Goal: Information Seeking & Learning: Learn about a topic

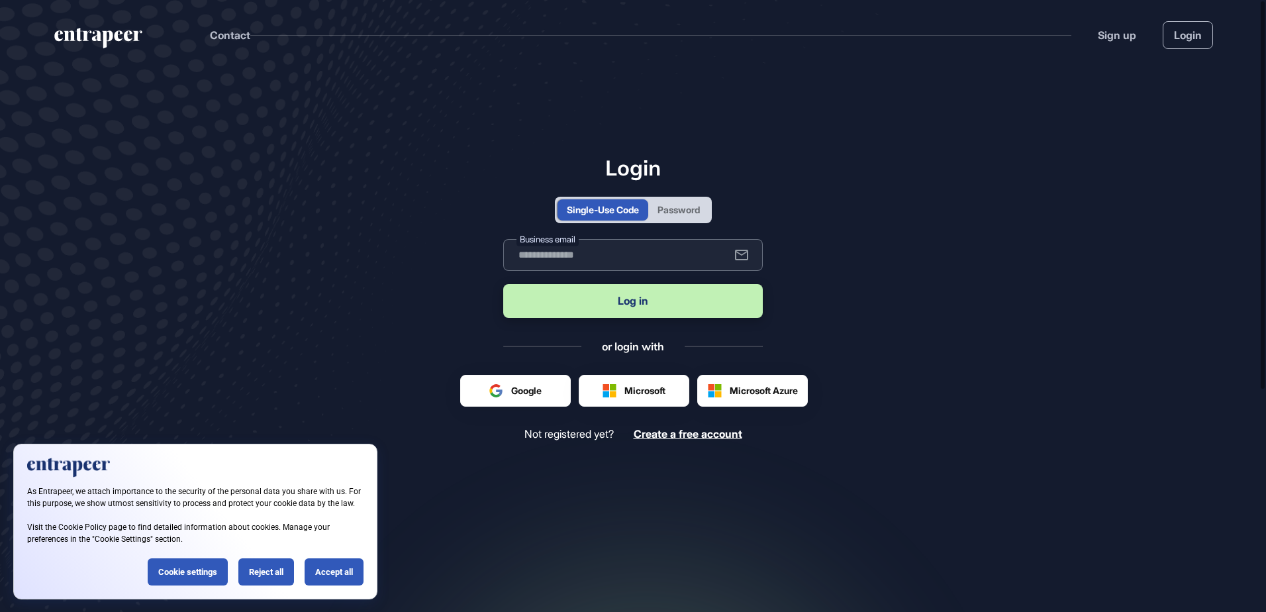
click at [583, 252] on input "text" at bounding box center [633, 255] width 260 height 32
type input "**********"
drag, startPoint x: 644, startPoint y: 305, endPoint x: 803, endPoint y: 302, distance: 159.0
click at [644, 304] on button "Log in" at bounding box center [633, 301] width 260 height 34
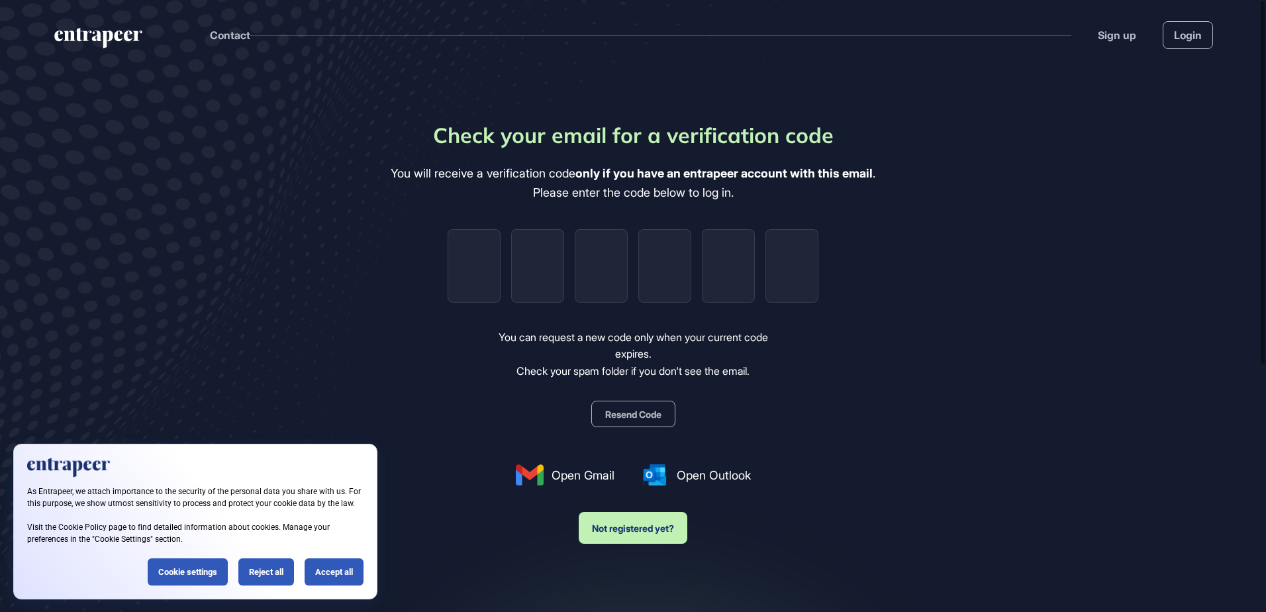
click at [243, 403] on main "Check your email for a verification code You will receive a verification code o…" at bounding box center [633, 390] width 1266 height 640
click at [330, 577] on div "Accept all" at bounding box center [334, 571] width 59 height 27
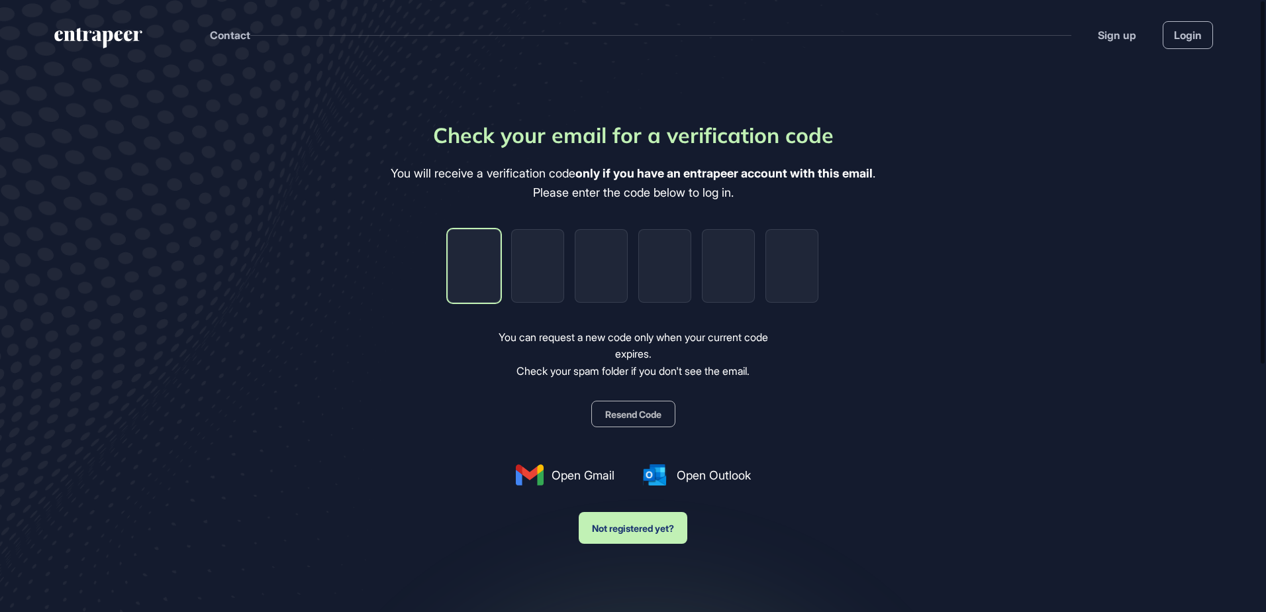
click at [475, 268] on input "tel" at bounding box center [474, 266] width 53 height 74
type input "*"
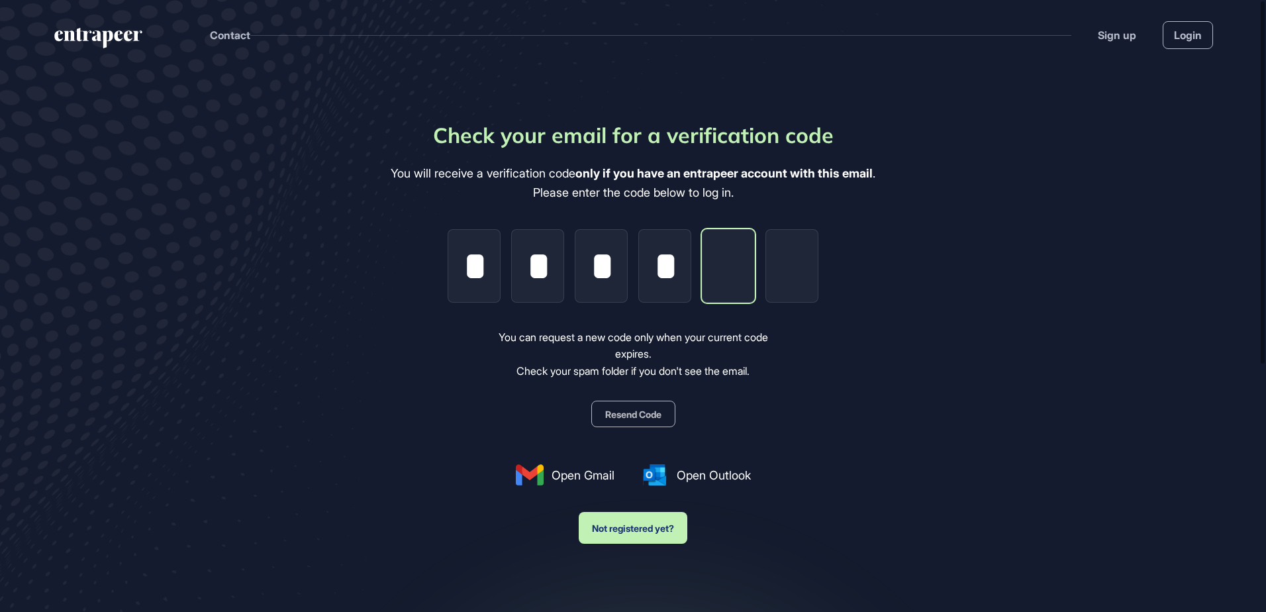
type input "*"
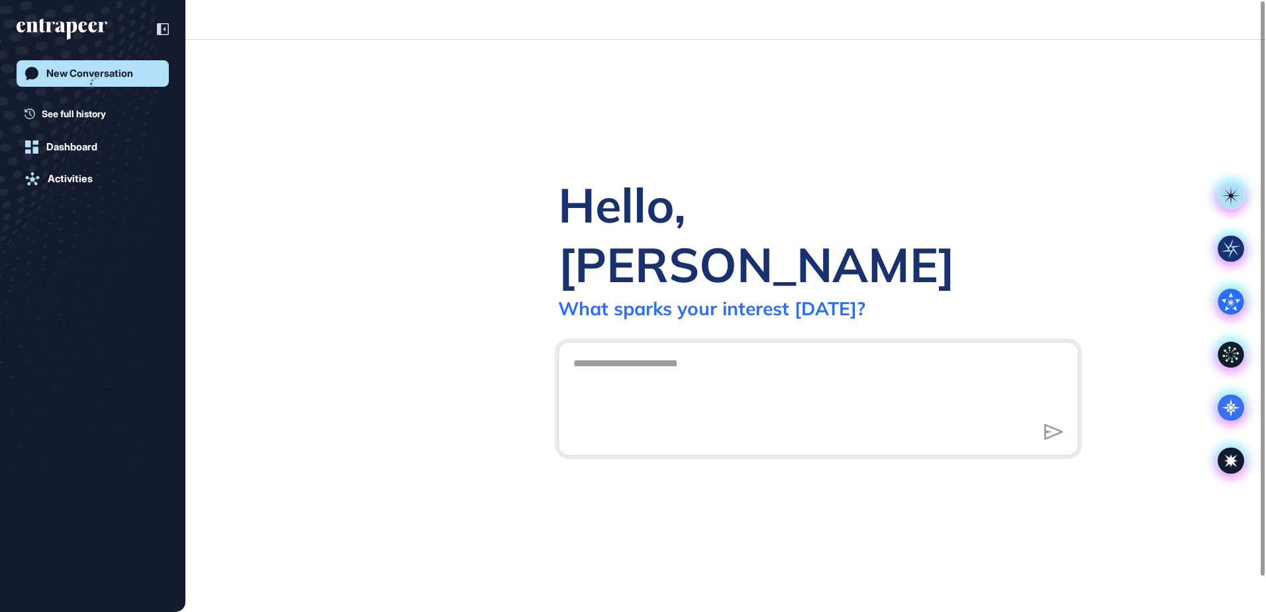
scroll to position [1, 1]
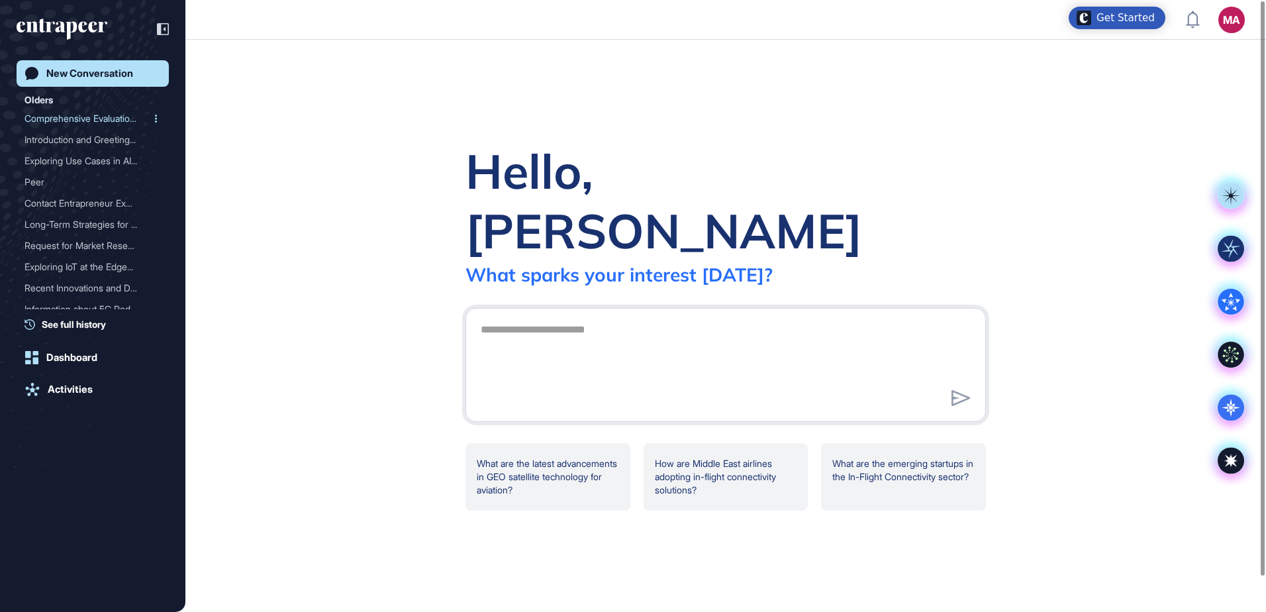
click at [74, 117] on div "Comprehensive Evaluation ..." at bounding box center [88, 118] width 126 height 21
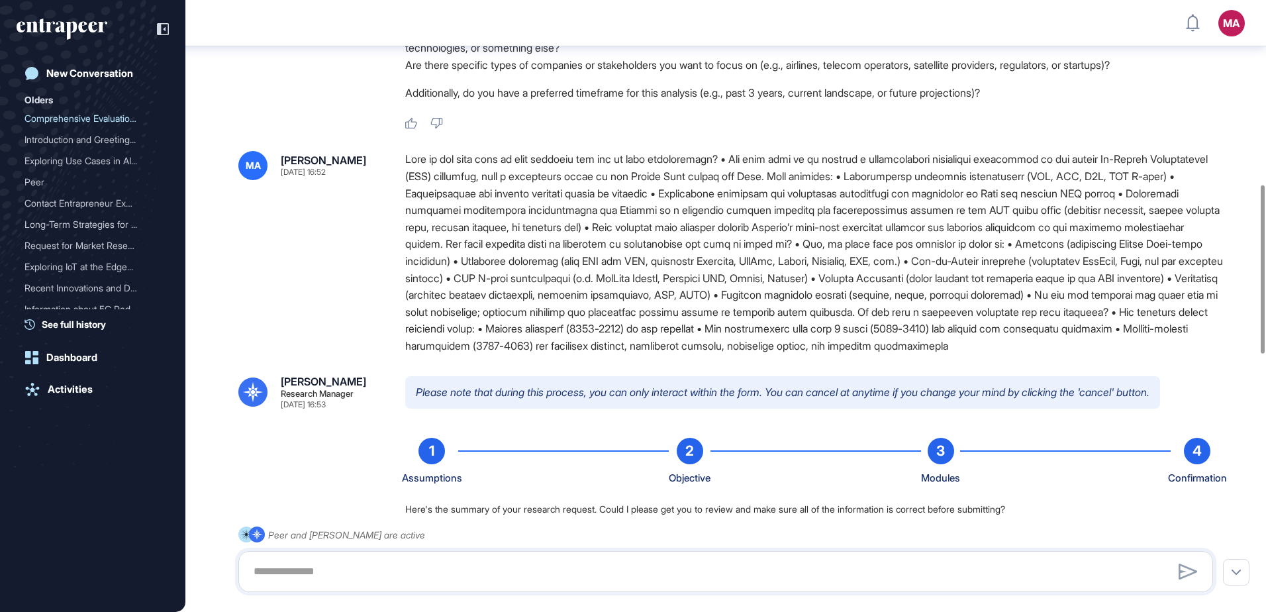
scroll to position [669, 0]
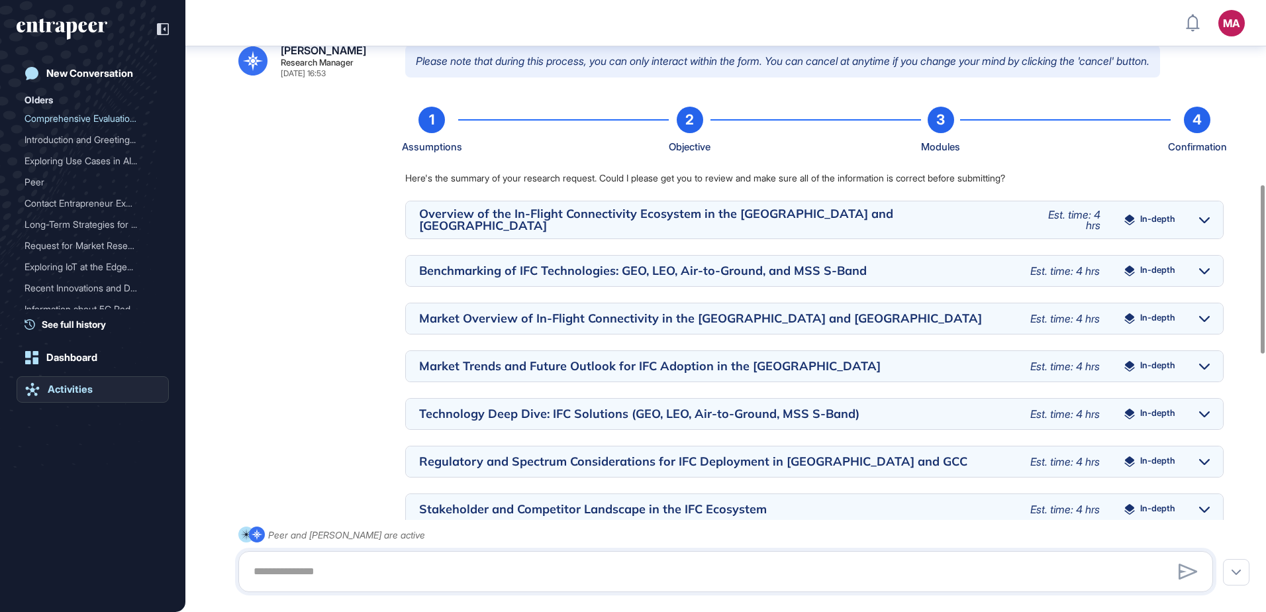
click at [69, 393] on div "Activities" at bounding box center [70, 389] width 45 height 12
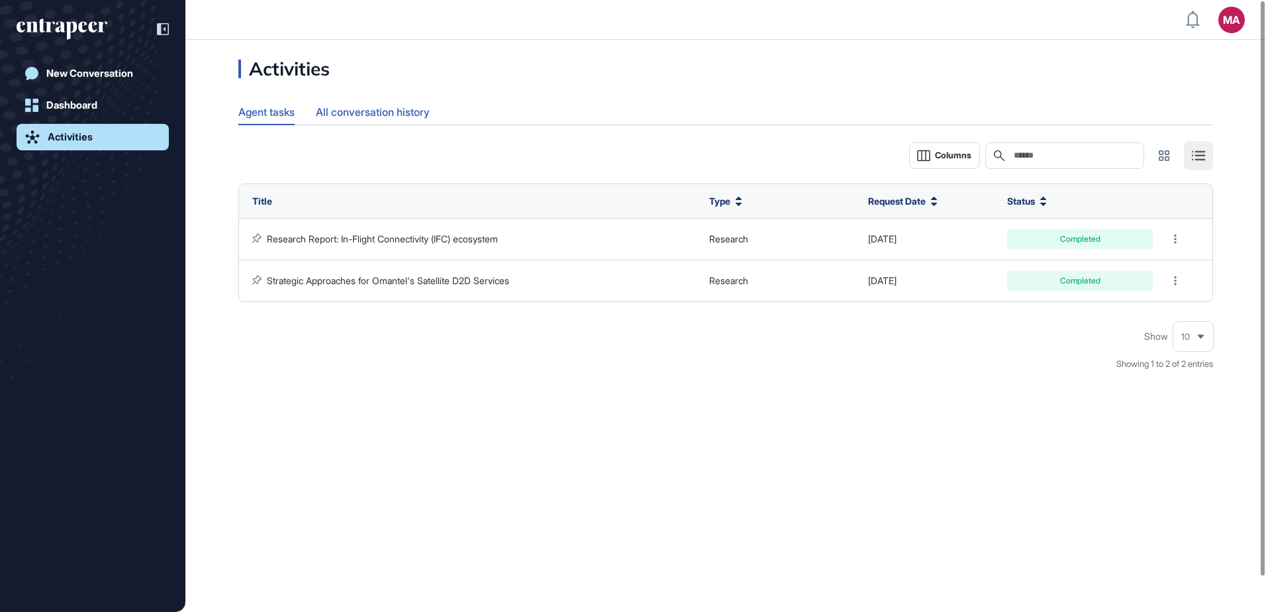
click at [377, 113] on div "All conversation history" at bounding box center [373, 112] width 114 height 26
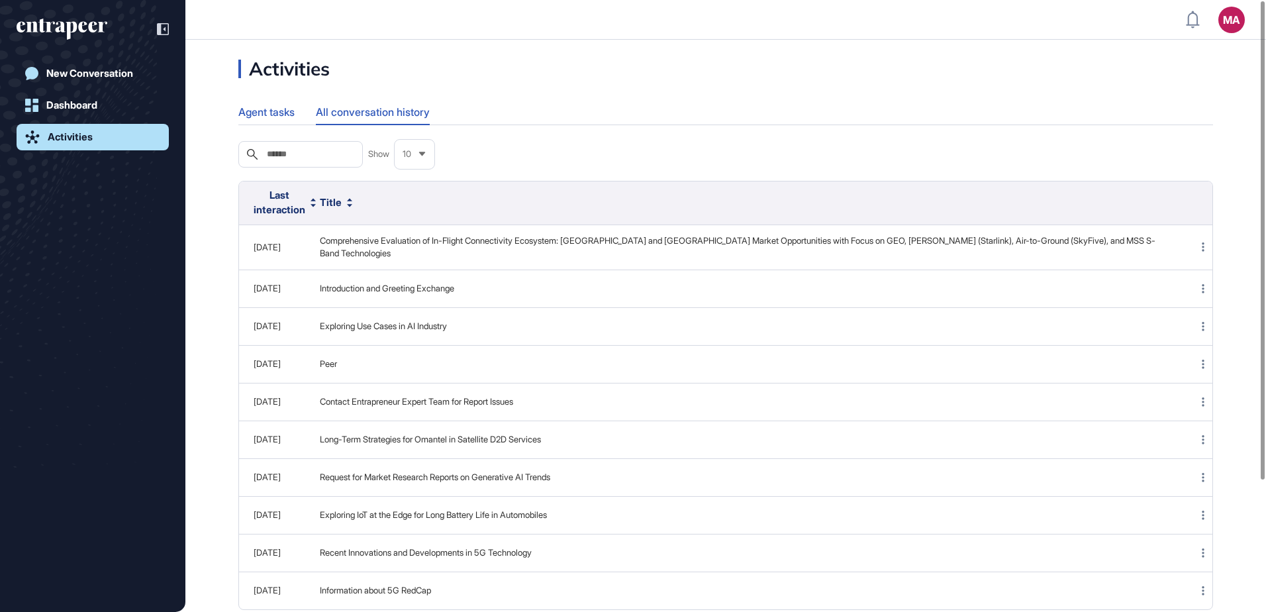
click at [270, 111] on div "Agent tasks" at bounding box center [266, 112] width 56 height 26
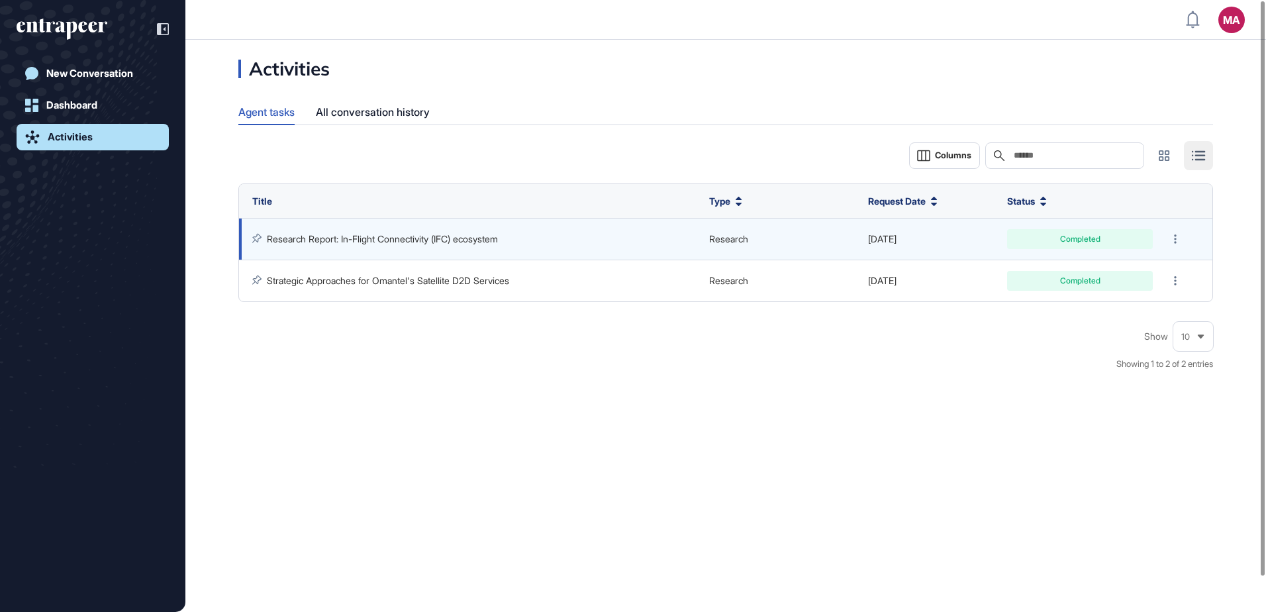
click at [498, 234] on link "Research Report: In-Flight Connectivity (IFC) ecosystem" at bounding box center [382, 238] width 231 height 11
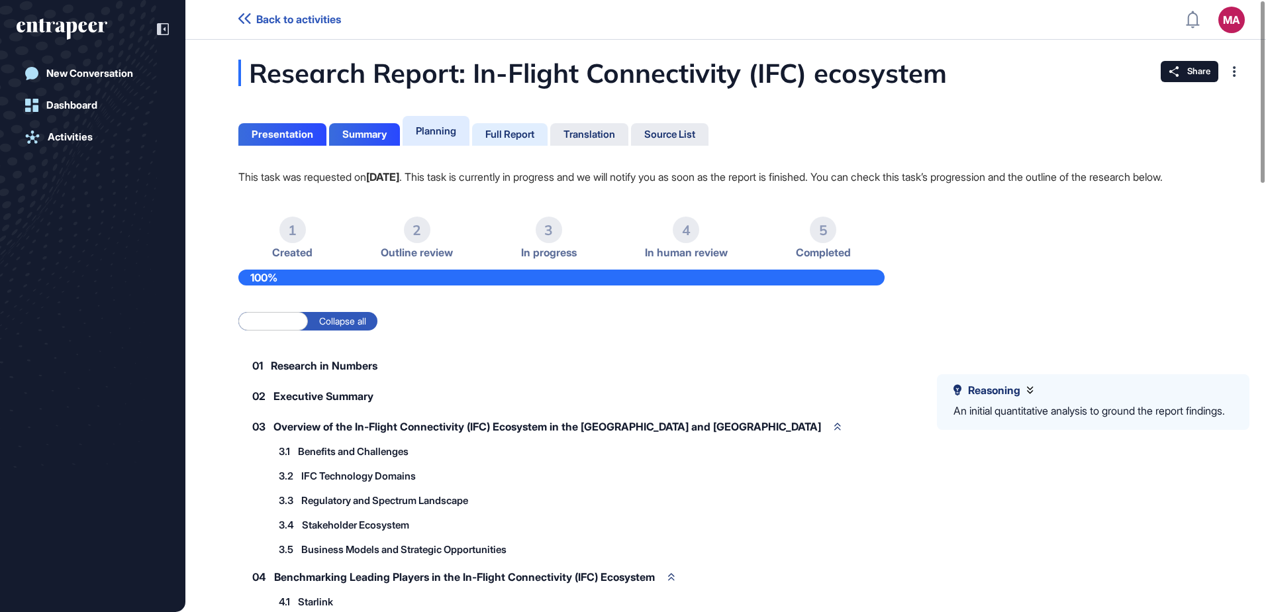
click at [521, 132] on div "Full Report" at bounding box center [509, 134] width 49 height 12
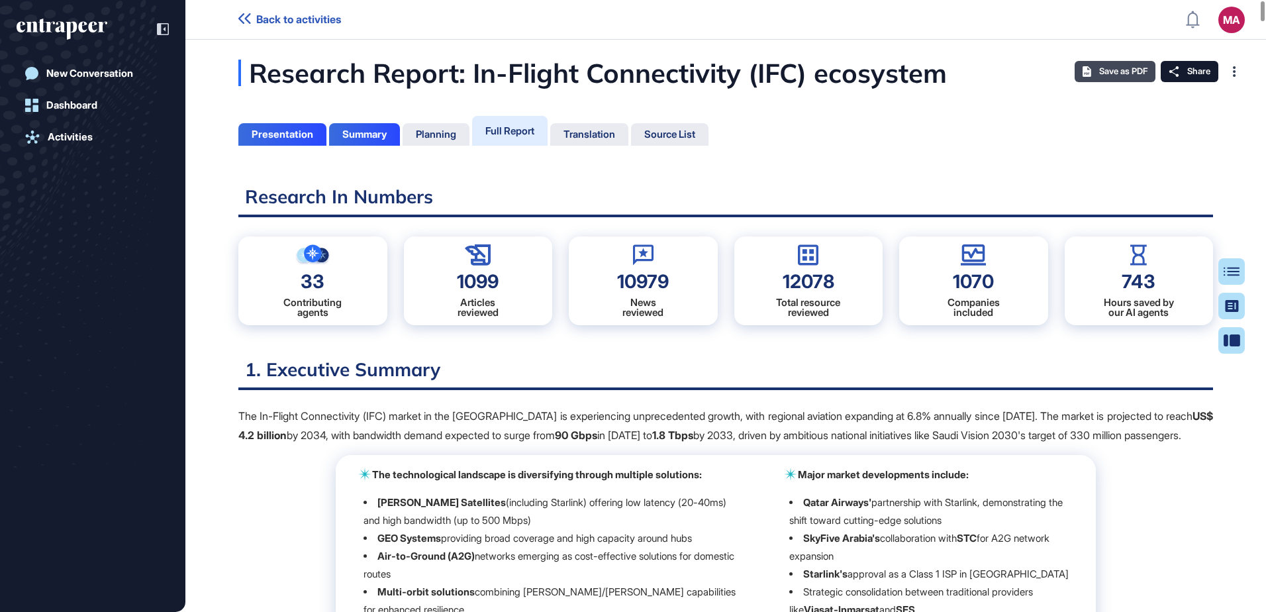
click at [1136, 71] on span "Save as PDF" at bounding box center [1123, 71] width 48 height 11
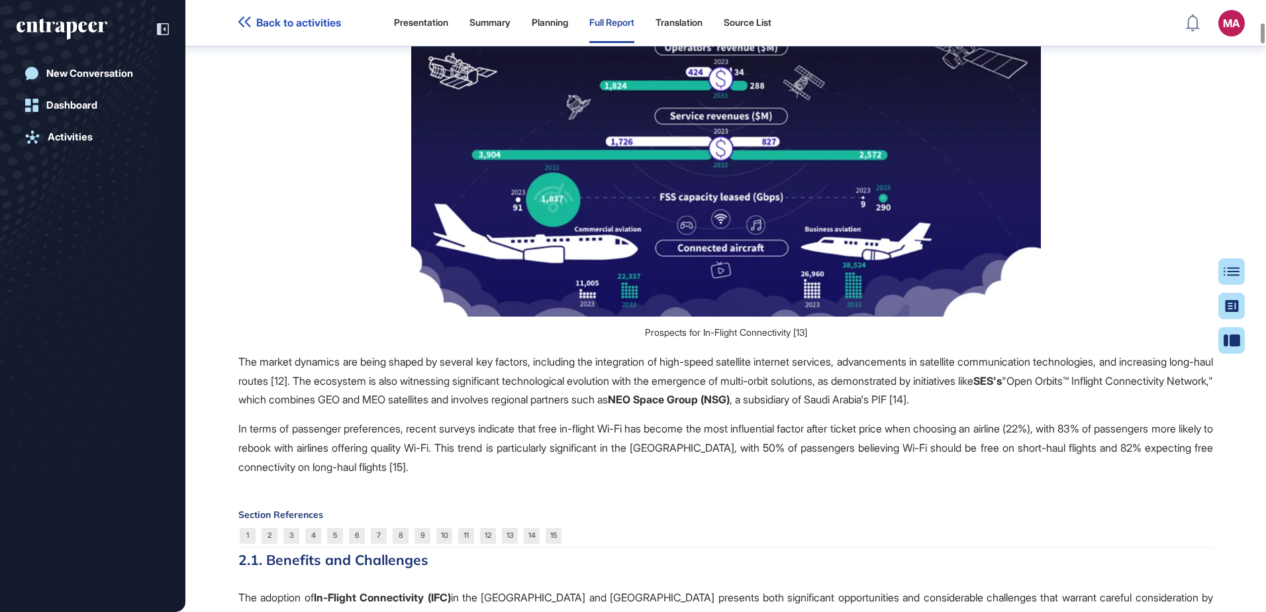
scroll to position [3847, 0]
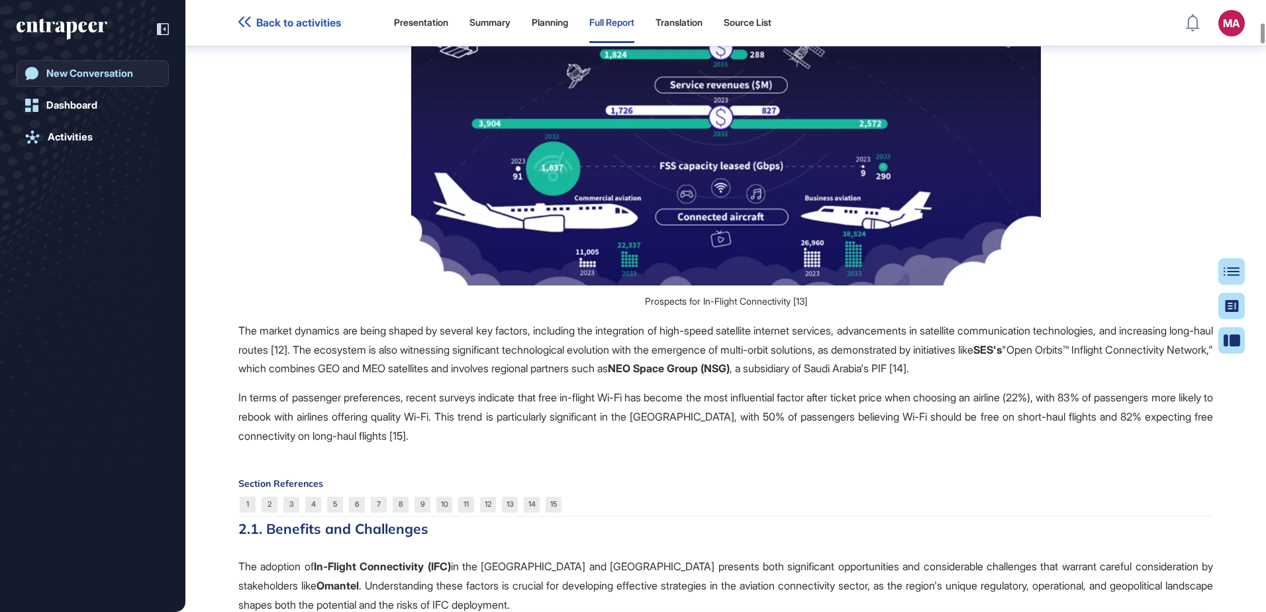
click at [96, 74] on div "New Conversation" at bounding box center [89, 74] width 87 height 12
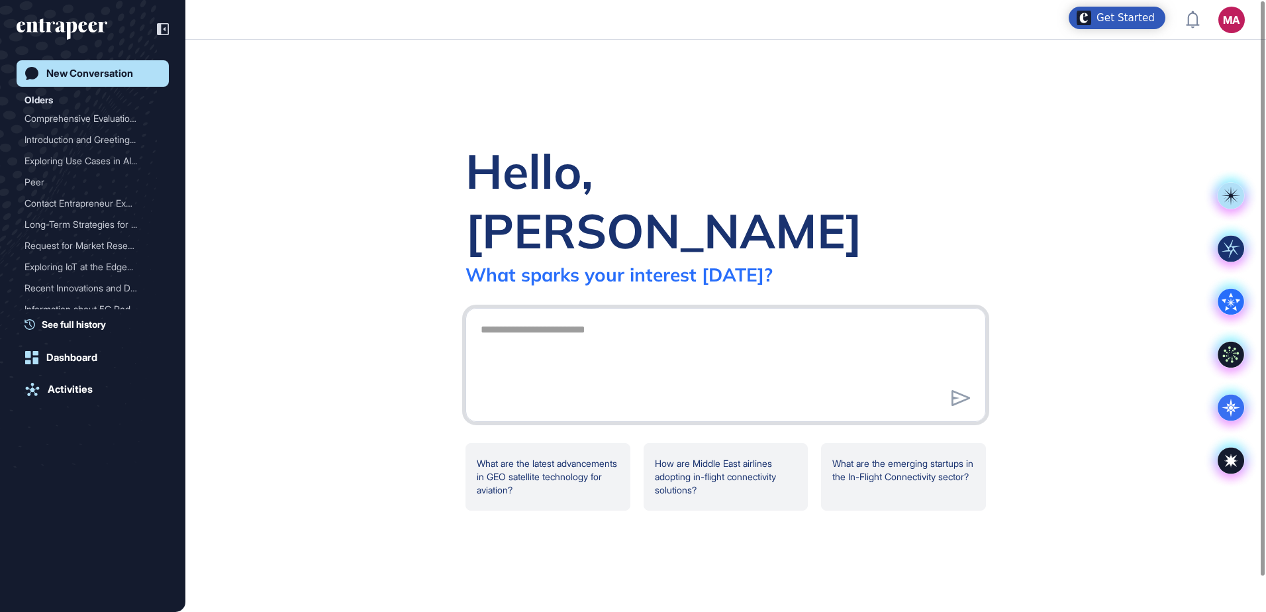
click at [536, 317] on textarea at bounding box center [726, 363] width 506 height 93
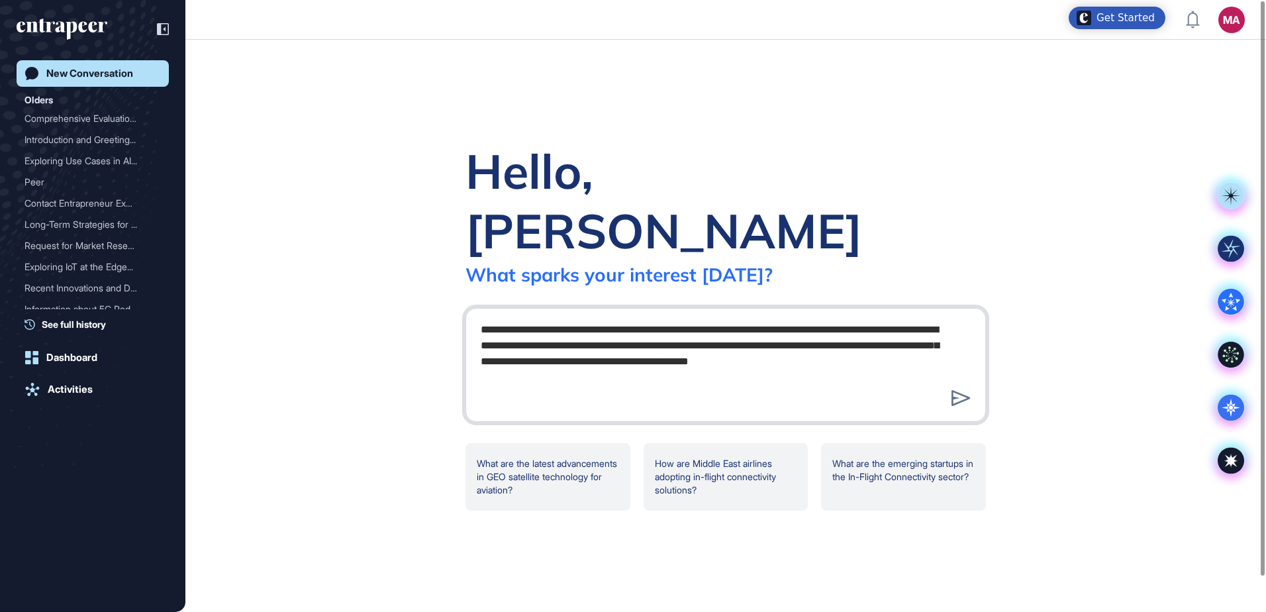
click at [824, 335] on textarea "**********" at bounding box center [726, 363] width 506 height 93
click at [881, 331] on textarea "**********" at bounding box center [726, 363] width 506 height 93
drag, startPoint x: 498, startPoint y: 346, endPoint x: 483, endPoint y: 346, distance: 14.6
click at [483, 346] on textarea "**********" at bounding box center [726, 363] width 506 height 93
drag, startPoint x: 615, startPoint y: 350, endPoint x: 472, endPoint y: 299, distance: 152.1
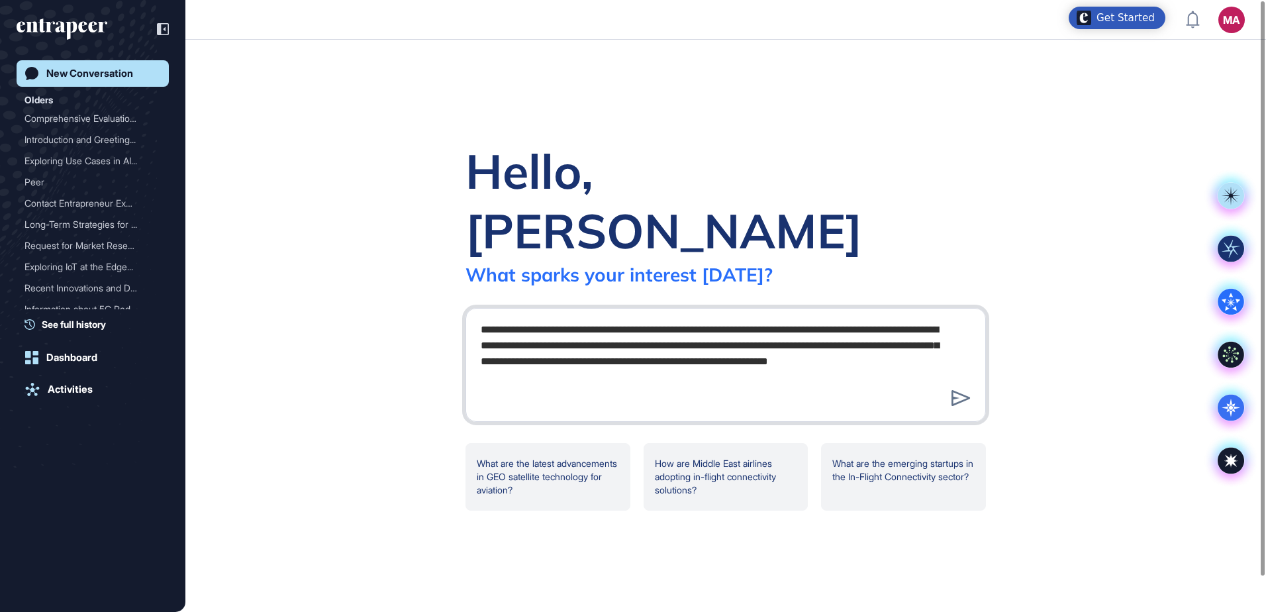
click at [472, 308] on div "**********" at bounding box center [726, 365] width 521 height 114
click at [662, 360] on textarea "**********" at bounding box center [726, 363] width 506 height 93
drag, startPoint x: 626, startPoint y: 352, endPoint x: 450, endPoint y: 277, distance: 190.5
click at [450, 277] on div "**********" at bounding box center [725, 325] width 563 height 369
paste textarea "****"
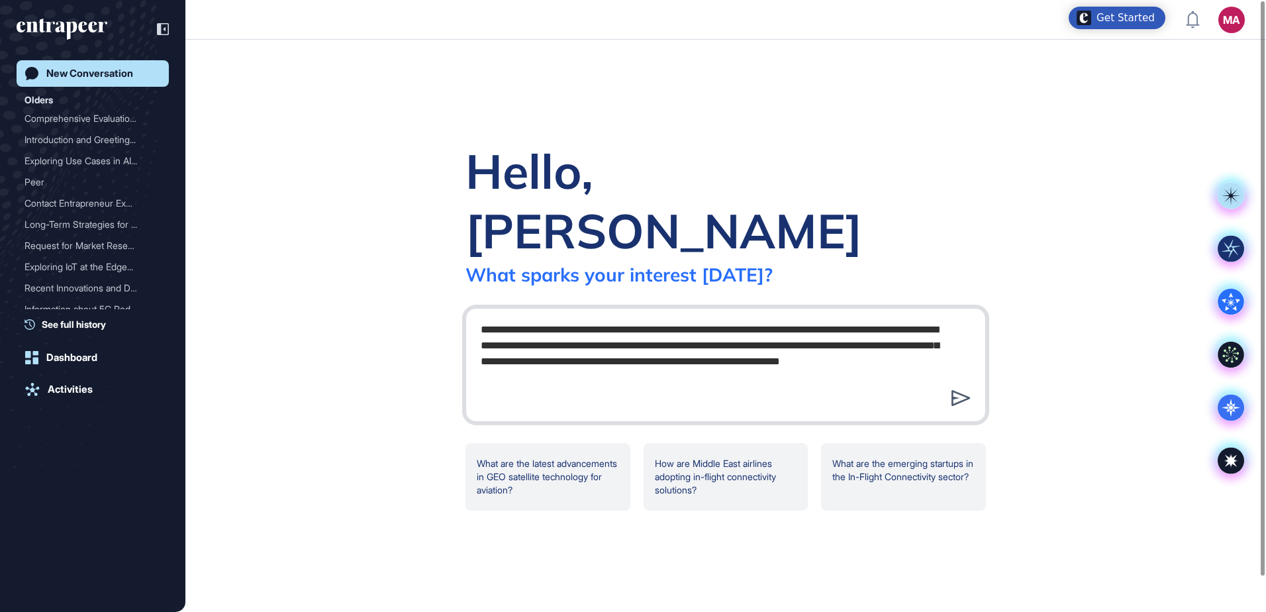
type textarea "**********"
click at [973, 387] on div at bounding box center [961, 398] width 26 height 23
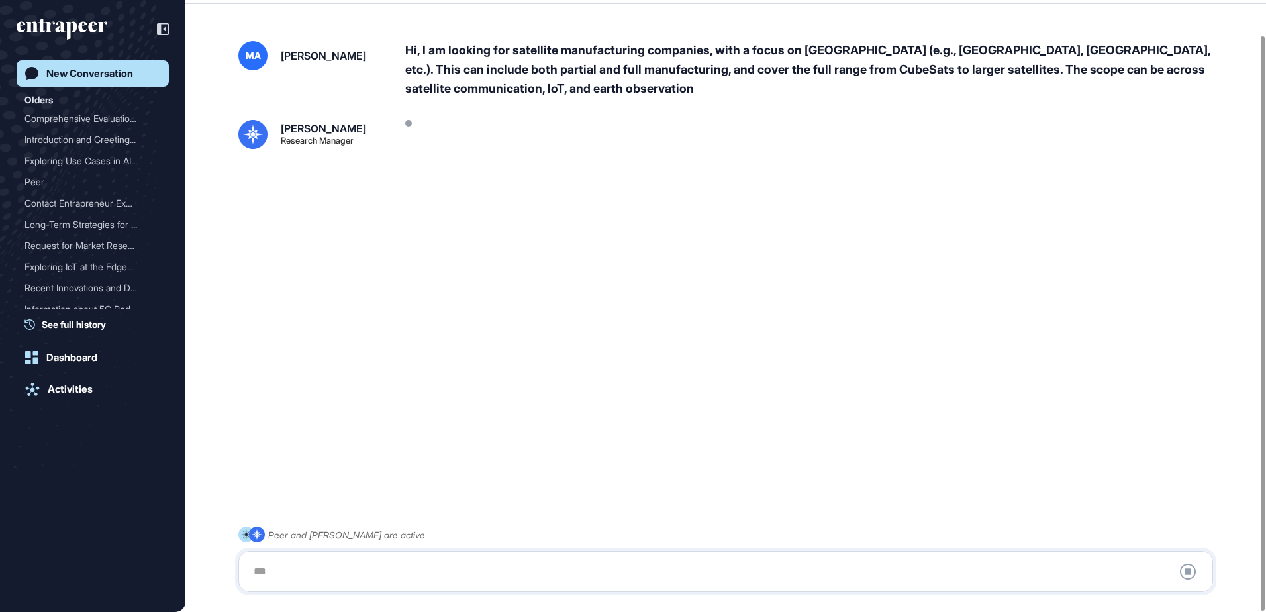
scroll to position [37, 0]
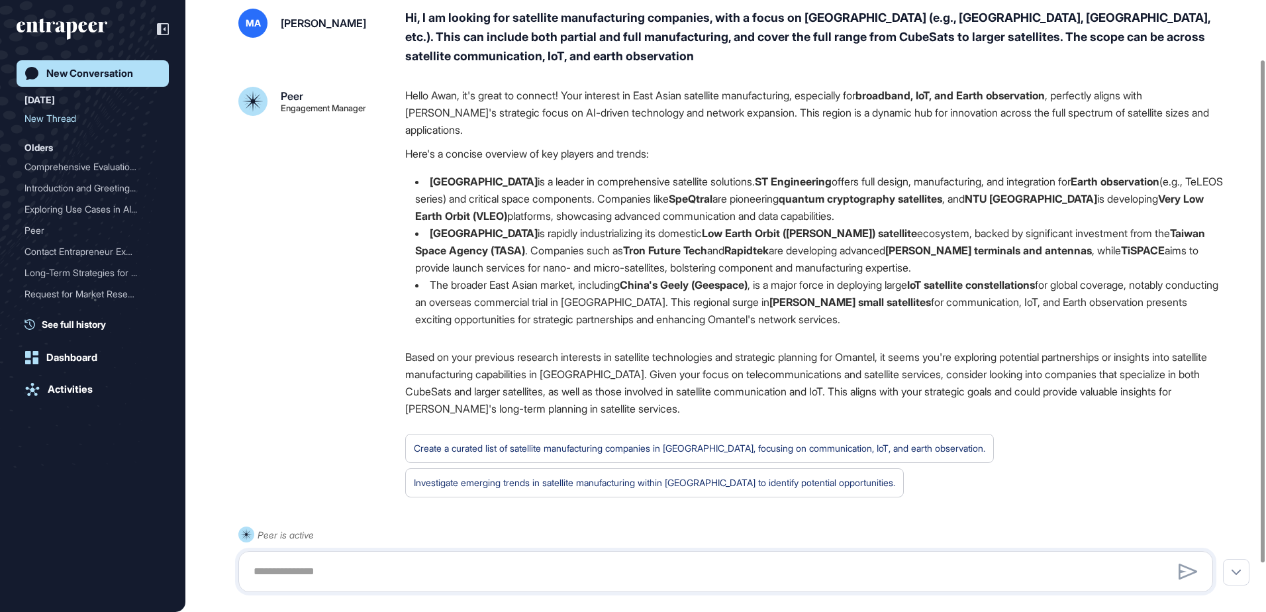
scroll to position [131, 0]
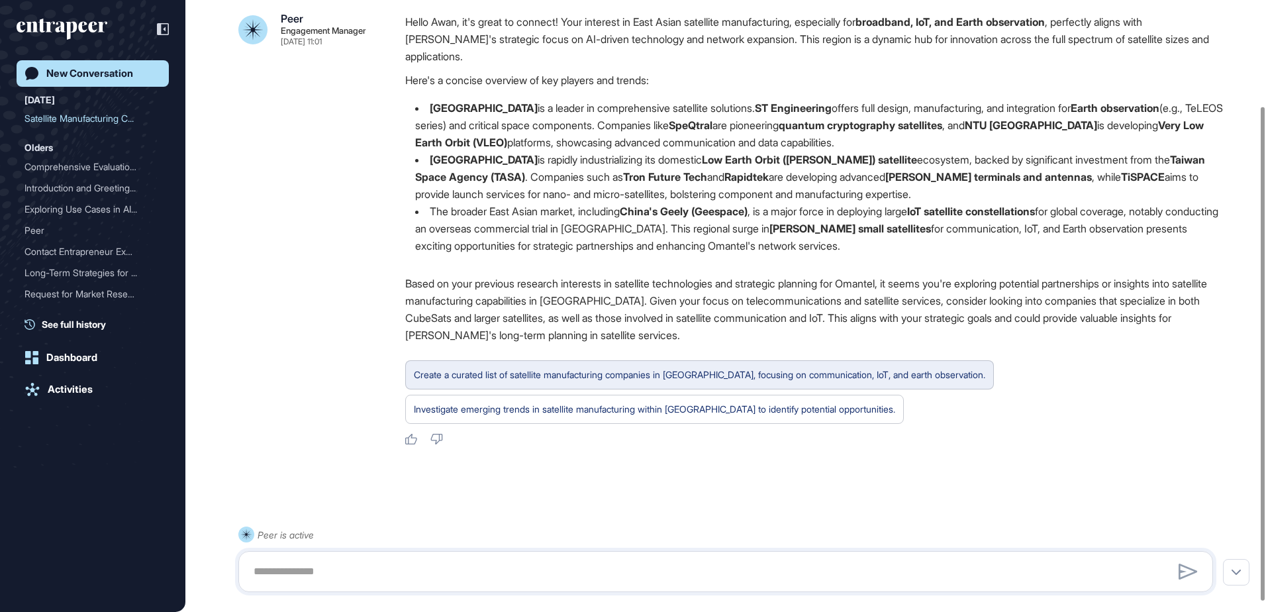
click at [802, 375] on div "Create a curated list of satellite manufacturing companies in East Asia, focusi…" at bounding box center [699, 374] width 571 height 17
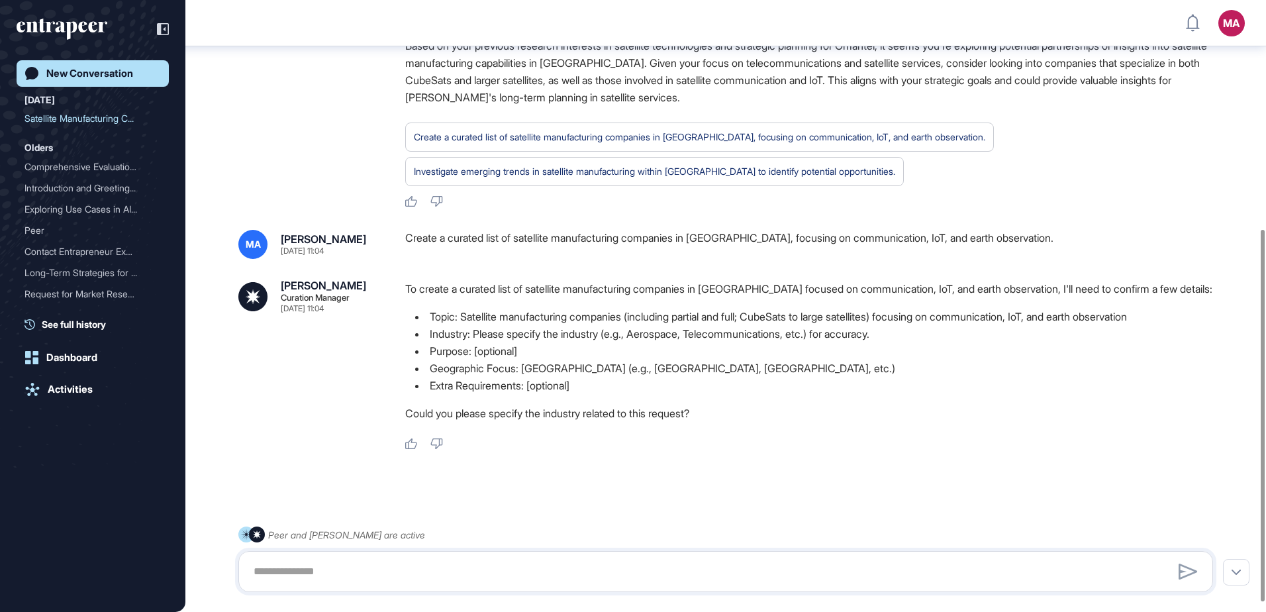
scroll to position [376, 0]
click at [383, 564] on textarea at bounding box center [726, 571] width 960 height 26
type textarea "*"
type textarea "**********"
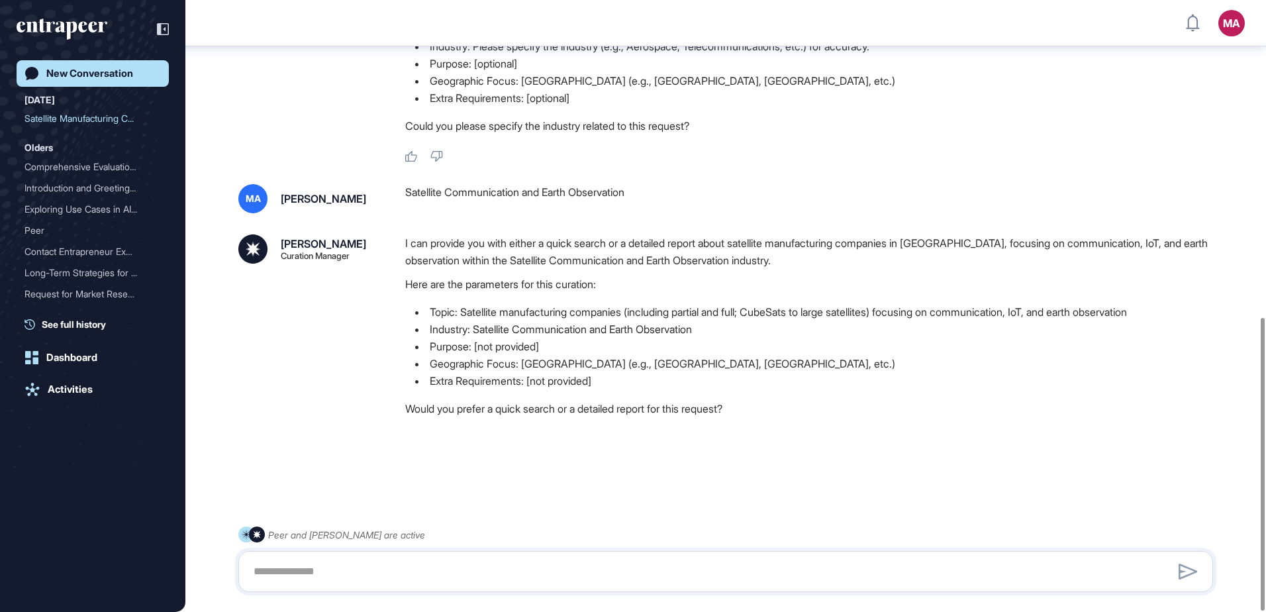
scroll to position [663, 0]
click at [383, 564] on textarea at bounding box center [726, 571] width 960 height 26
type textarea "*****"
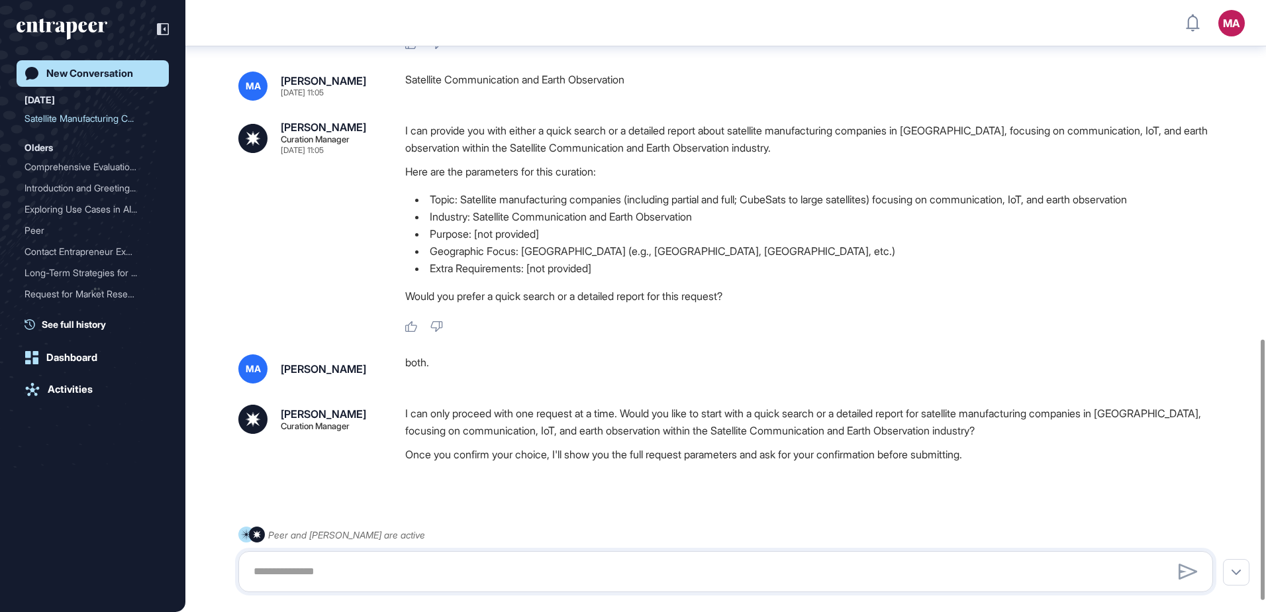
scroll to position [821, 0]
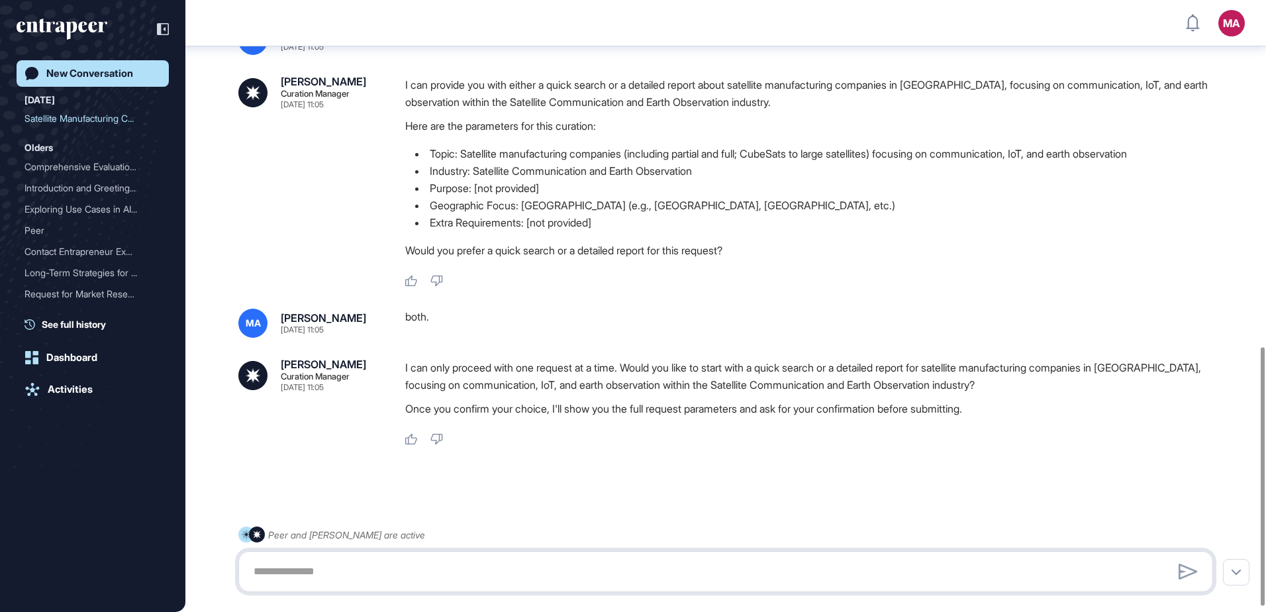
click at [383, 564] on textarea at bounding box center [726, 571] width 960 height 26
type textarea "**********"
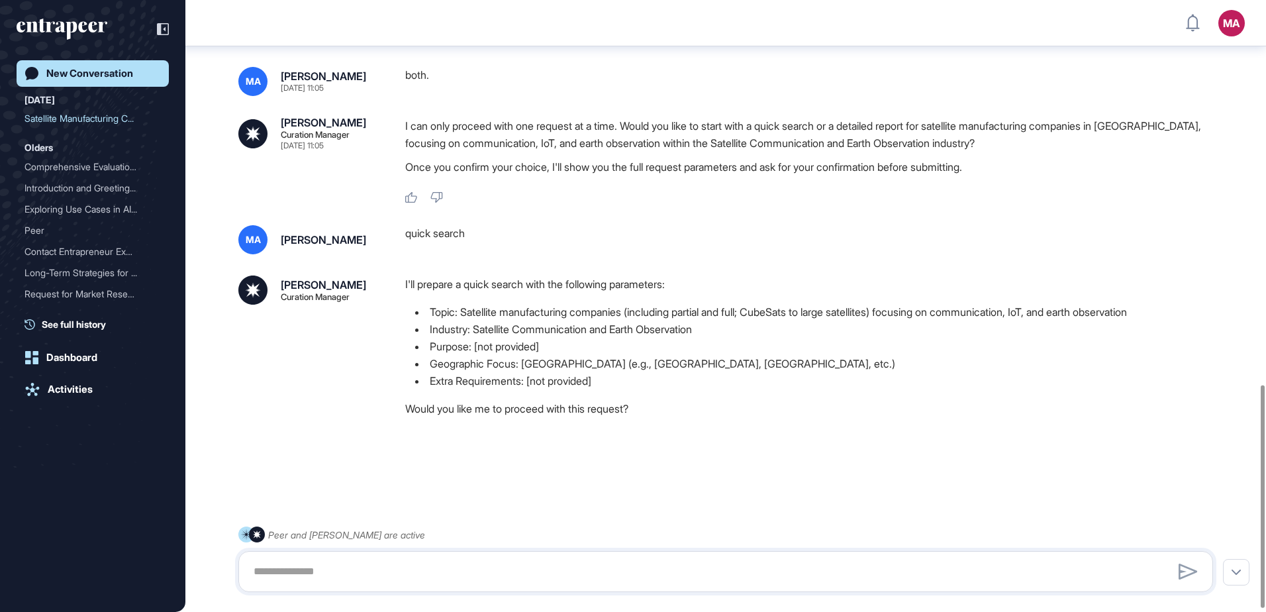
scroll to position [1063, 0]
click at [383, 564] on textarea at bounding box center [726, 571] width 960 height 26
type textarea "***"
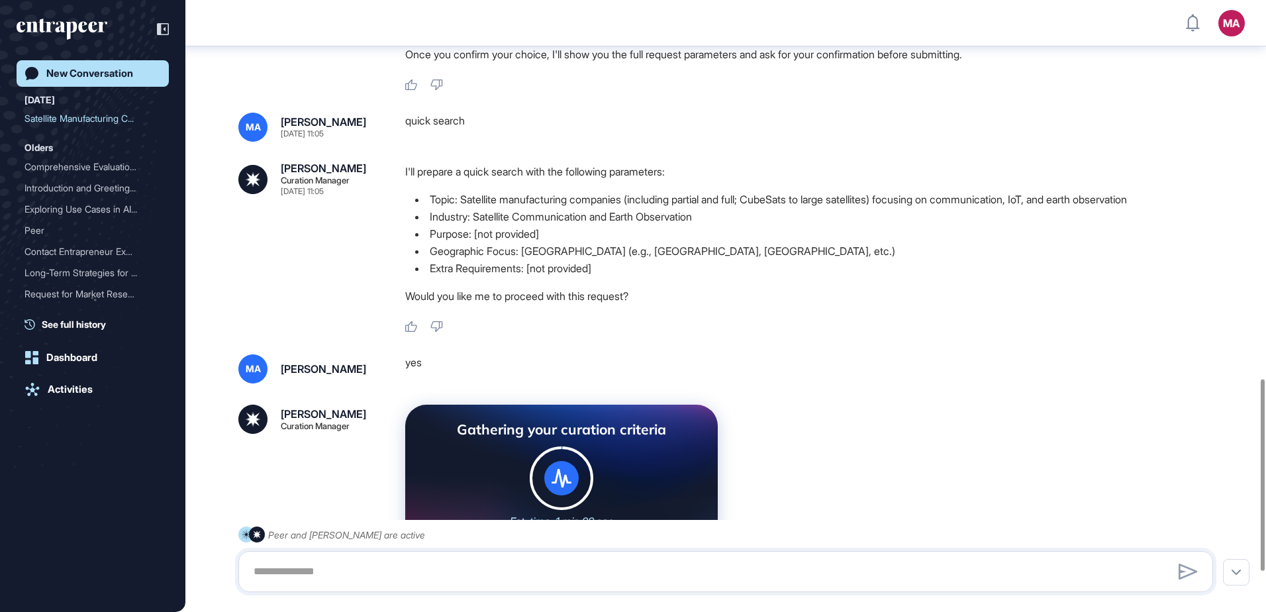
scroll to position [1336, 0]
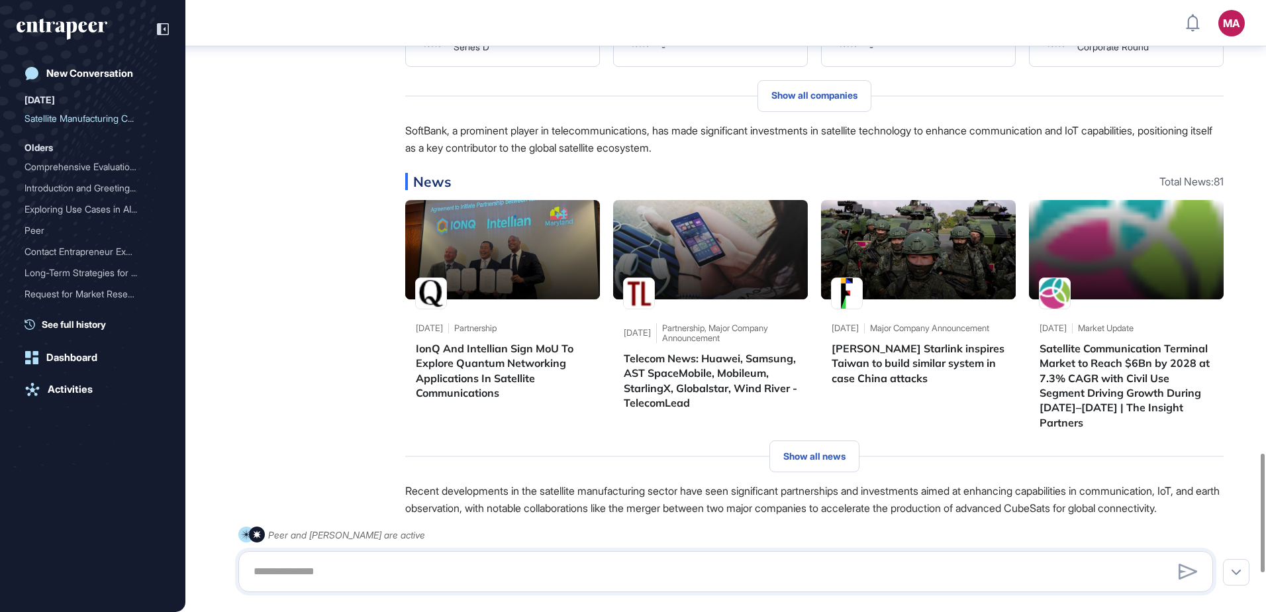
scroll to position [2141, 0]
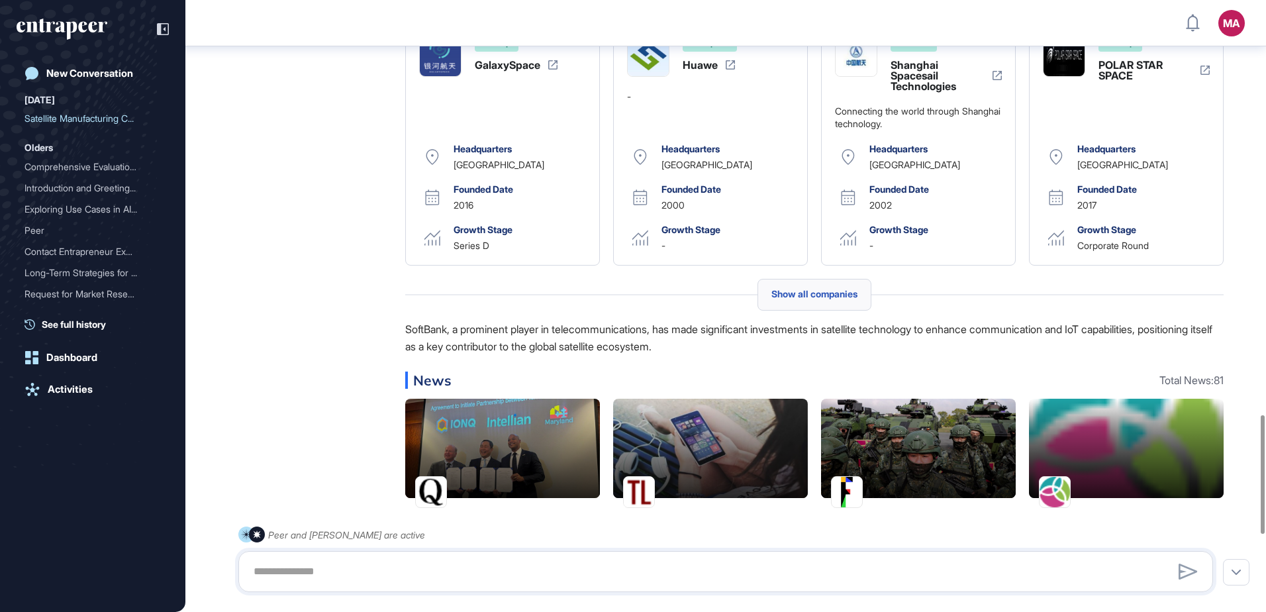
click at [817, 299] on span "Show all companies" at bounding box center [814, 294] width 86 height 11
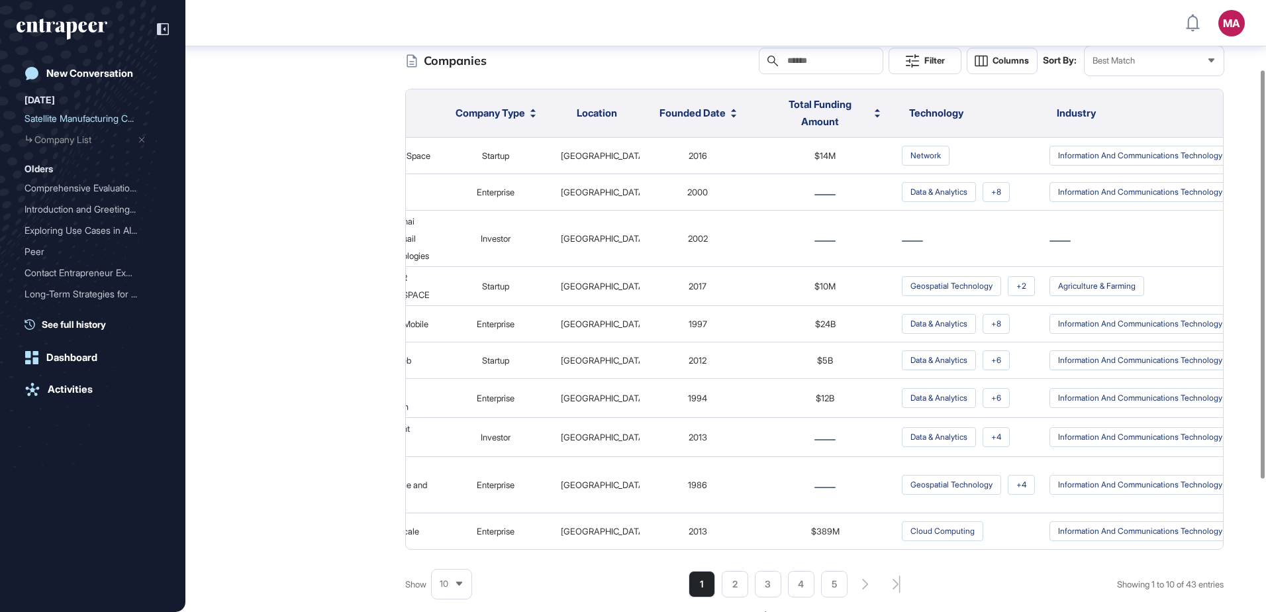
scroll to position [0, 141]
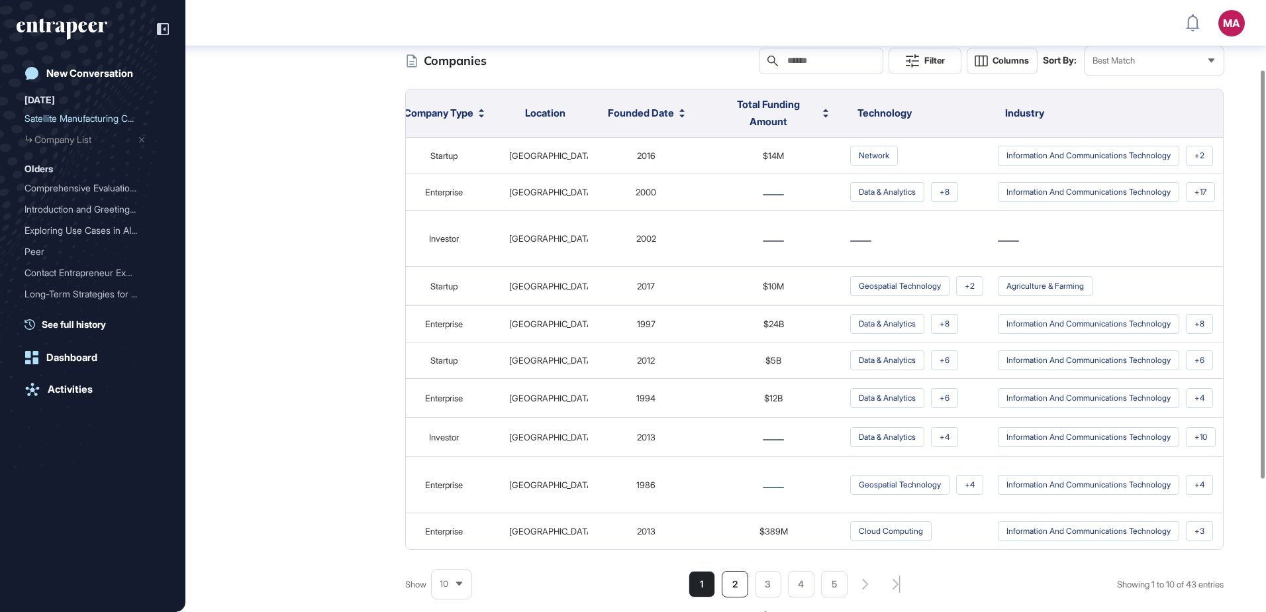
click at [730, 587] on li "2" at bounding box center [735, 584] width 26 height 26
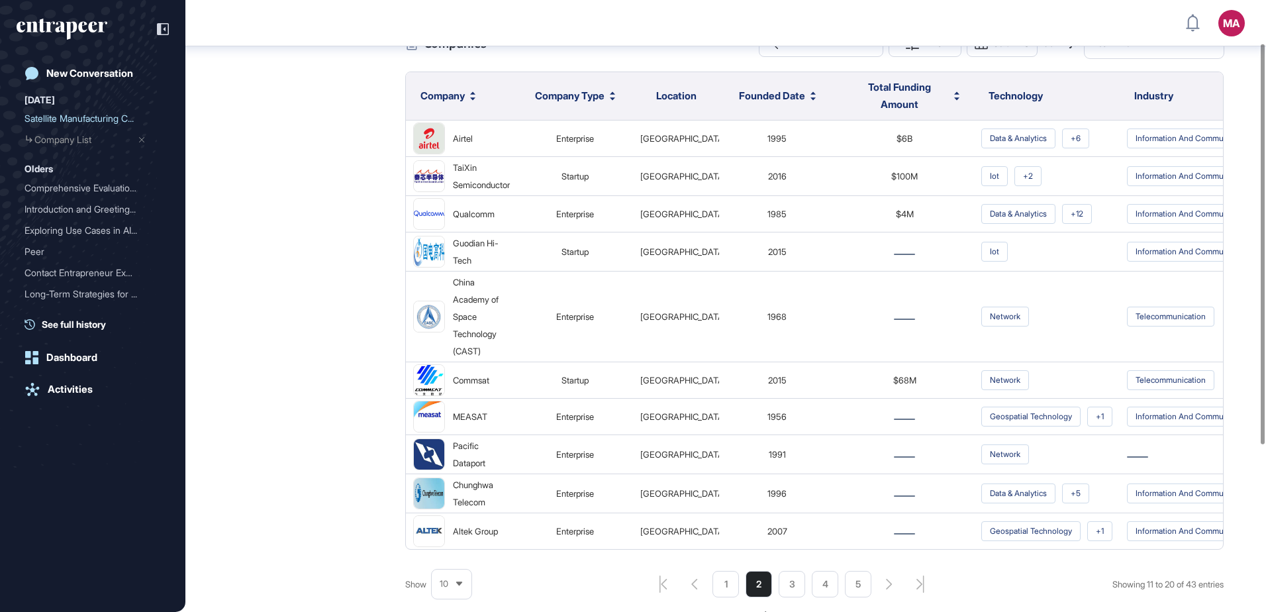
scroll to position [0, 0]
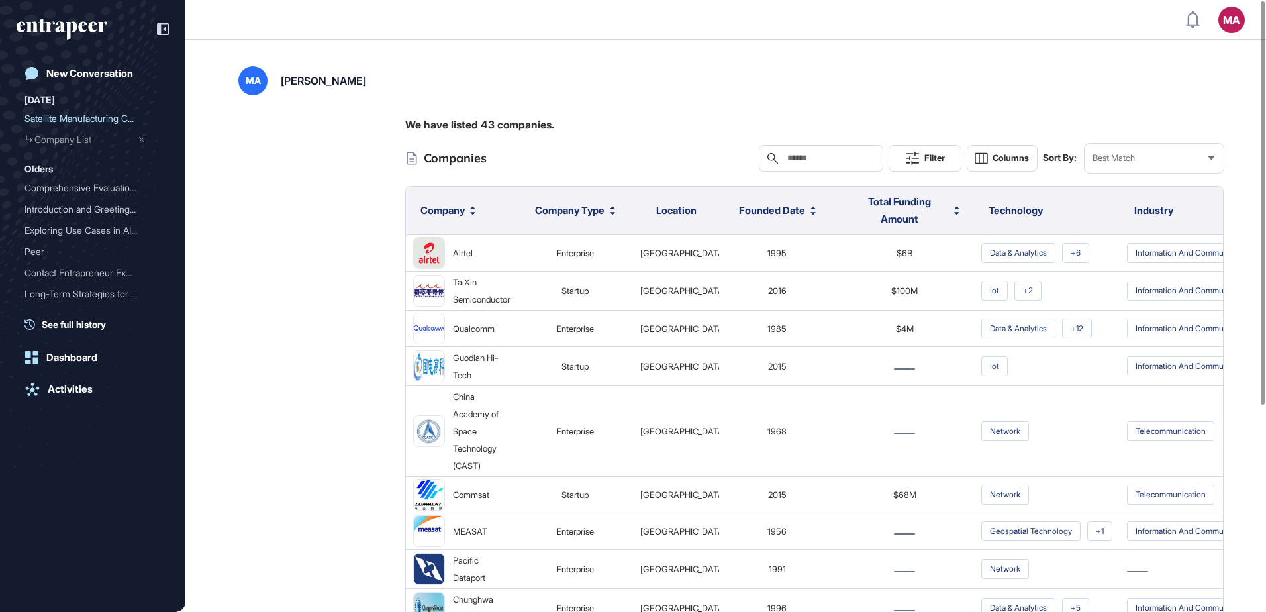
click at [931, 157] on span "Filter" at bounding box center [934, 158] width 21 height 10
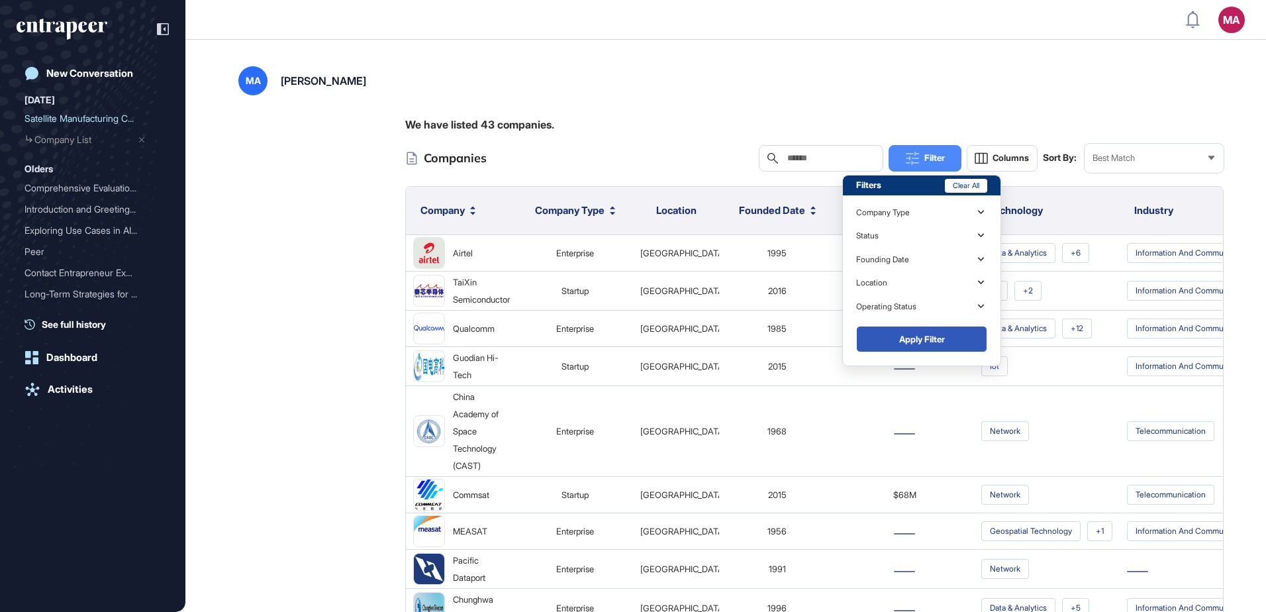
click at [985, 282] on icon at bounding box center [981, 282] width 13 height 13
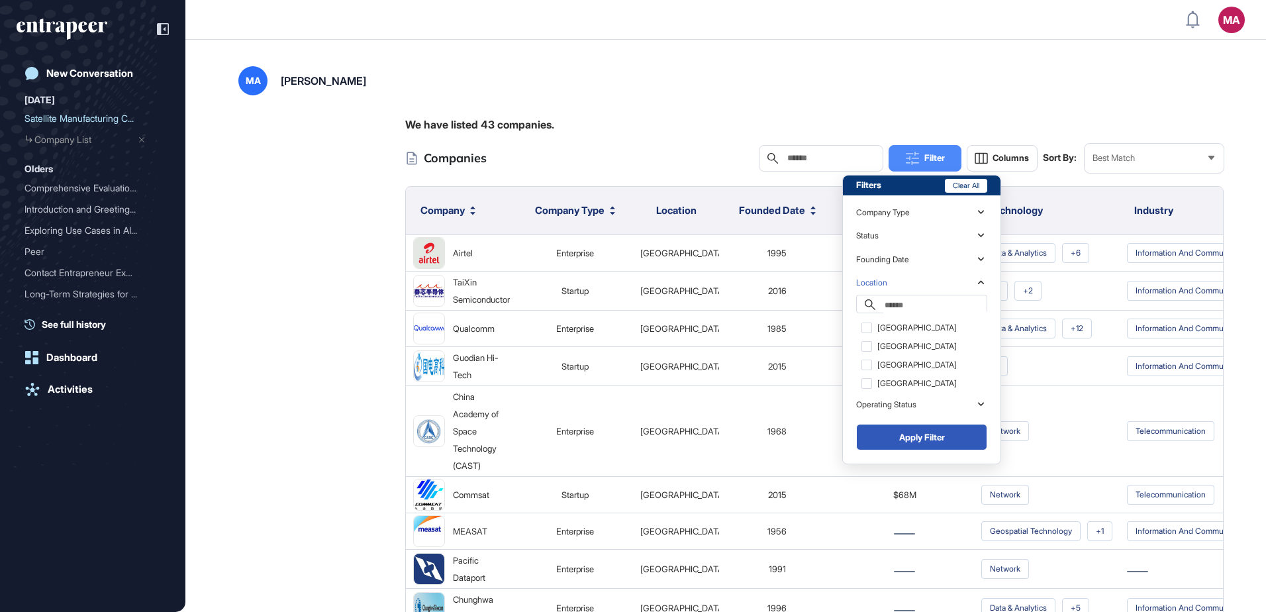
click at [919, 303] on input "text" at bounding box center [934, 305] width 103 height 16
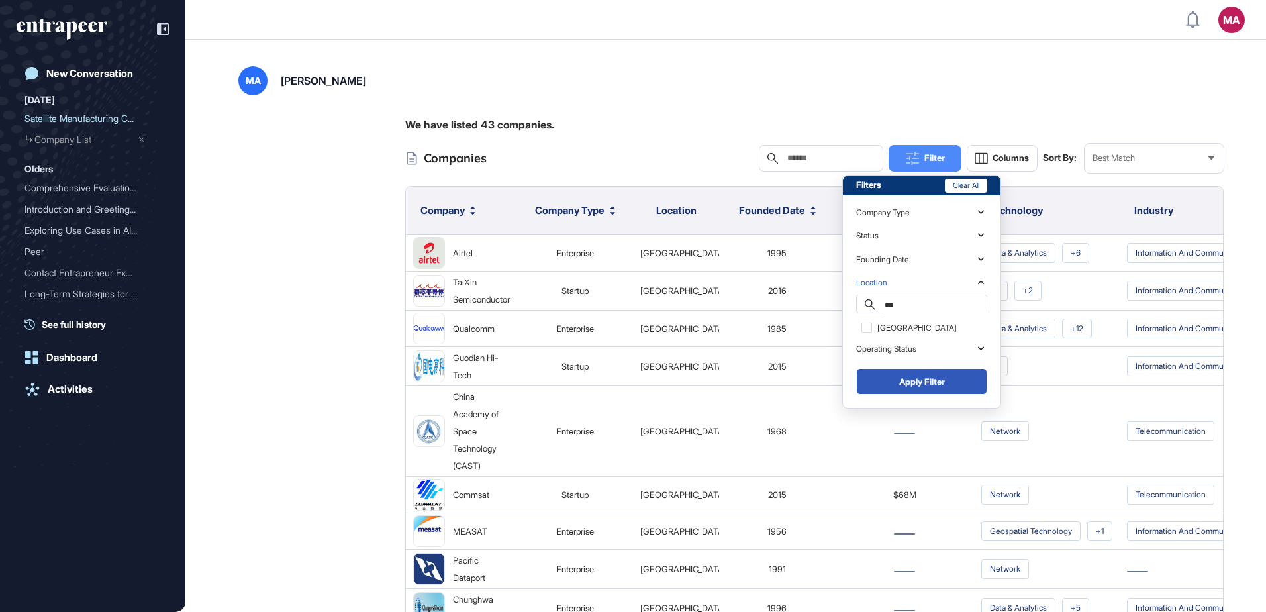
type input "***"
click at [873, 326] on div "[GEOGRAPHIC_DATA]" at bounding box center [921, 328] width 131 height 19
click at [916, 383] on button "Apply Filter" at bounding box center [921, 381] width 131 height 26
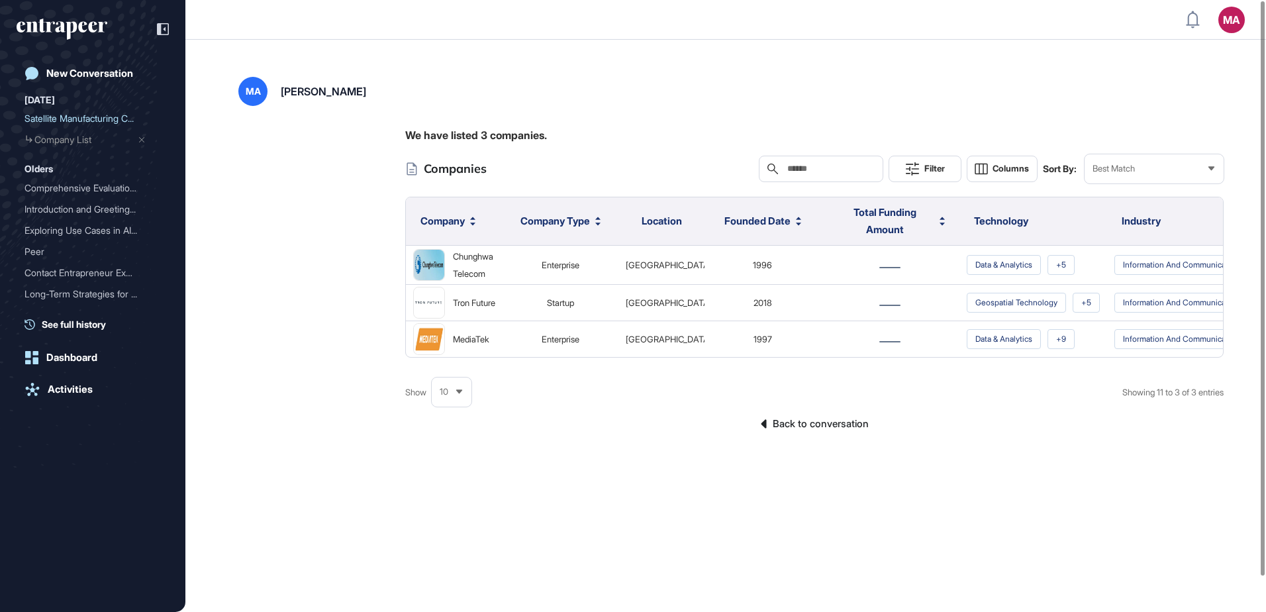
scroll to position [0, 129]
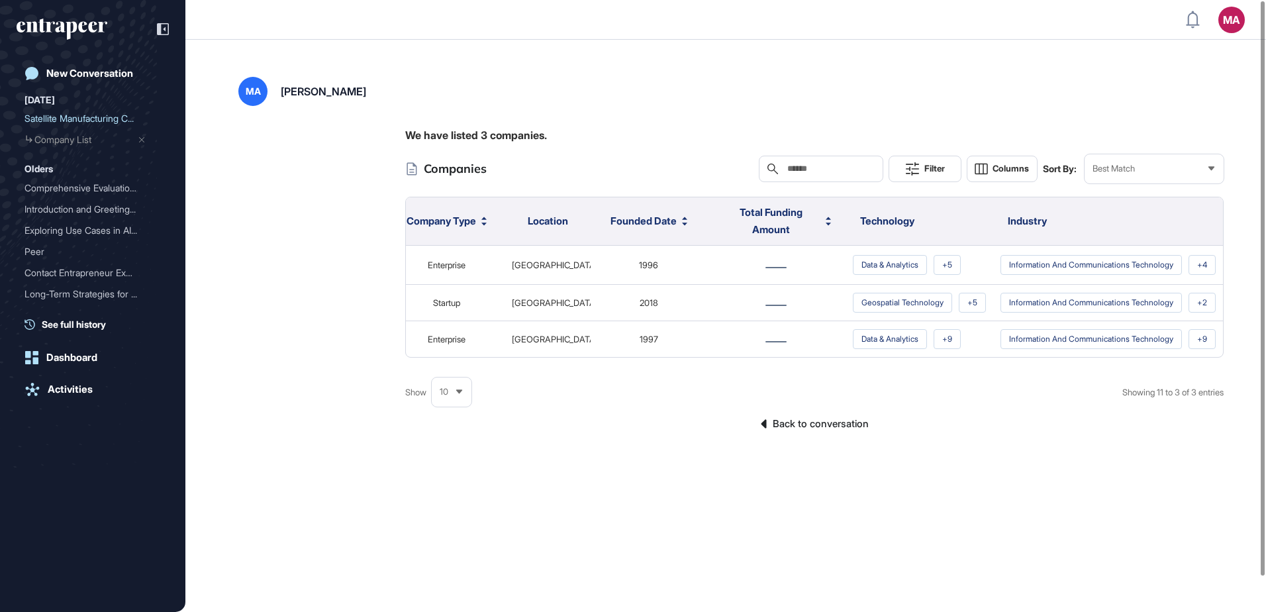
click at [894, 221] on span "Technology" at bounding box center [887, 221] width 54 height 13
click at [924, 172] on span "Filter" at bounding box center [934, 169] width 21 height 10
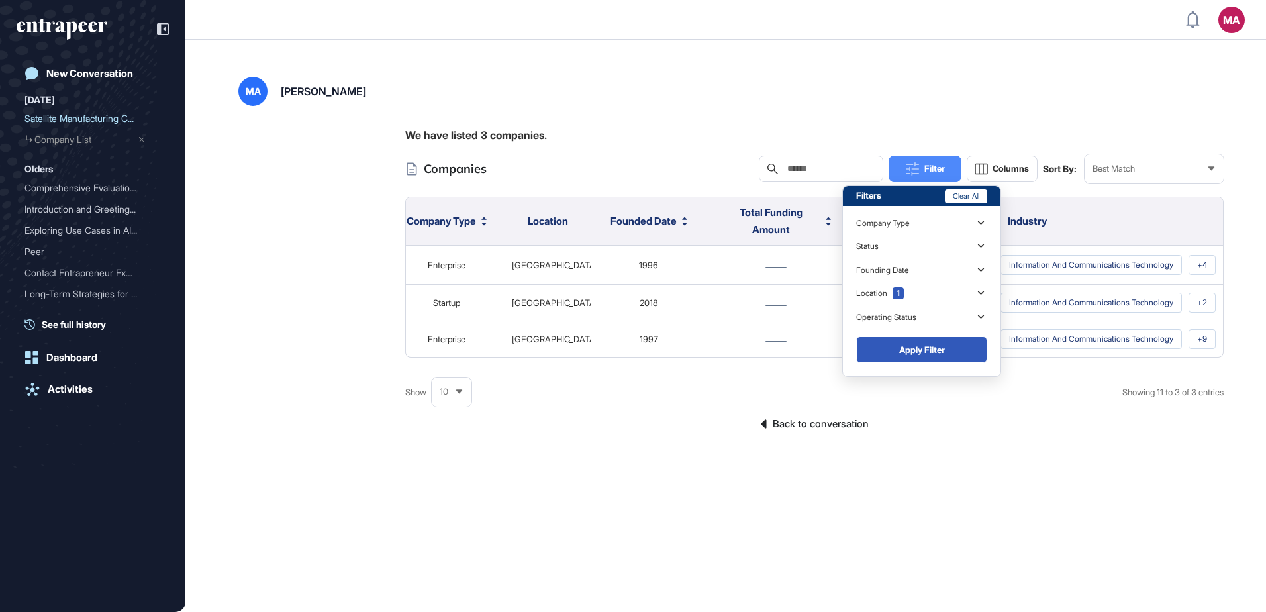
click at [982, 241] on icon at bounding box center [981, 246] width 13 height 13
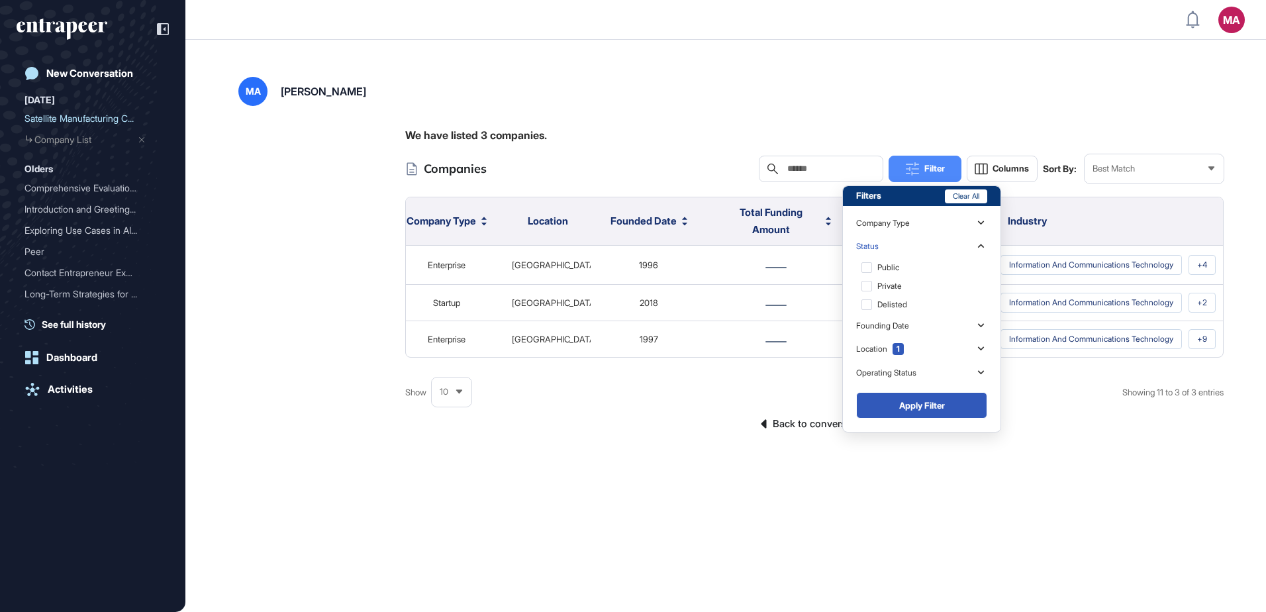
click at [982, 248] on icon at bounding box center [981, 246] width 13 height 13
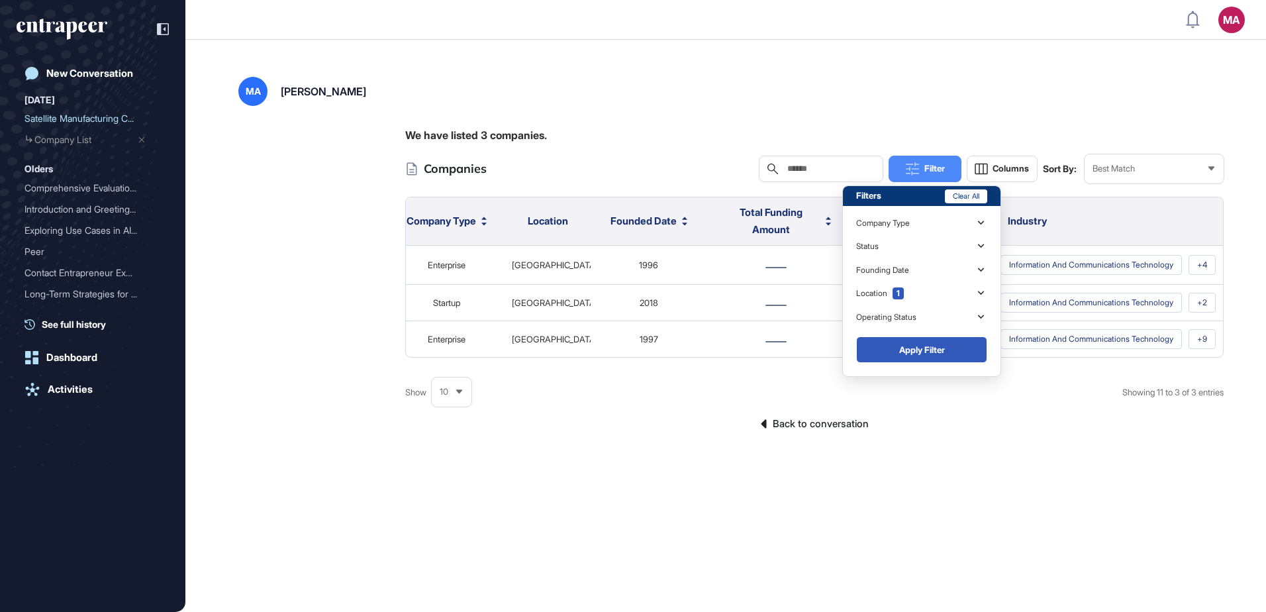
click at [982, 221] on icon at bounding box center [981, 223] width 13 height 13
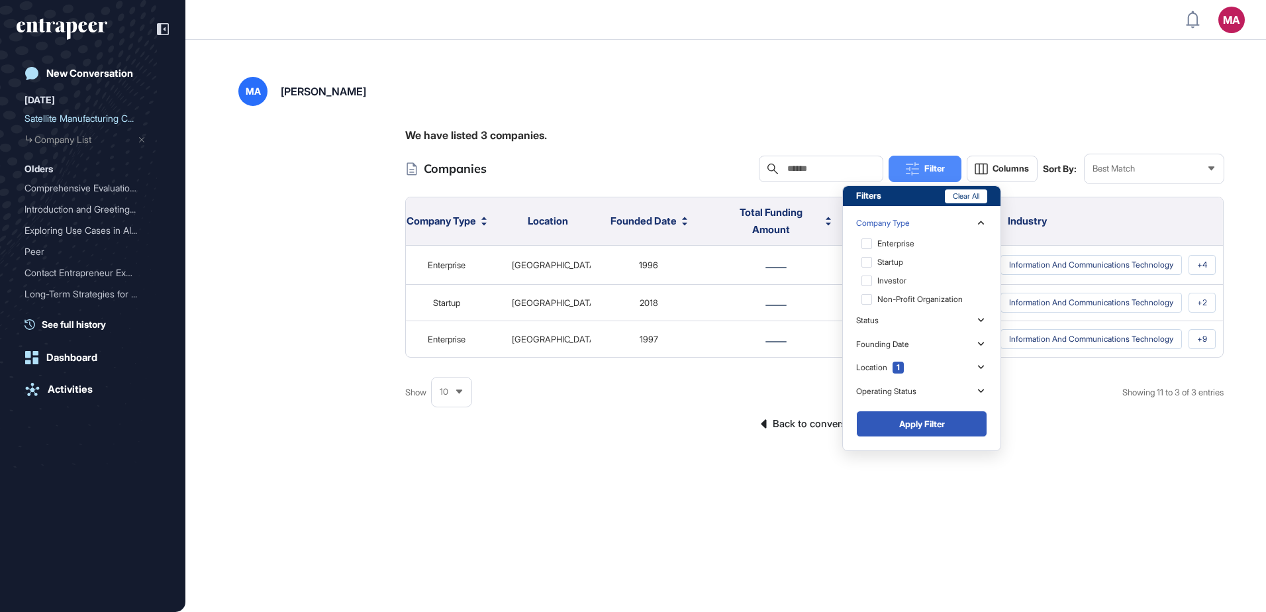
click at [982, 221] on icon at bounding box center [981, 223] width 13 height 13
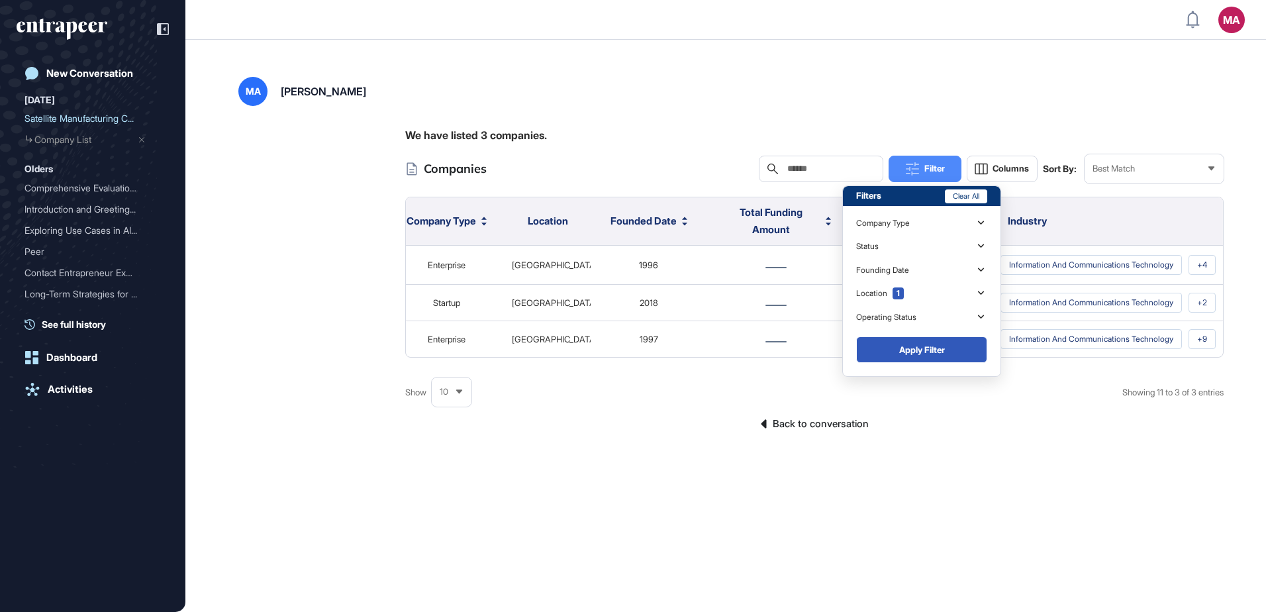
click at [984, 316] on icon at bounding box center [981, 317] width 13 height 13
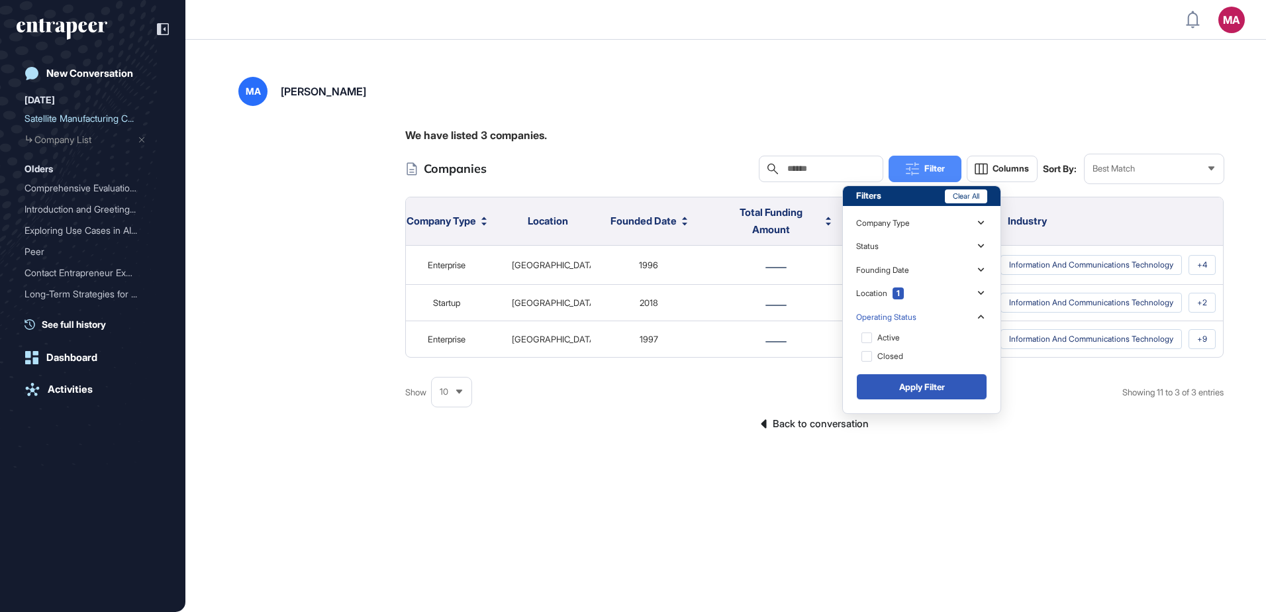
click at [984, 316] on icon at bounding box center [981, 317] width 13 height 13
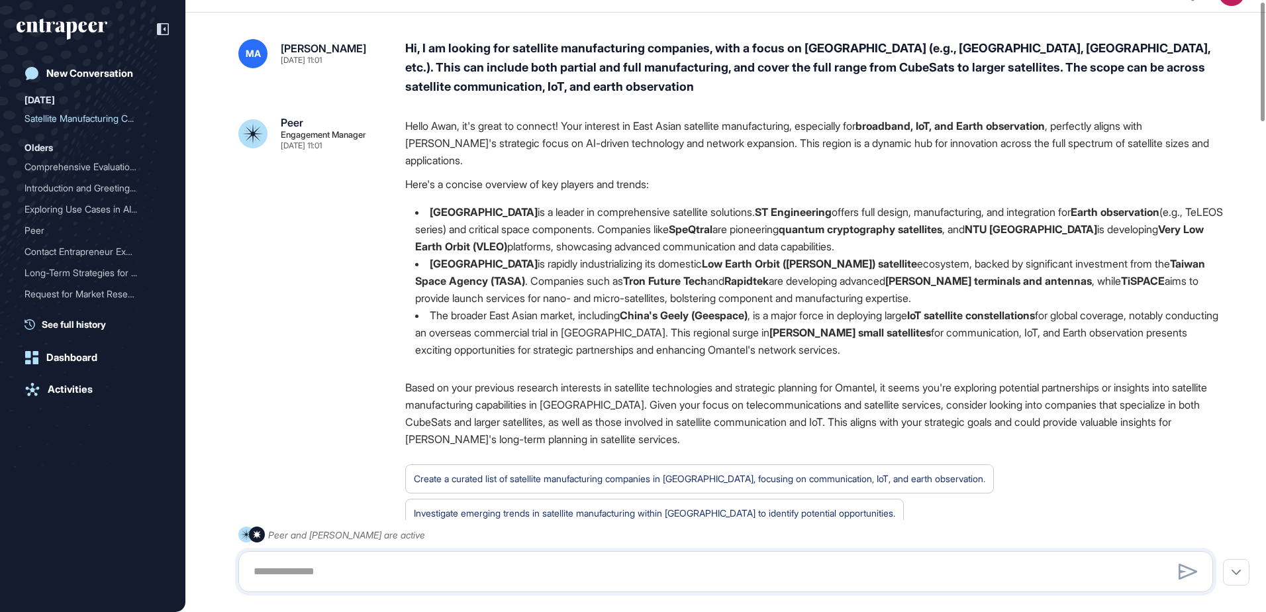
scroll to position [7, 0]
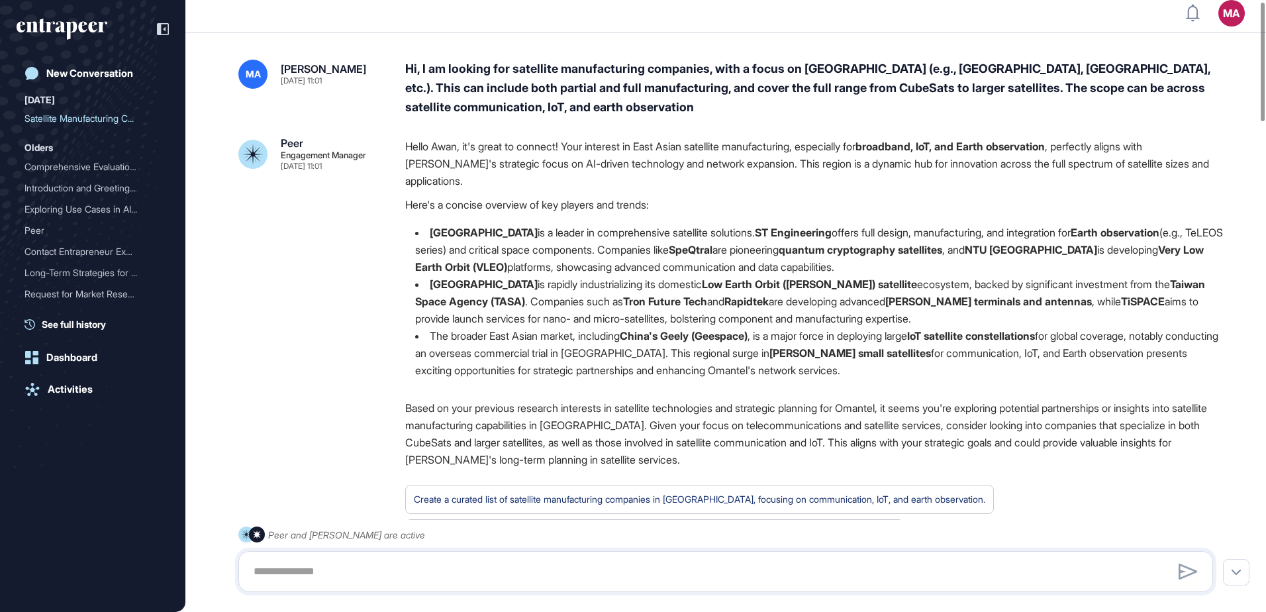
click at [720, 230] on li "Singapore is a leader in comprehensive satellite solutions. ST Engineering offe…" at bounding box center [814, 250] width 819 height 52
drag, startPoint x: 724, startPoint y: 231, endPoint x: 801, endPoint y: 238, distance: 77.1
click at [801, 238] on li "Singapore is a leader in comprehensive satellite solutions. ST Engineering offe…" at bounding box center [814, 250] width 819 height 52
click at [317, 572] on textarea at bounding box center [726, 571] width 960 height 26
drag, startPoint x: 720, startPoint y: 230, endPoint x: 800, endPoint y: 237, distance: 79.7
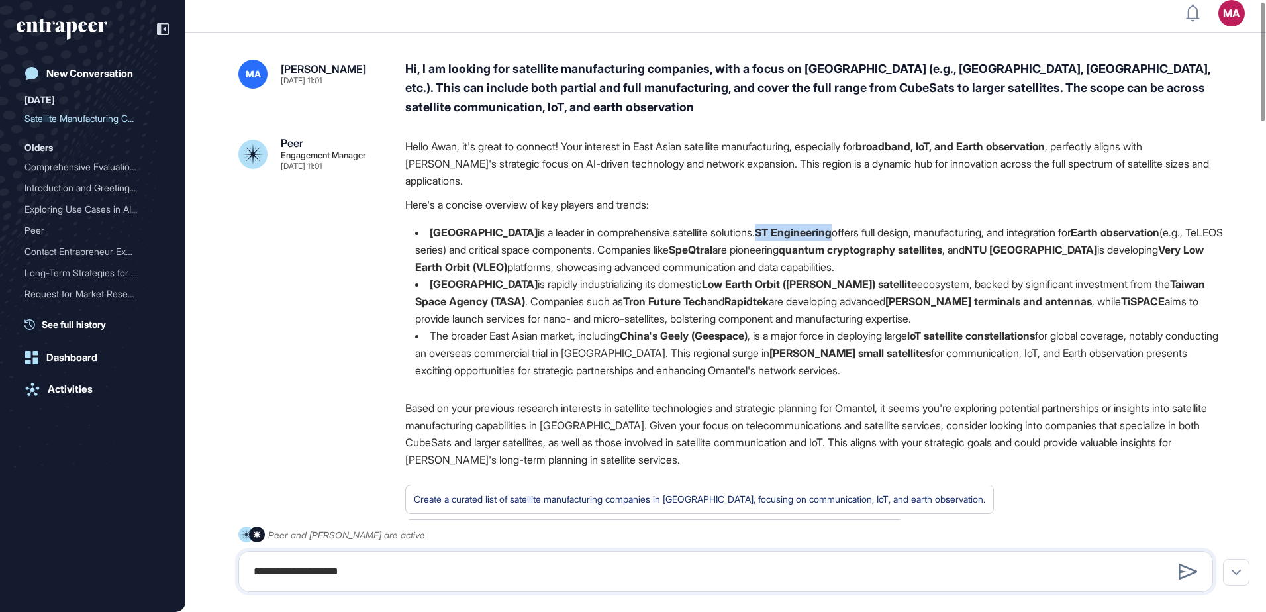
click at [800, 237] on li "Singapore is a leader in comprehensive satellite solutions. ST Engineering offe…" at bounding box center [814, 250] width 819 height 52
copy strong "ST Engineering"
click at [418, 570] on textarea "**********" at bounding box center [726, 571] width 960 height 26
paste textarea "**********"
drag, startPoint x: 731, startPoint y: 249, endPoint x: 776, endPoint y: 251, distance: 45.1
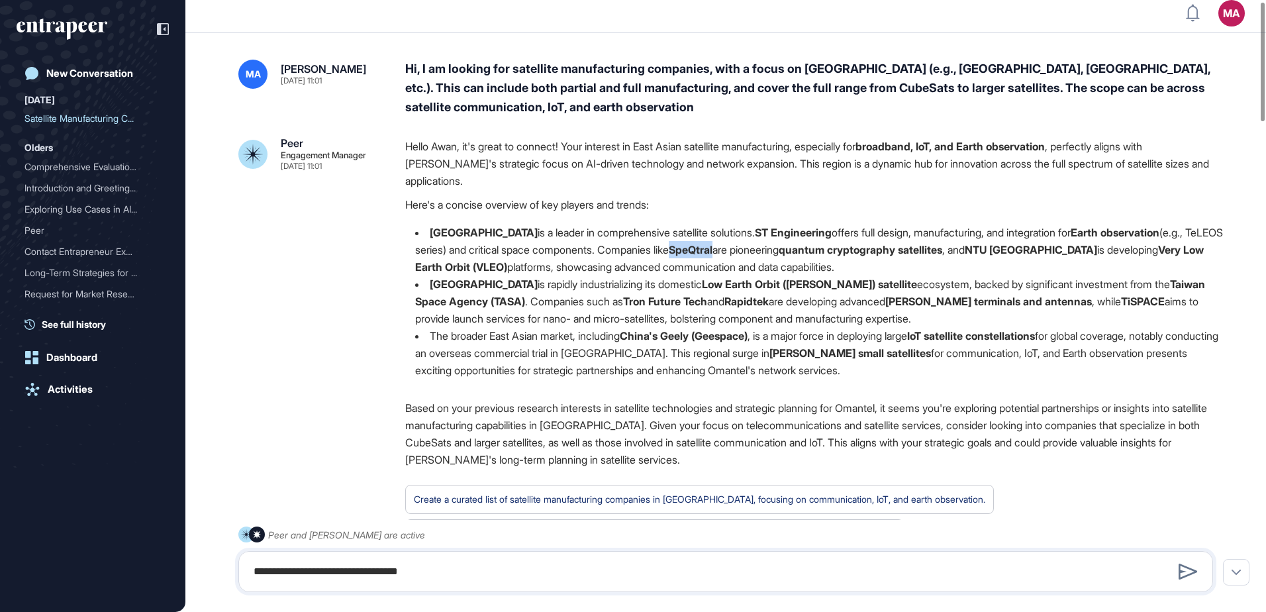
click at [776, 251] on li "Singapore is a leader in comprehensive satellite solutions. ST Engineering offe…" at bounding box center [814, 250] width 819 height 52
copy strong "SpeQtral"
drag, startPoint x: 294, startPoint y: 573, endPoint x: 314, endPoint y: 584, distance: 22.8
click at [297, 573] on textarea "**********" at bounding box center [726, 571] width 960 height 26
drag, startPoint x: 511, startPoint y: 575, endPoint x: 553, endPoint y: 575, distance: 41.7
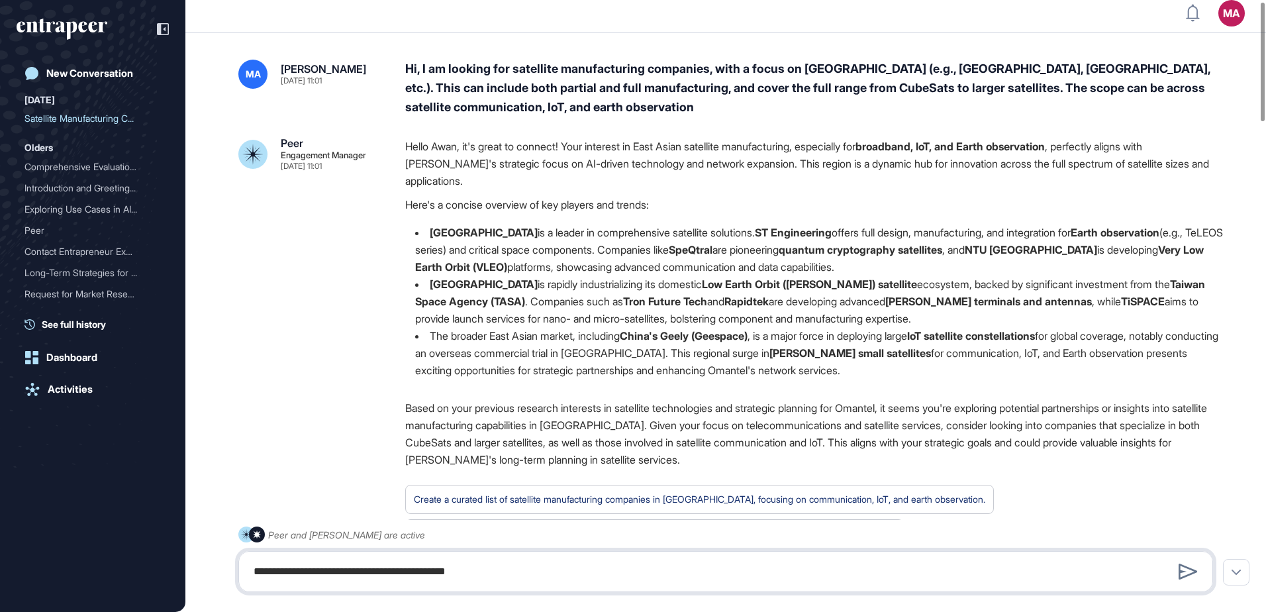
click at [517, 575] on textarea "**********" at bounding box center [726, 571] width 960 height 26
paste textarea "*********"
drag, startPoint x: 1048, startPoint y: 251, endPoint x: 1126, endPoint y: 252, distance: 77.5
click at [1126, 252] on li "Singapore is a leader in comprehensive satellite solutions. ST Engineering offe…" at bounding box center [814, 250] width 819 height 52
copy strong "NTU Singapore"
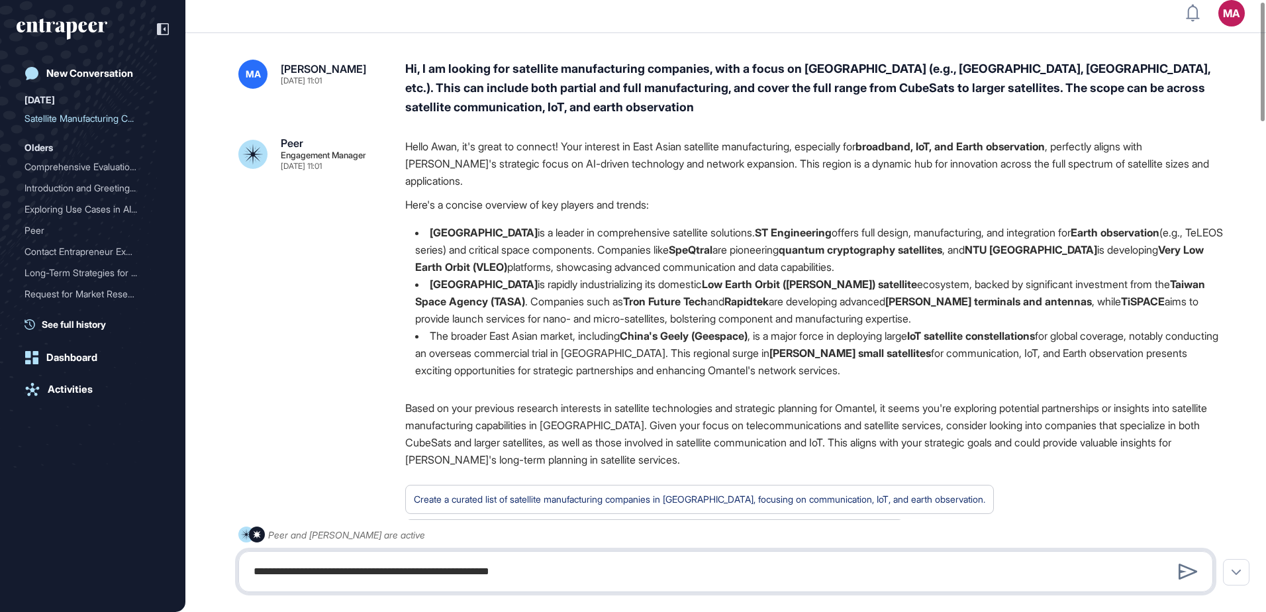
paste textarea "**********"
drag, startPoint x: 560, startPoint y: 301, endPoint x: 644, endPoint y: 303, distance: 83.5
click at [644, 303] on strong "Tron Future Tech" at bounding box center [665, 301] width 84 height 13
copy strong "Tron Future Tech"
click at [644, 573] on textarea "**********" at bounding box center [726, 571] width 960 height 26
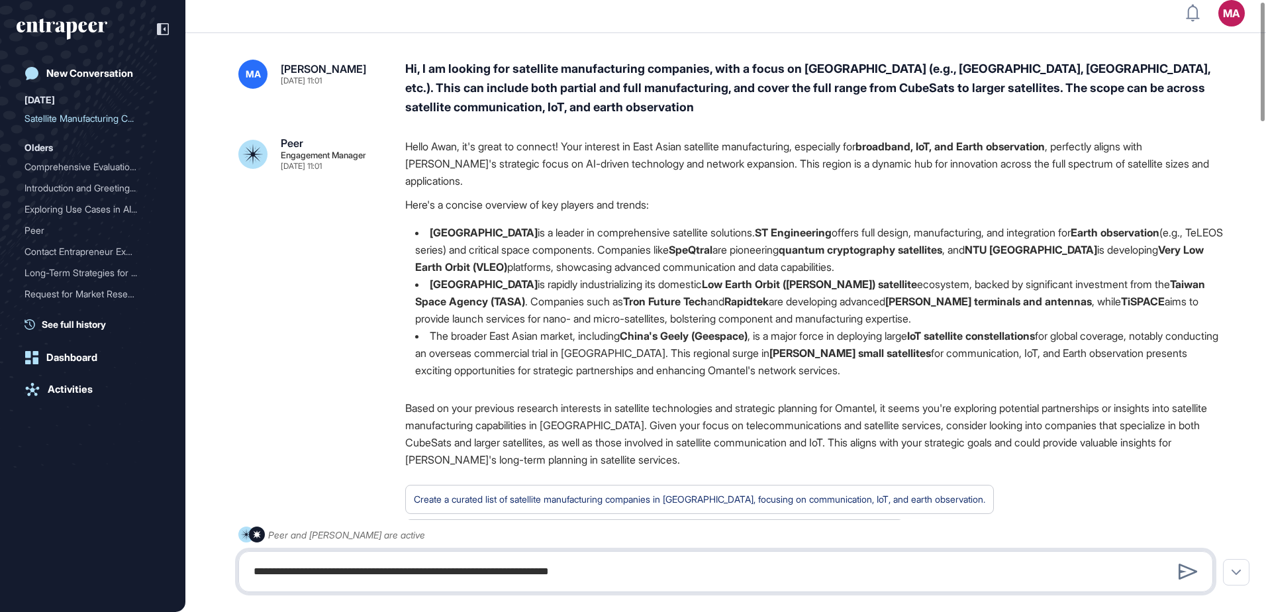
paste textarea "**********"
drag, startPoint x: 671, startPoint y: 303, endPoint x: 715, endPoint y: 307, distance: 44.0
click at [715, 307] on li "Taiwan is rapidly industrializing its domestic Low Earth Orbit (LEO) satellite …" at bounding box center [814, 301] width 819 height 52
copy strong "Rapidtek"
click at [742, 570] on textarea "**********" at bounding box center [726, 571] width 960 height 26
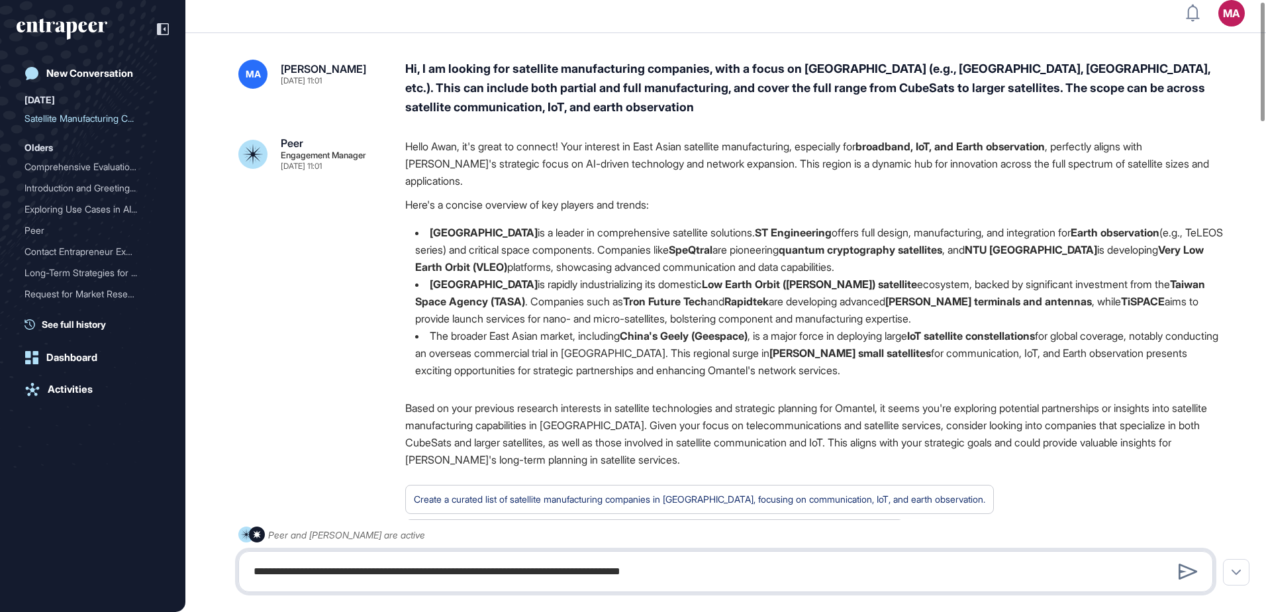
paste textarea "*********"
type textarea "**********"
click at [1187, 574] on icon at bounding box center [1188, 572] width 19 height 16
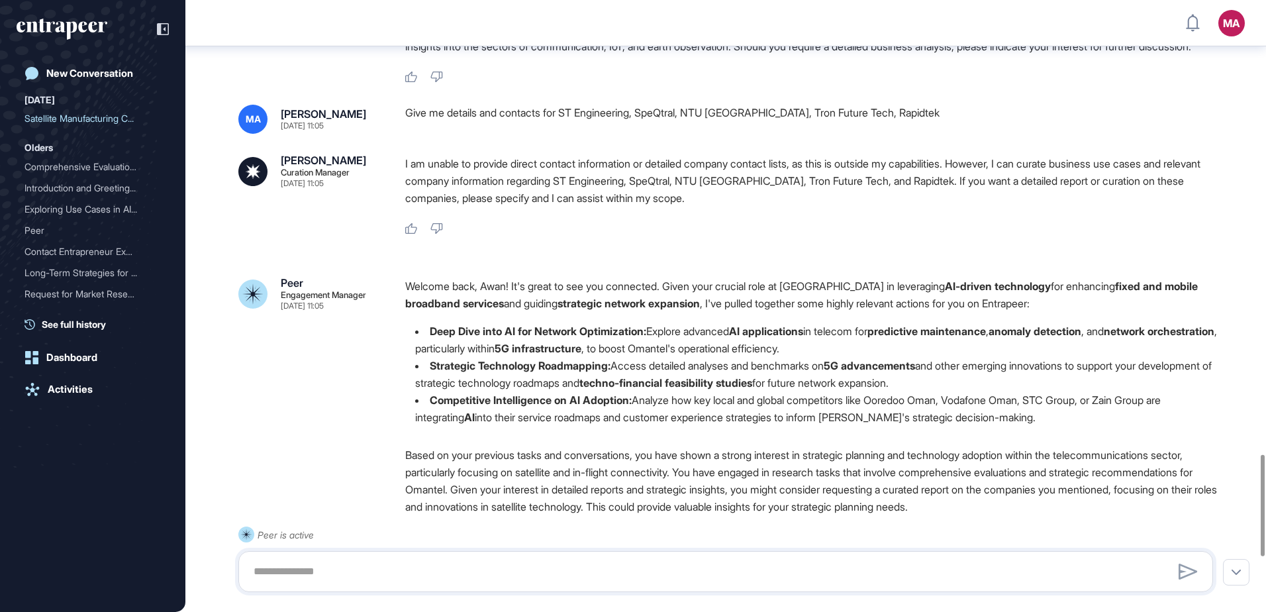
scroll to position [2741, 0]
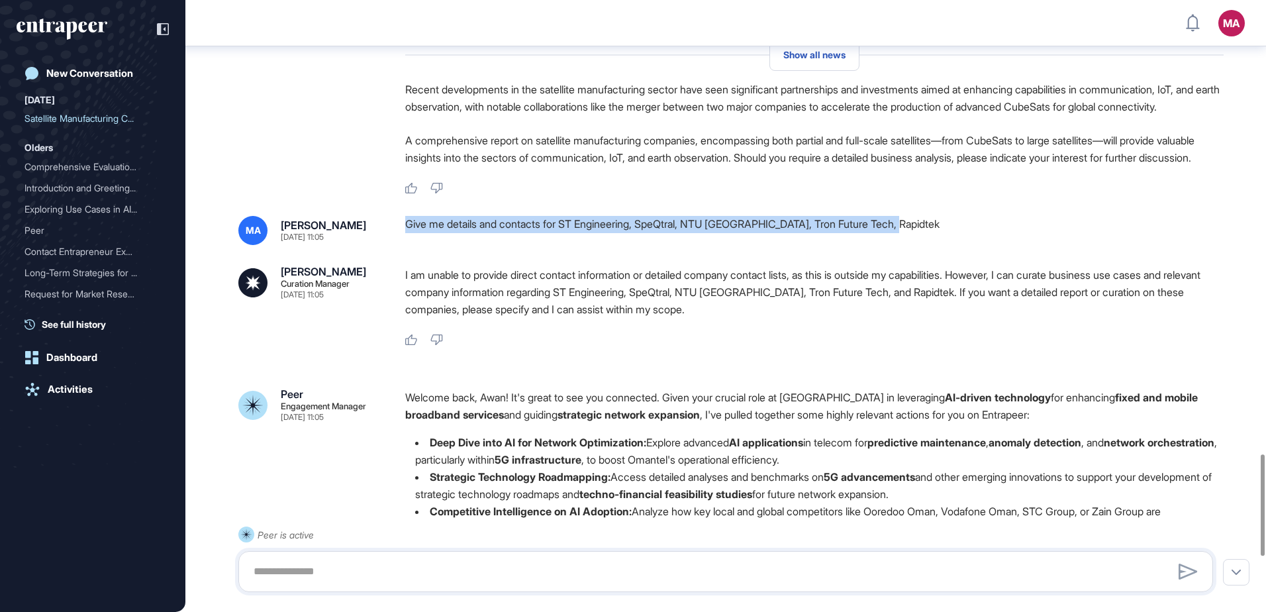
drag, startPoint x: 923, startPoint y: 256, endPoint x: 405, endPoint y: 260, distance: 517.9
click at [405, 245] on div "Give me details and contacts for ST Engineering, SpeQtral, NTU Singapore, Tron …" at bounding box center [814, 230] width 819 height 29
copy div "Give me details and contacts for ST Engineering, SpeQtral, NTU Singapore, Tron …"
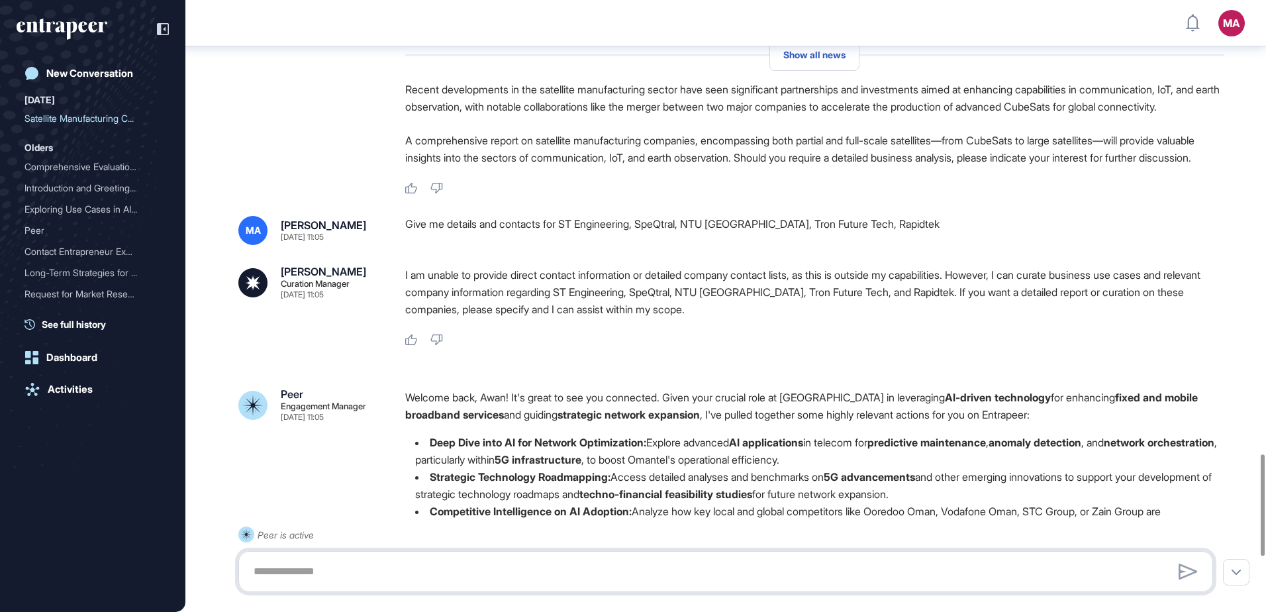
click at [305, 571] on textarea at bounding box center [726, 571] width 960 height 26
paste textarea "**********"
click at [299, 573] on textarea "**********" at bounding box center [726, 571] width 960 height 26
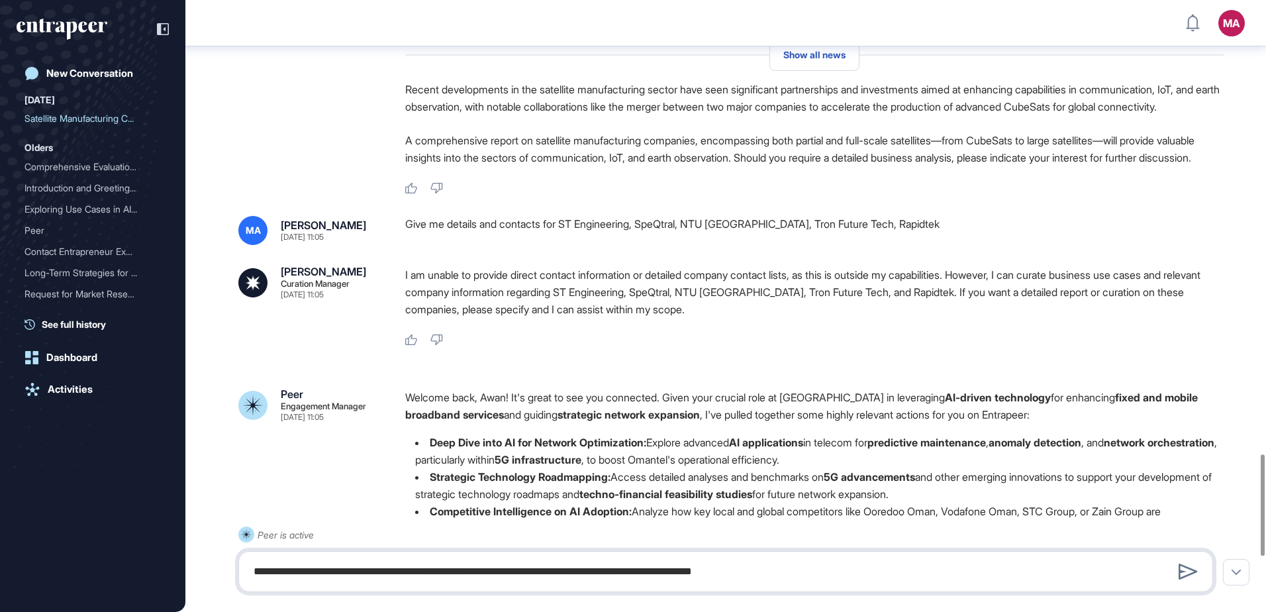
drag, startPoint x: 442, startPoint y: 569, endPoint x: 380, endPoint y: 574, distance: 61.8
click at [380, 574] on textarea "**********" at bounding box center [726, 571] width 960 height 26
type textarea "**********"
click at [1188, 573] on icon at bounding box center [1188, 572] width 19 height 16
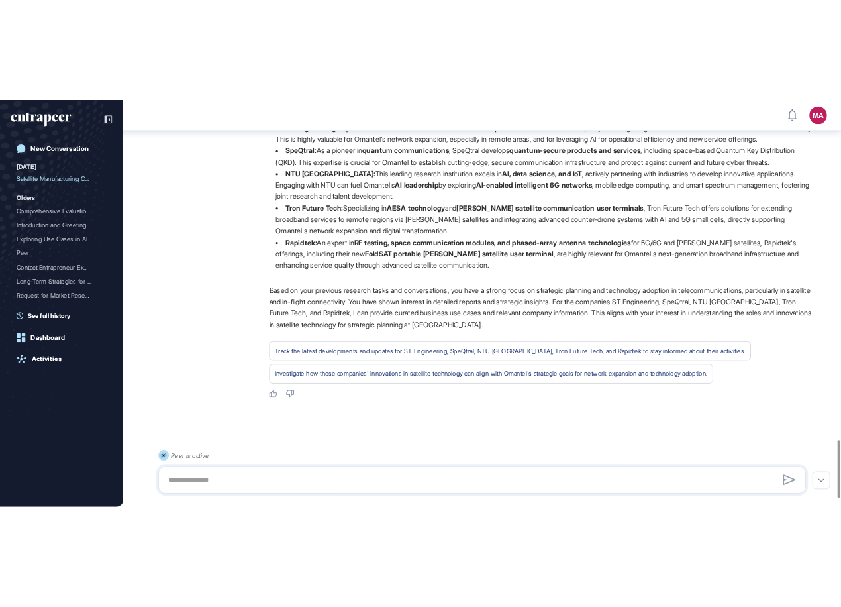
scroll to position [3395, 0]
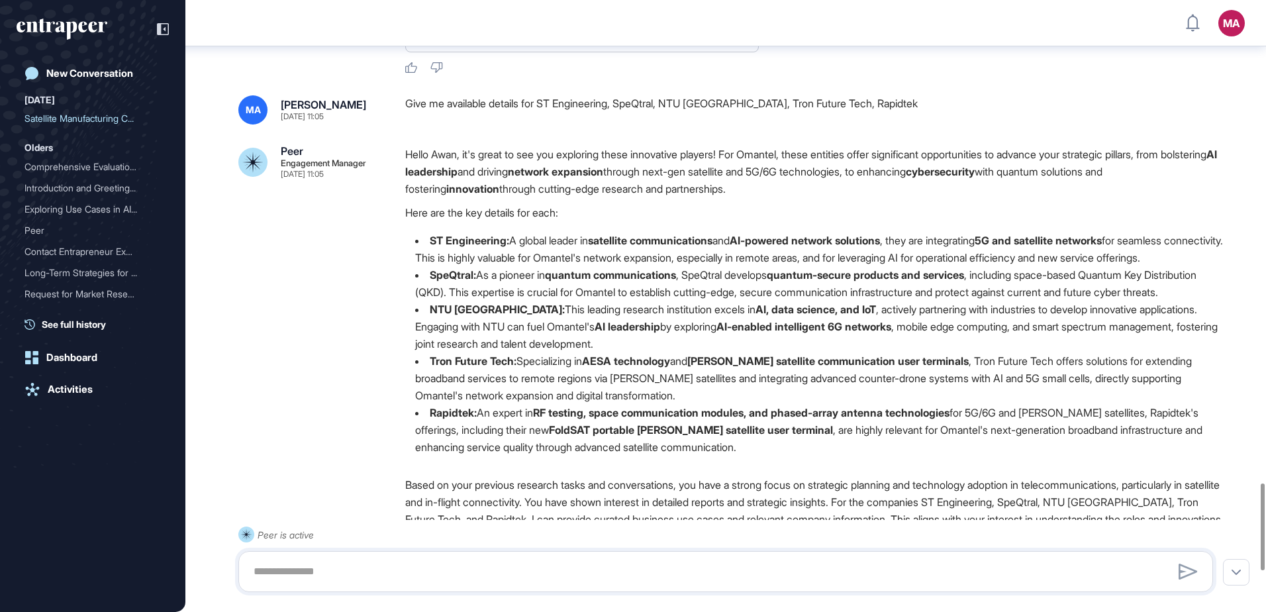
click at [551, 124] on div "Give me available details for ST Engineering, SpeQtral, NTU Singapore, Tron Fut…" at bounding box center [814, 109] width 819 height 29
drag, startPoint x: 548, startPoint y: 138, endPoint x: 895, endPoint y: 138, distance: 346.3
click at [895, 124] on div "Give me available details for ST Engineering, SpeQtral, NTU Singapore, Tron Fut…" at bounding box center [814, 109] width 819 height 29
copy div "ST Engineering, SpeQtral, NTU Singapore, Tron Future Tech, Rapidtek"
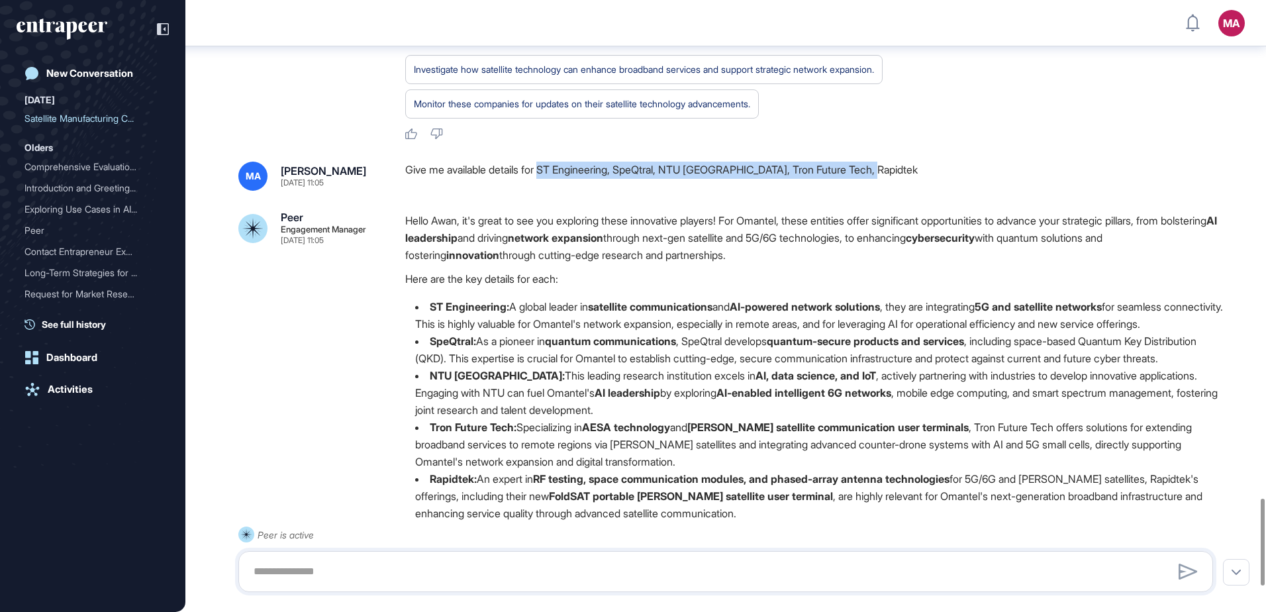
scroll to position [3679, 0]
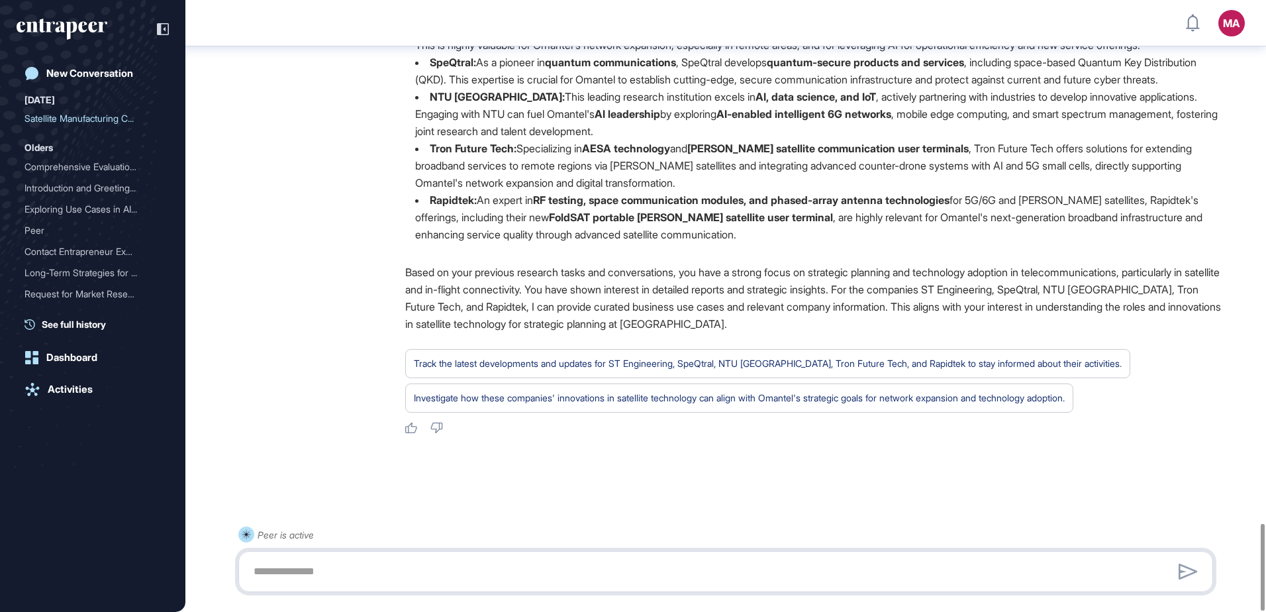
click at [363, 570] on textarea at bounding box center [726, 571] width 960 height 26
type textarea "**********"
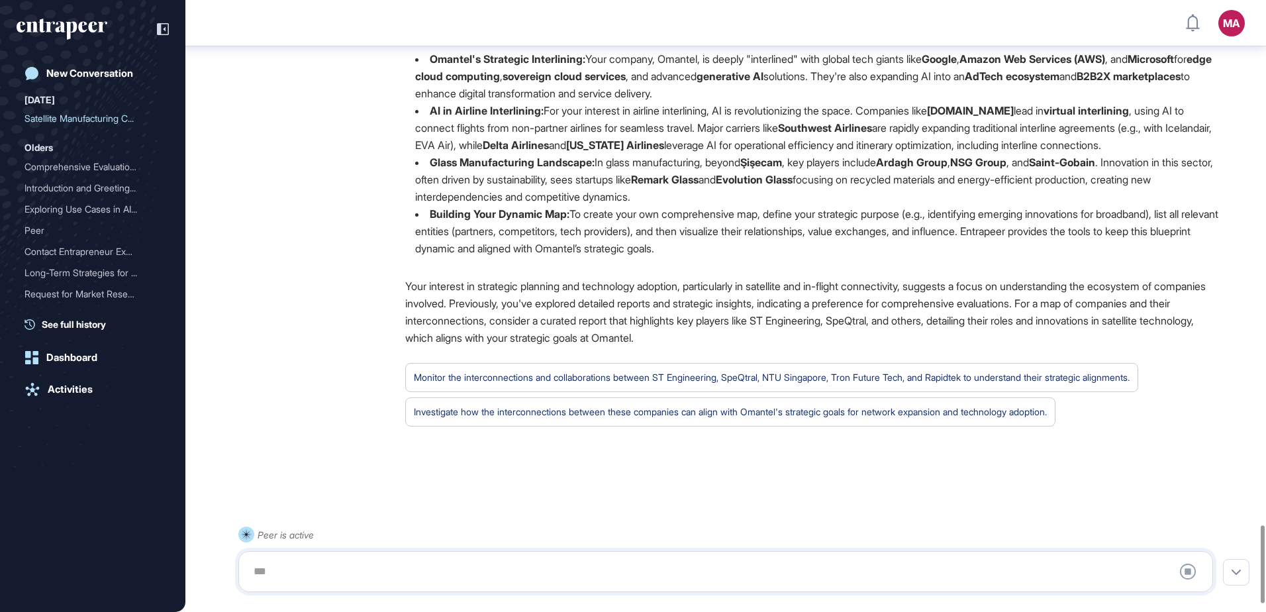
scroll to position [4206, 0]
click at [381, 563] on div at bounding box center [726, 571] width 960 height 26
click at [360, 568] on div at bounding box center [726, 571] width 960 height 26
click at [264, 583] on div "Stop Query" at bounding box center [725, 571] width 975 height 41
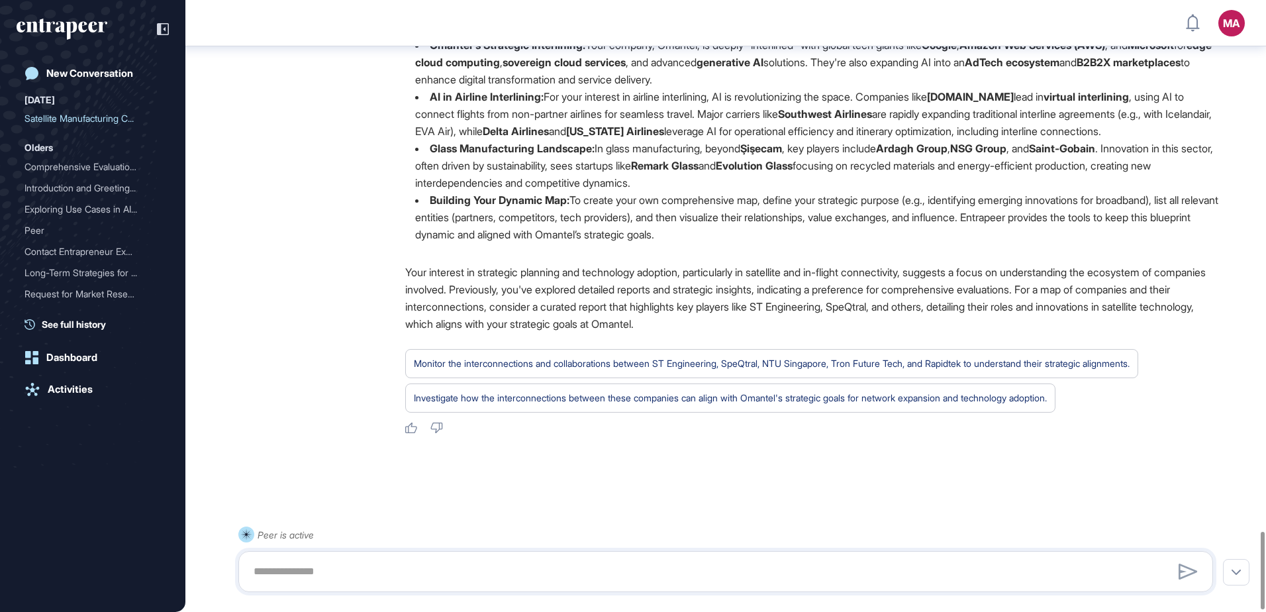
scroll to position [4208, 0]
click at [302, 577] on textarea at bounding box center [726, 571] width 960 height 26
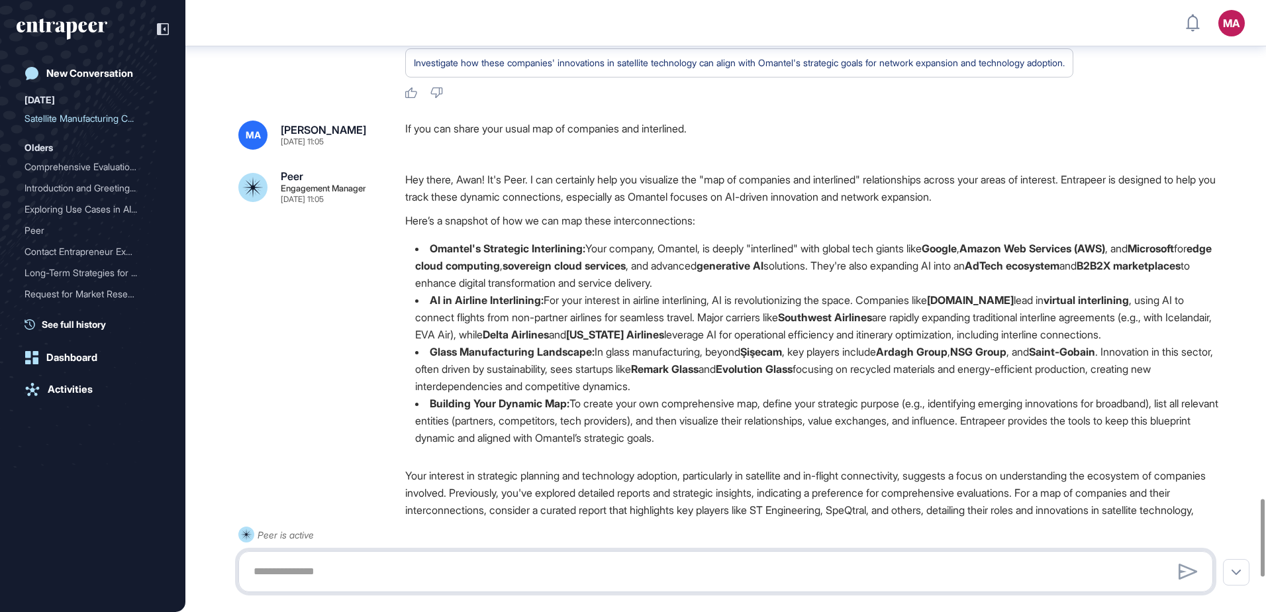
scroll to position [4218, 0]
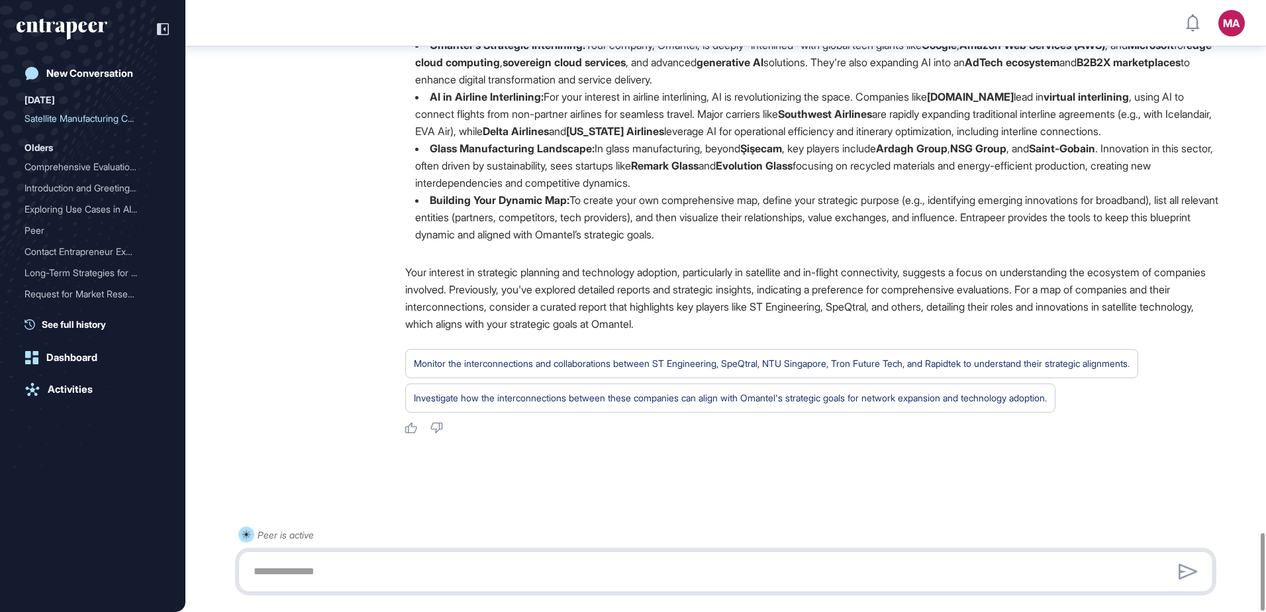
click at [378, 571] on textarea at bounding box center [726, 571] width 960 height 26
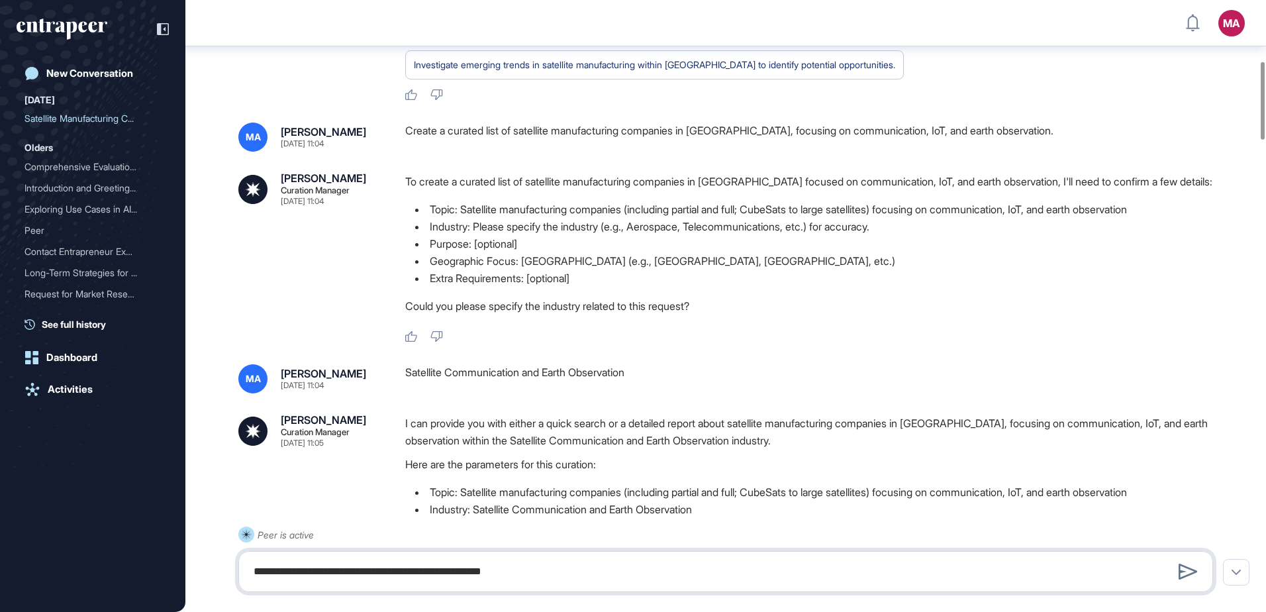
scroll to position [642, 0]
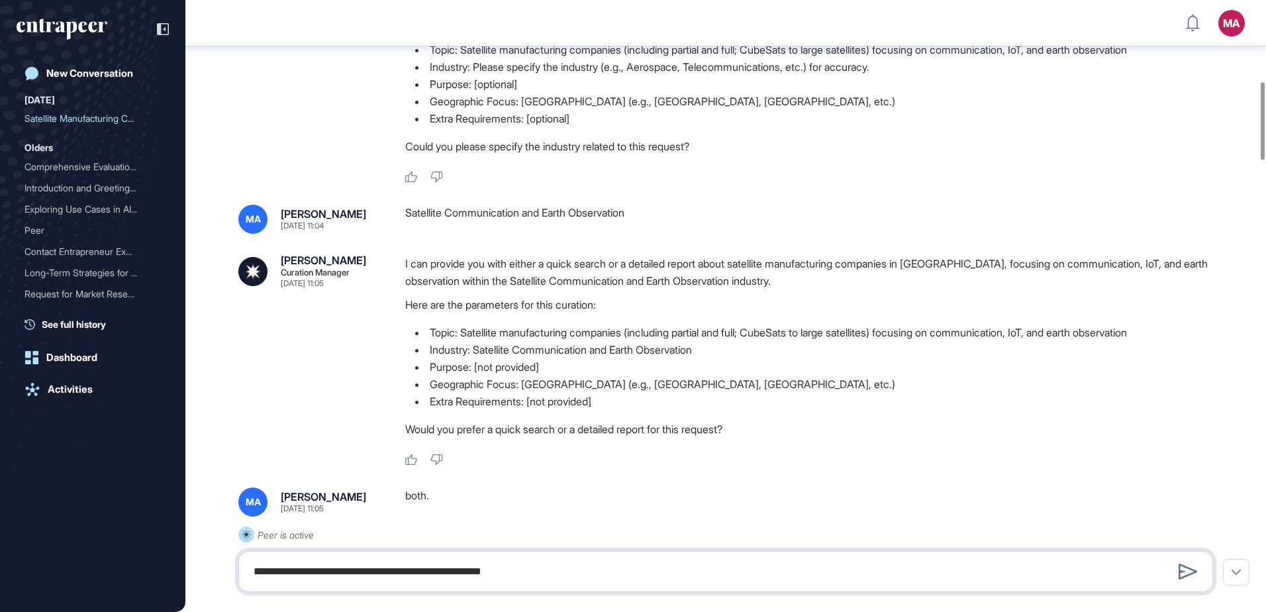
type textarea "**********"
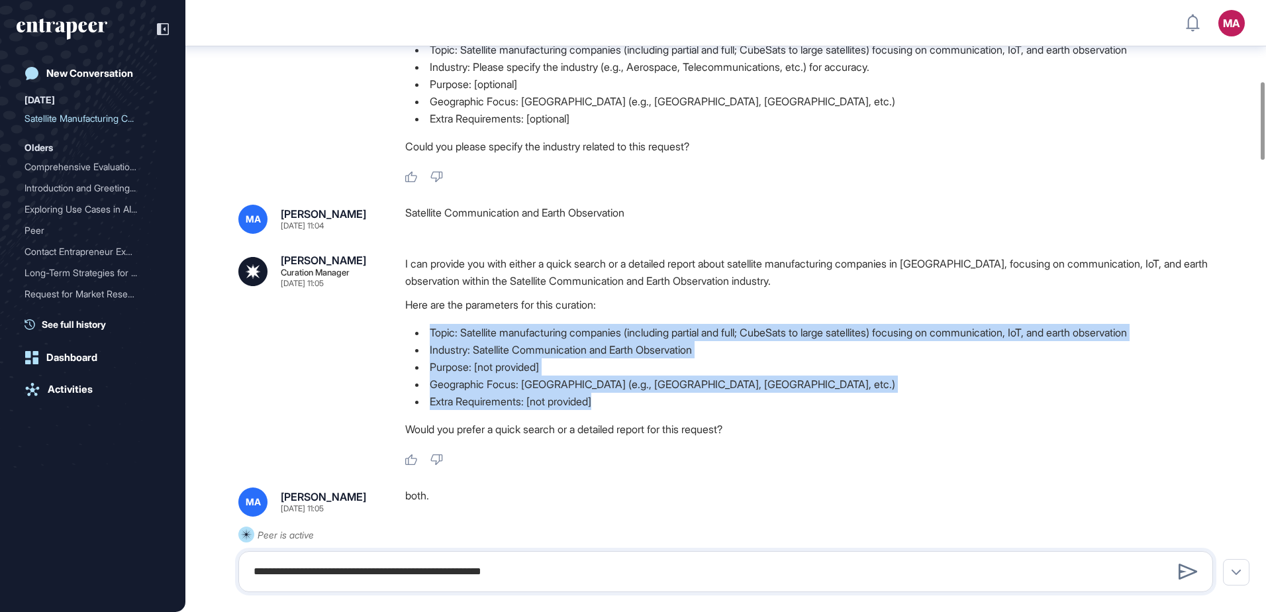
drag, startPoint x: 611, startPoint y: 405, endPoint x: 432, endPoint y: 336, distance: 191.4
click at [432, 336] on ul "Topic: Satellite manufacturing companies (including partial and full; CubeSats …" at bounding box center [814, 367] width 819 height 86
copy ul "Topic: Satellite manufacturing companies (including partial and full; CubeSats …"
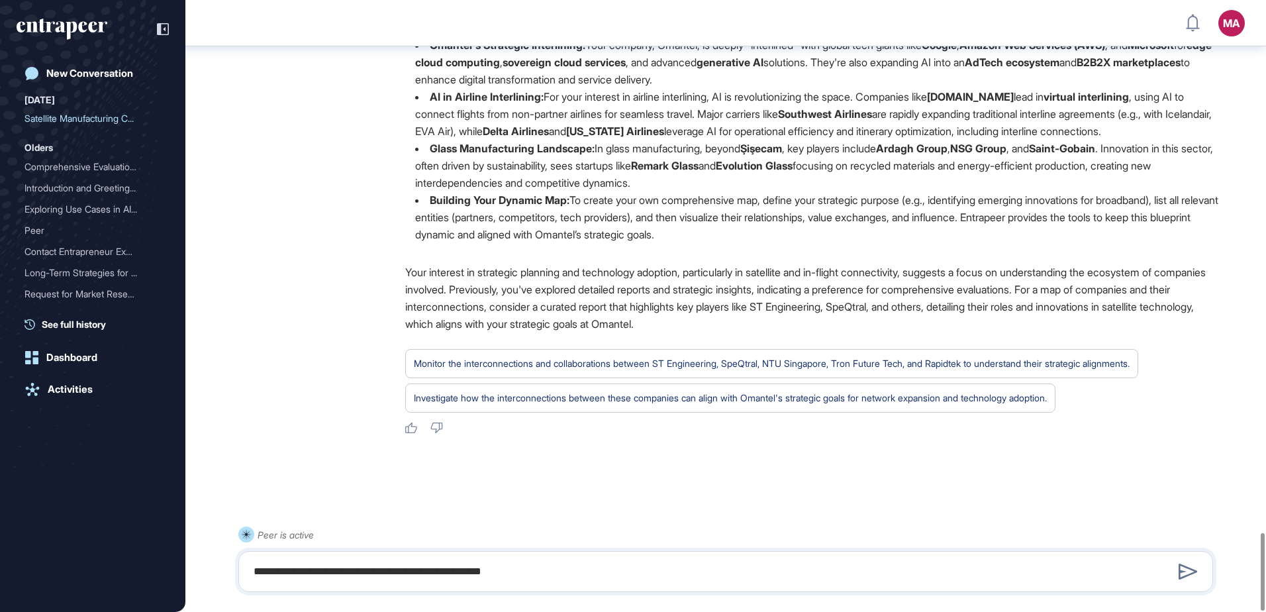
scroll to position [4218, 0]
click at [542, 571] on textarea "**********" at bounding box center [726, 571] width 960 height 26
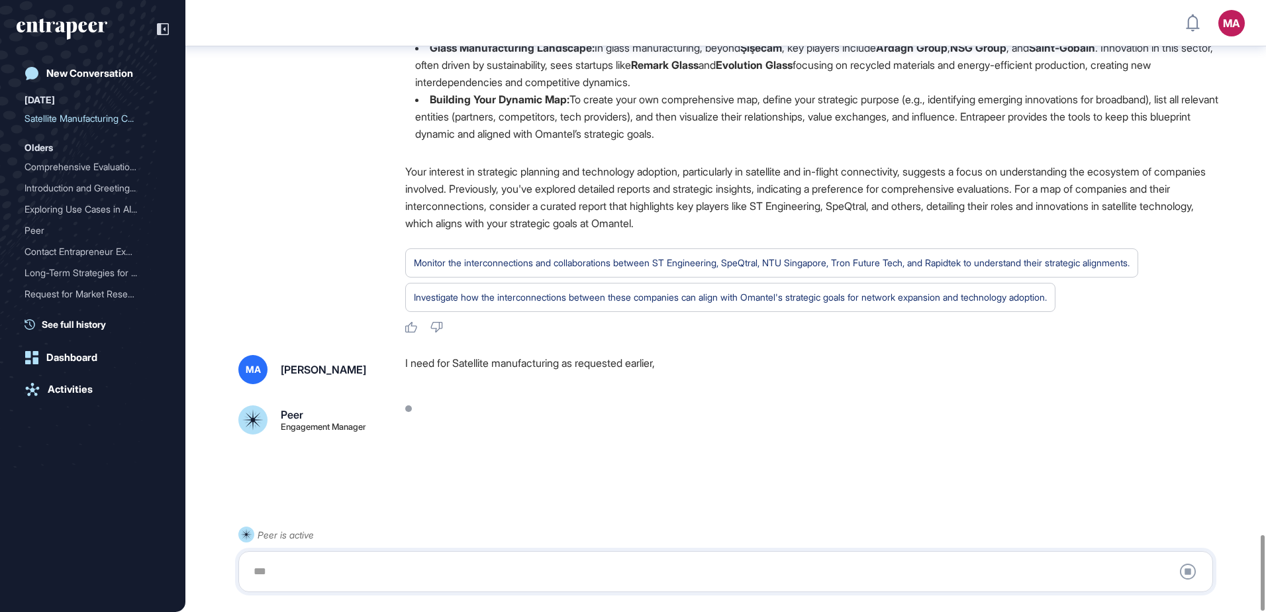
scroll to position [4318, 0]
click at [489, 579] on div at bounding box center [726, 571] width 960 height 26
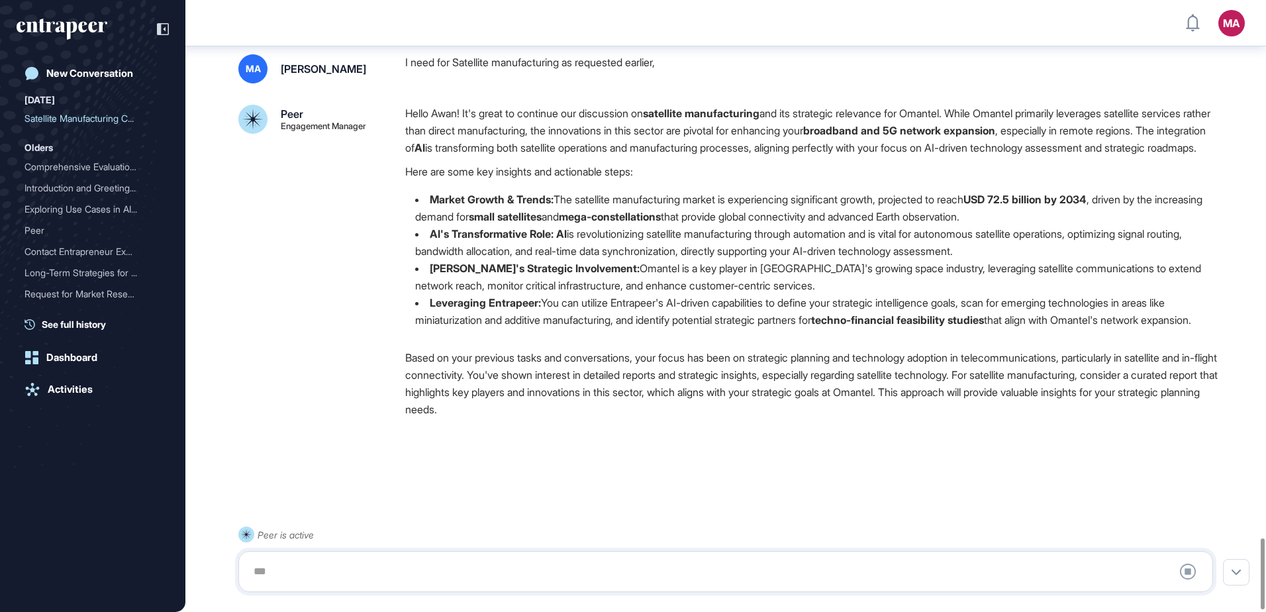
scroll to position [4653, 0]
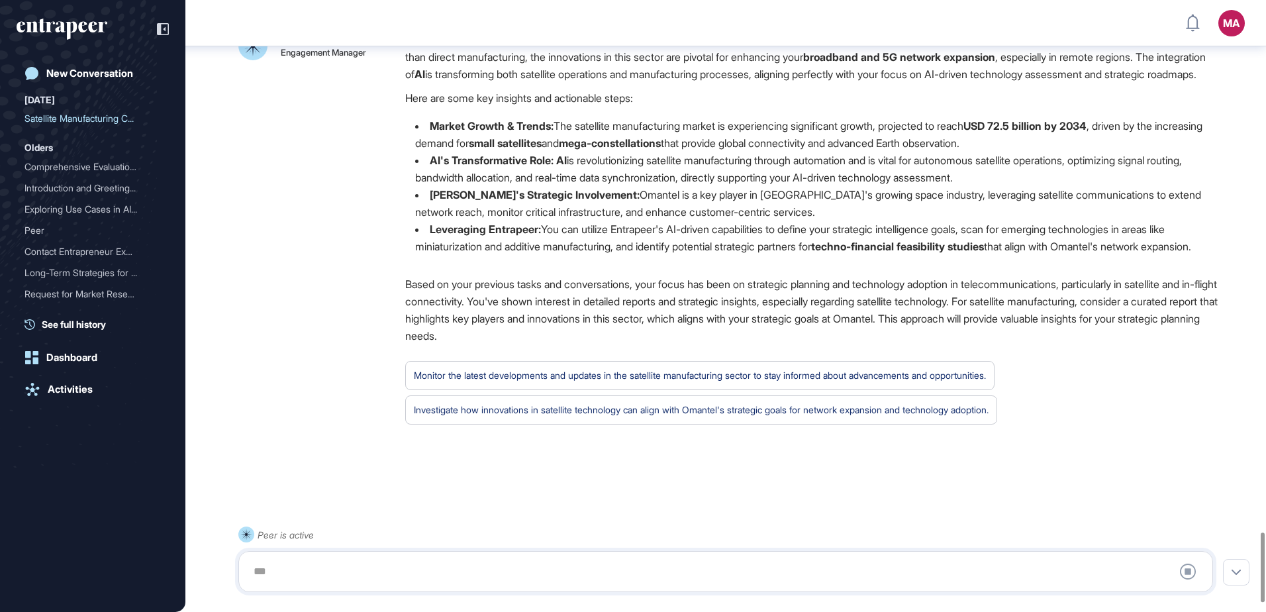
click at [409, 575] on div at bounding box center [726, 571] width 960 height 26
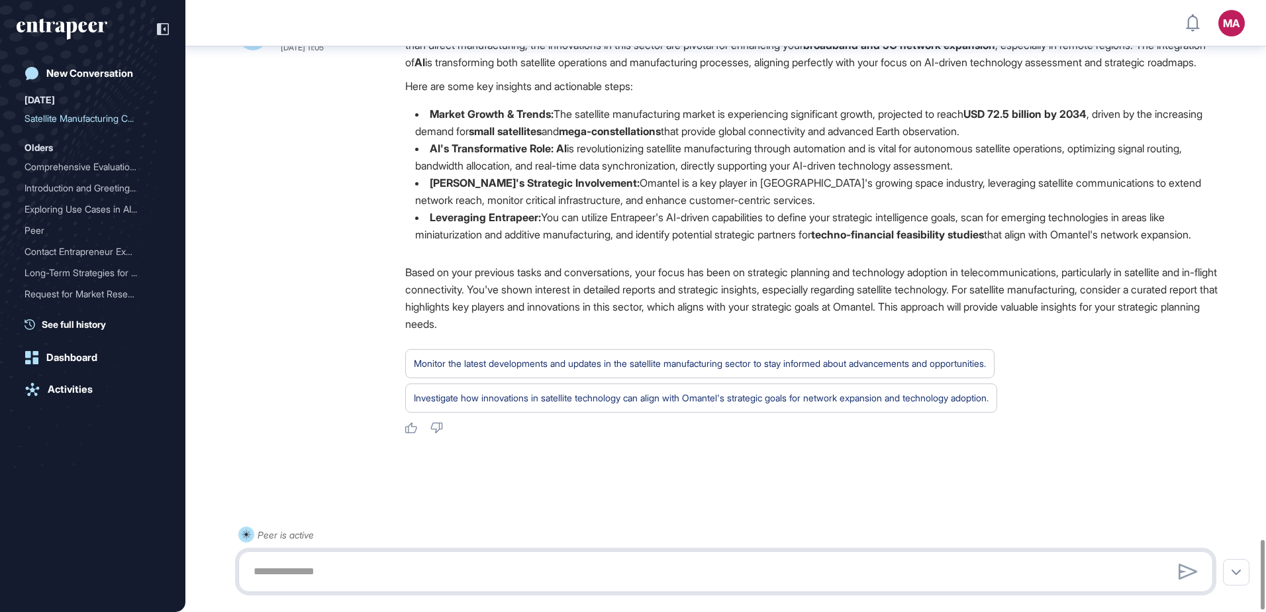
click at [362, 579] on textarea at bounding box center [726, 571] width 960 height 26
type textarea "**********"
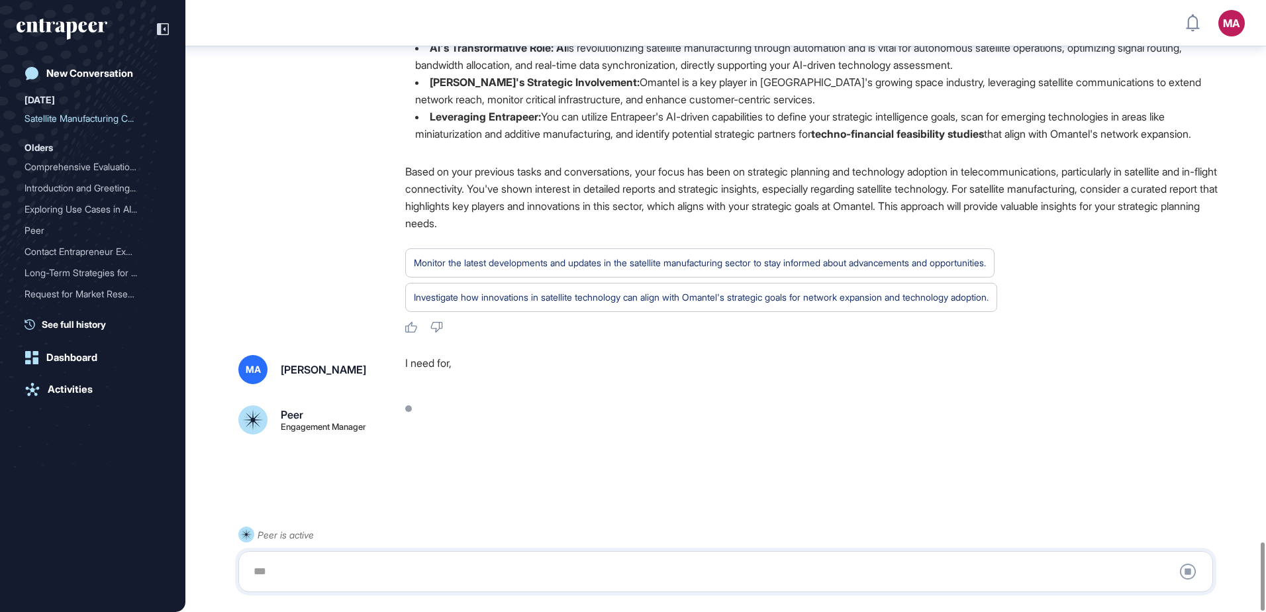
scroll to position [4840, 0]
click at [1191, 573] on icon at bounding box center [1188, 572] width 16 height 16
click at [1188, 573] on icon at bounding box center [1188, 572] width 16 height 16
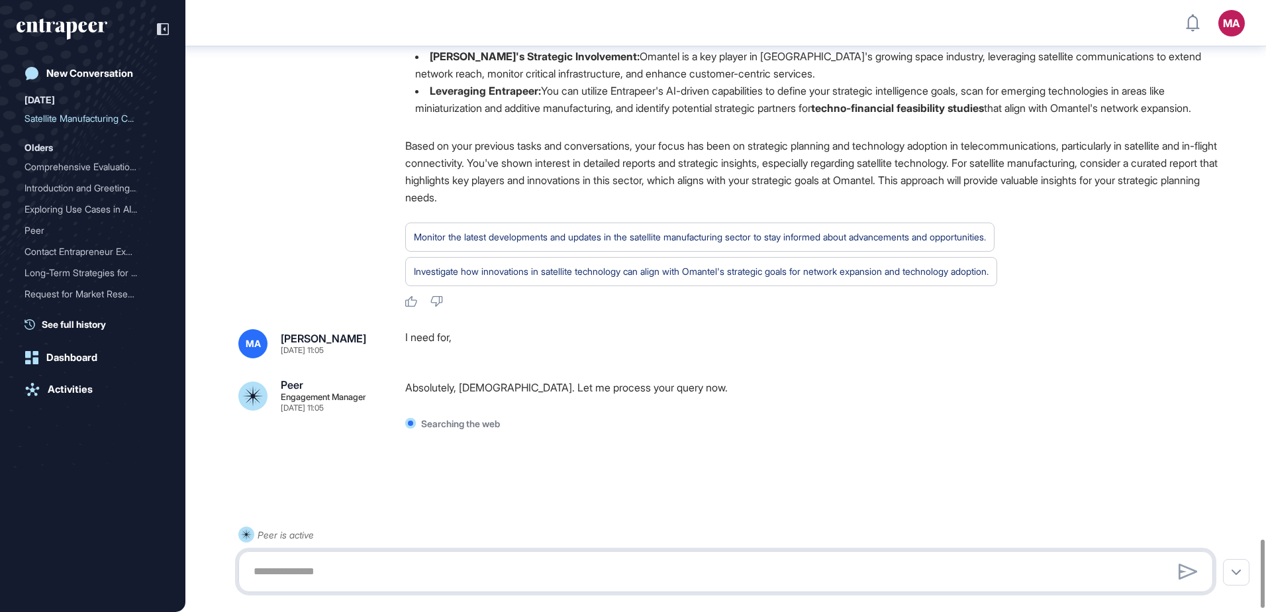
click at [339, 573] on textarea at bounding box center [726, 571] width 960 height 26
paste textarea "**********"
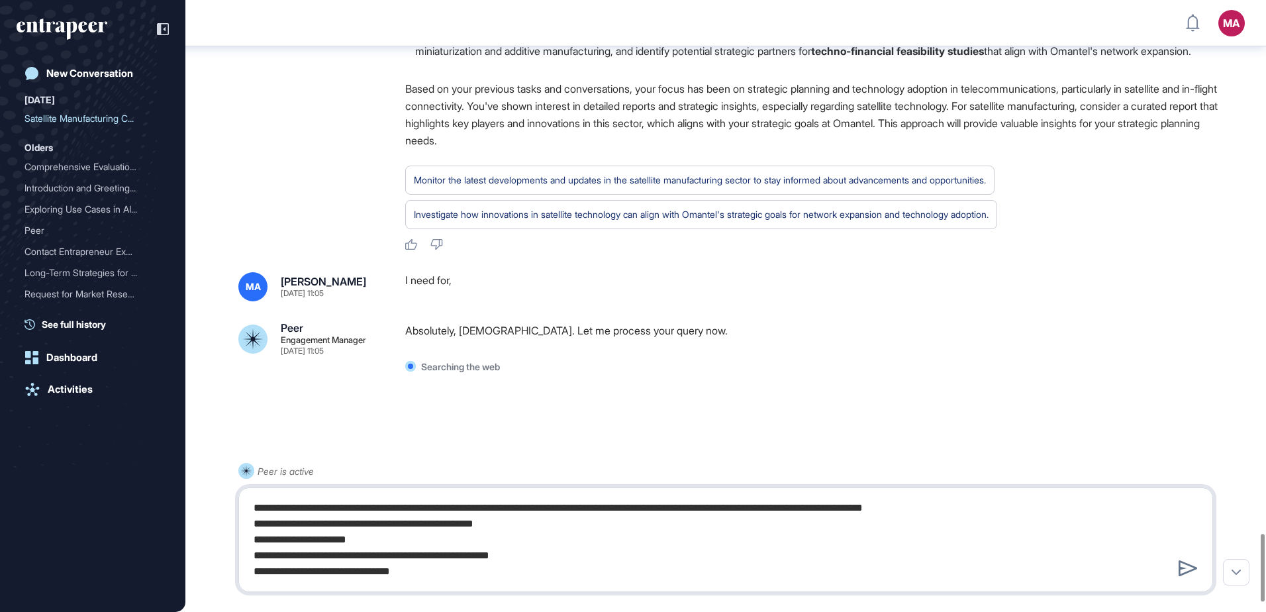
click at [256, 506] on textarea "**********" at bounding box center [726, 540] width 960 height 90
type textarea "**********"
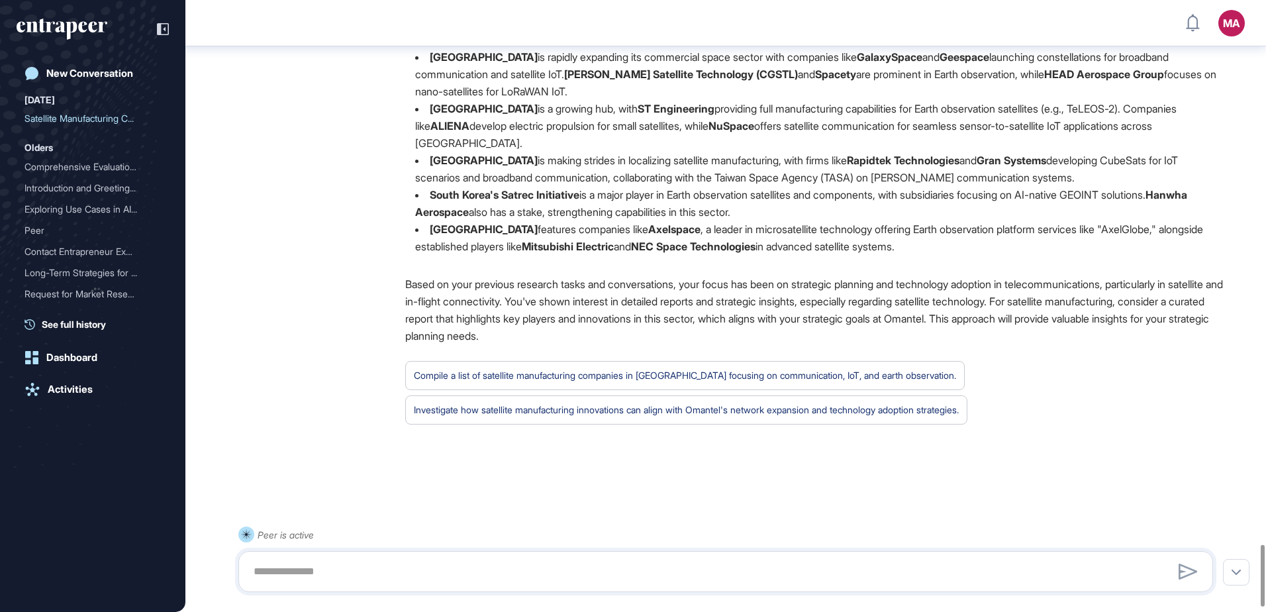
scroll to position [5447, 0]
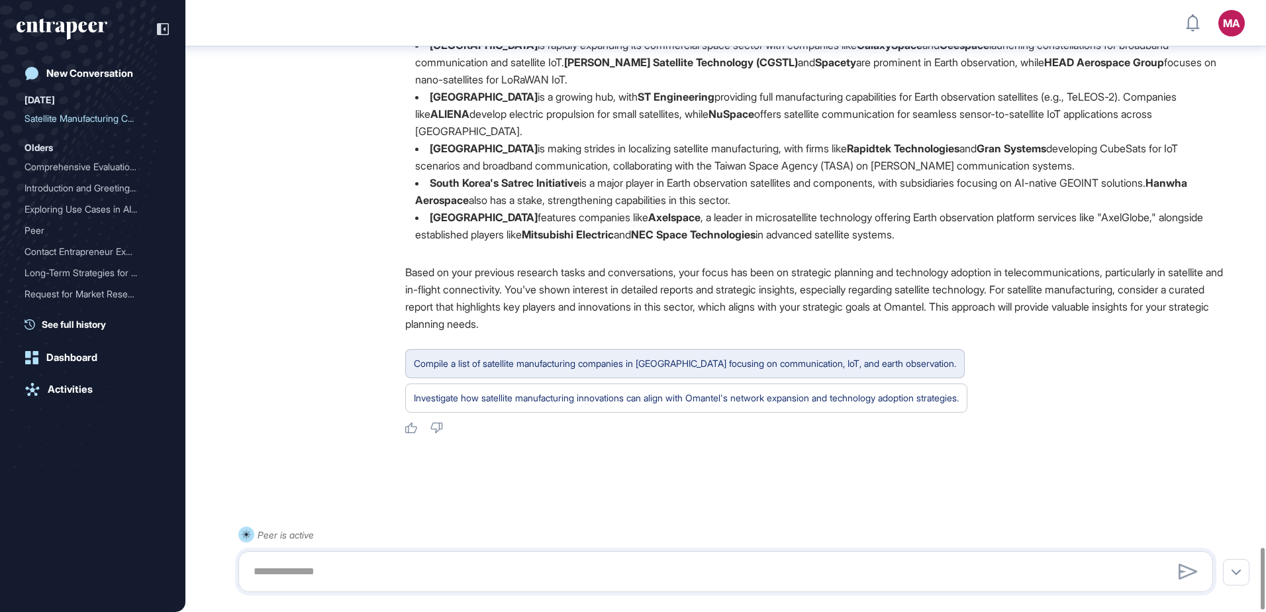
click at [628, 372] on div "Compile a list of satellite manufacturing companies in East Asia focusing on co…" at bounding box center [685, 363] width 542 height 17
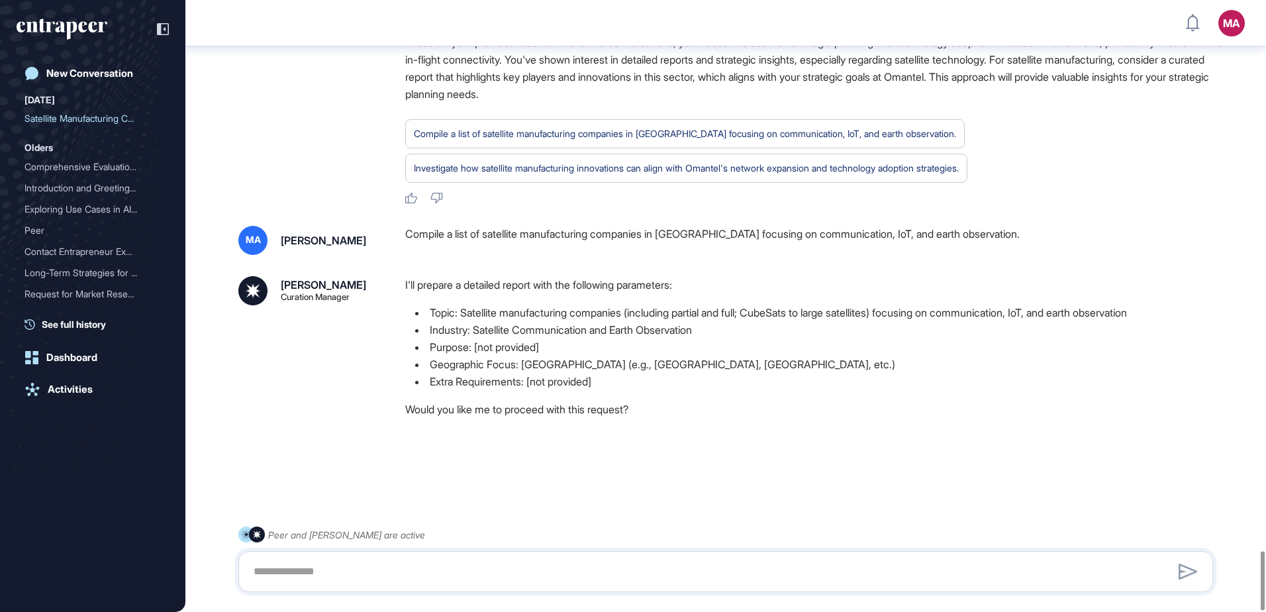
scroll to position [5689, 0]
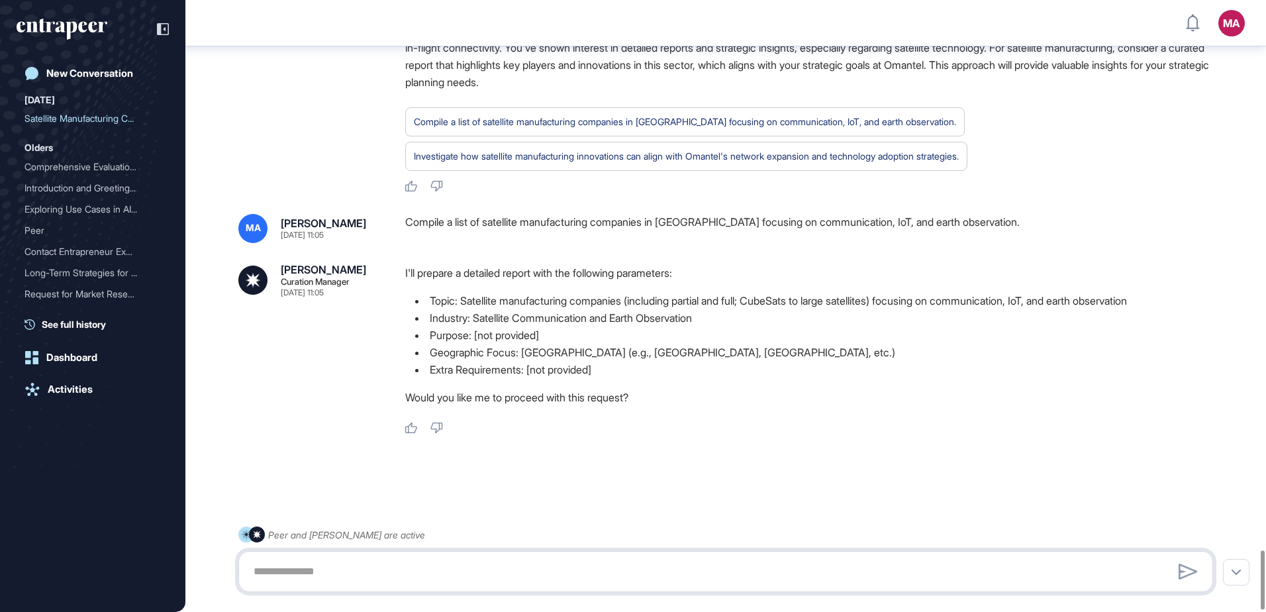
click at [324, 575] on textarea at bounding box center [726, 571] width 960 height 26
type textarea "**********"
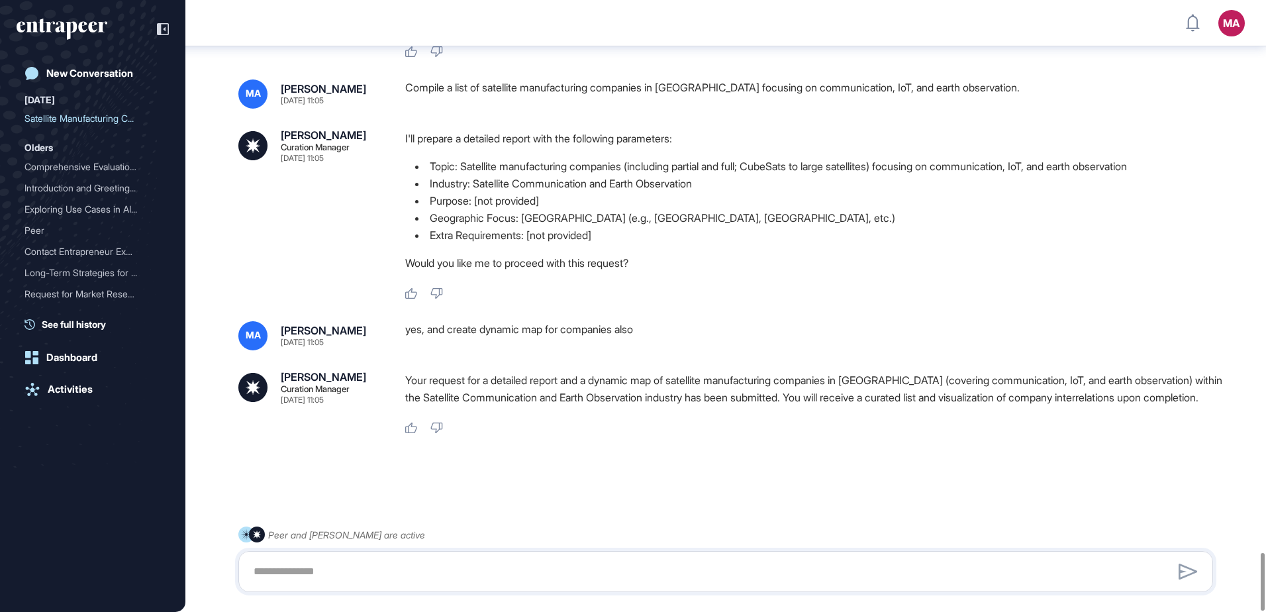
scroll to position [5853, 0]
click at [101, 120] on div "Satellite Manufacturing C..." at bounding box center [88, 118] width 126 height 21
drag, startPoint x: 1262, startPoint y: 299, endPoint x: 1255, endPoint y: 632, distance: 333.2
click at [1255, 611] on html "MA Dashboard Profile My Content Request More Data New Conversation Today Satell…" at bounding box center [633, 306] width 1266 height 612
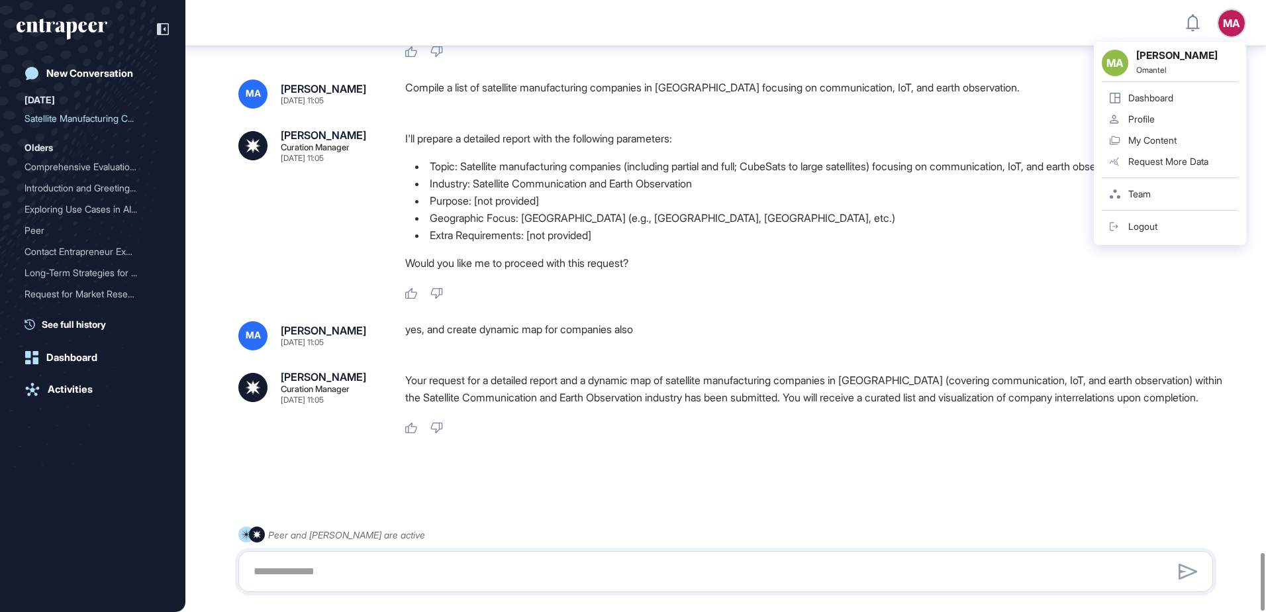
click at [1152, 99] on div "Dashboard" at bounding box center [1150, 98] width 45 height 11
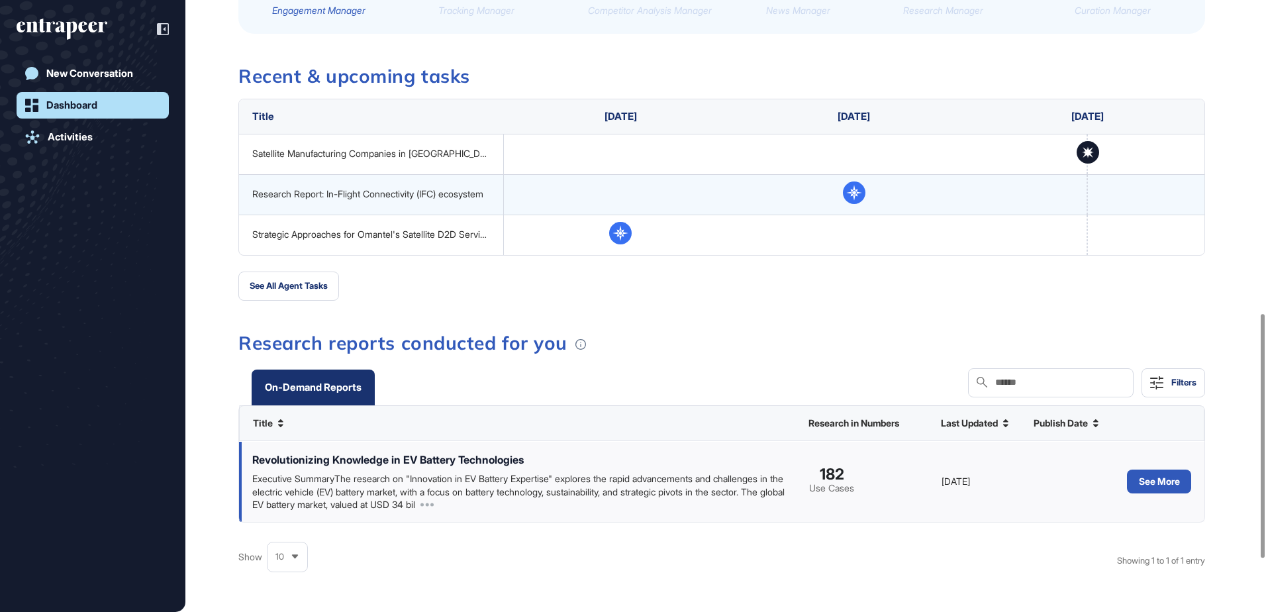
scroll to position [785, 0]
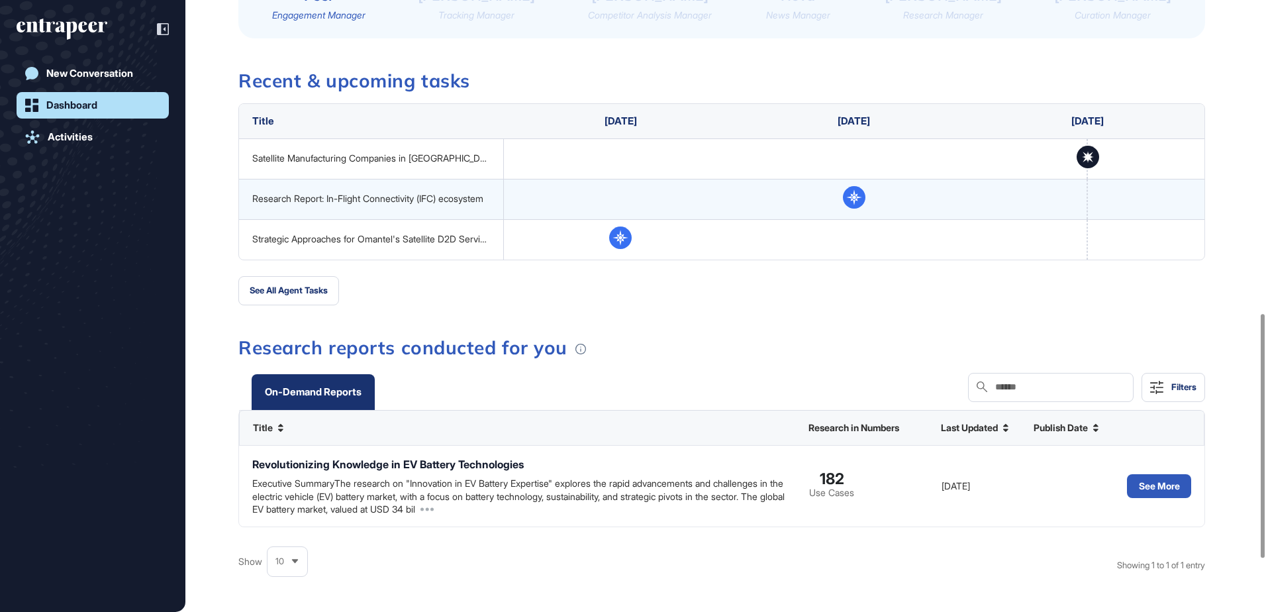
click at [360, 161] on div "Satellite Manufacturing Companies in [GEOGRAPHIC_DATA] (Communication, IoT, Ear…" at bounding box center [371, 158] width 238 height 11
click at [1118, 187] on div "In progress" at bounding box center [1128, 187] width 50 height 16
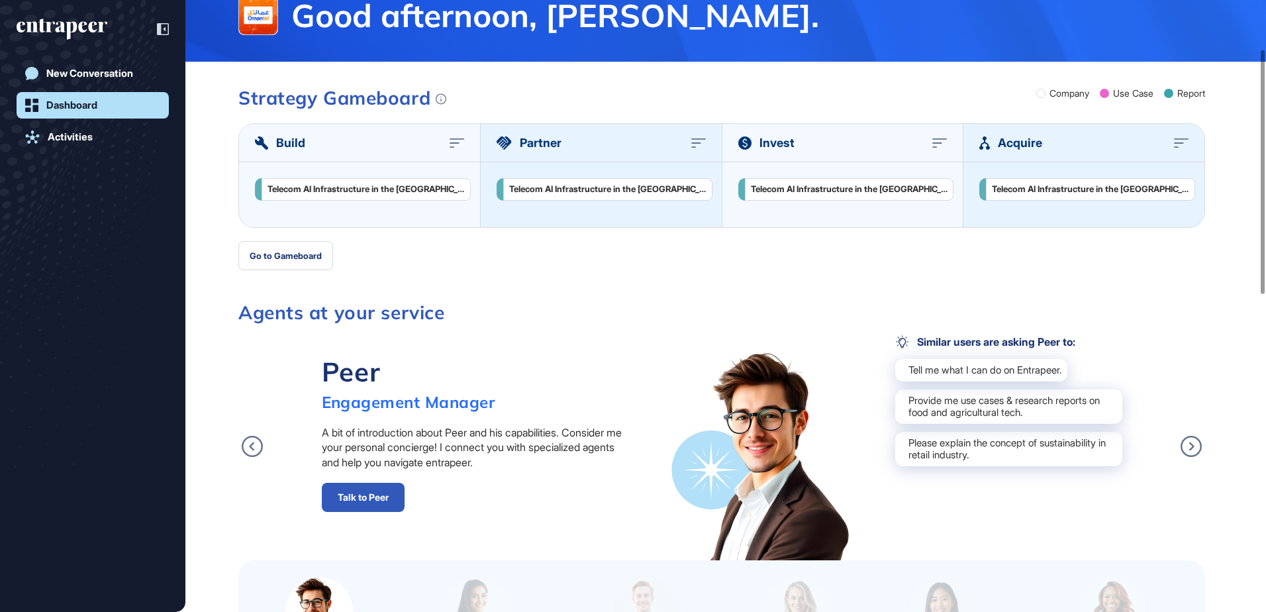
scroll to position [0, 0]
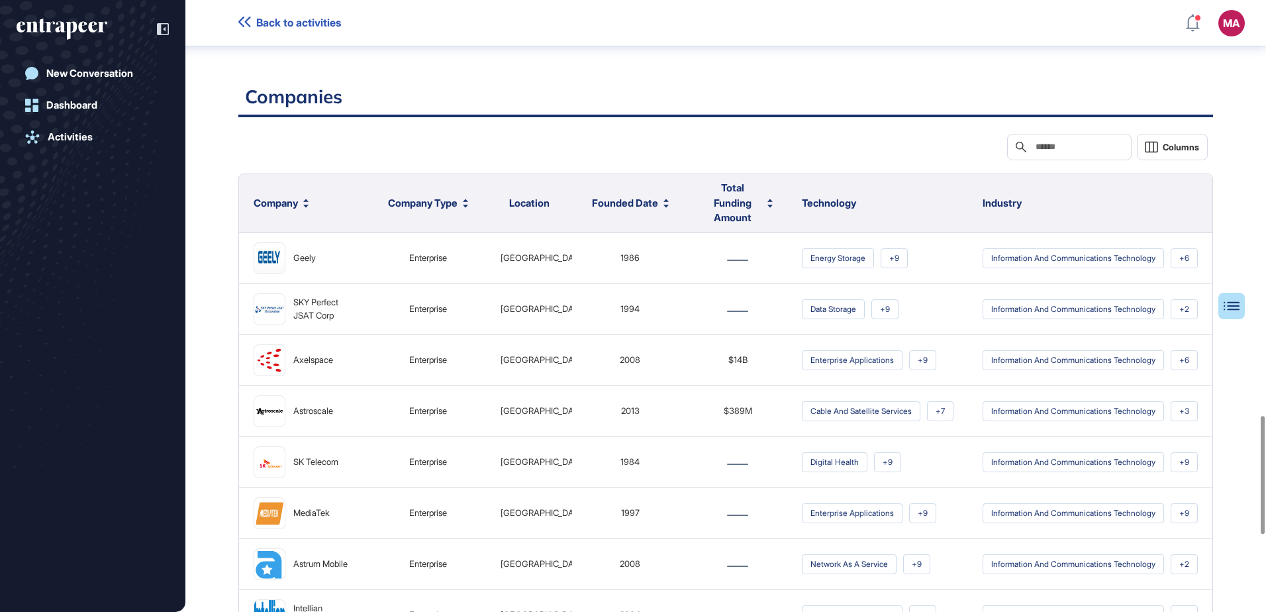
scroll to position [2147, 0]
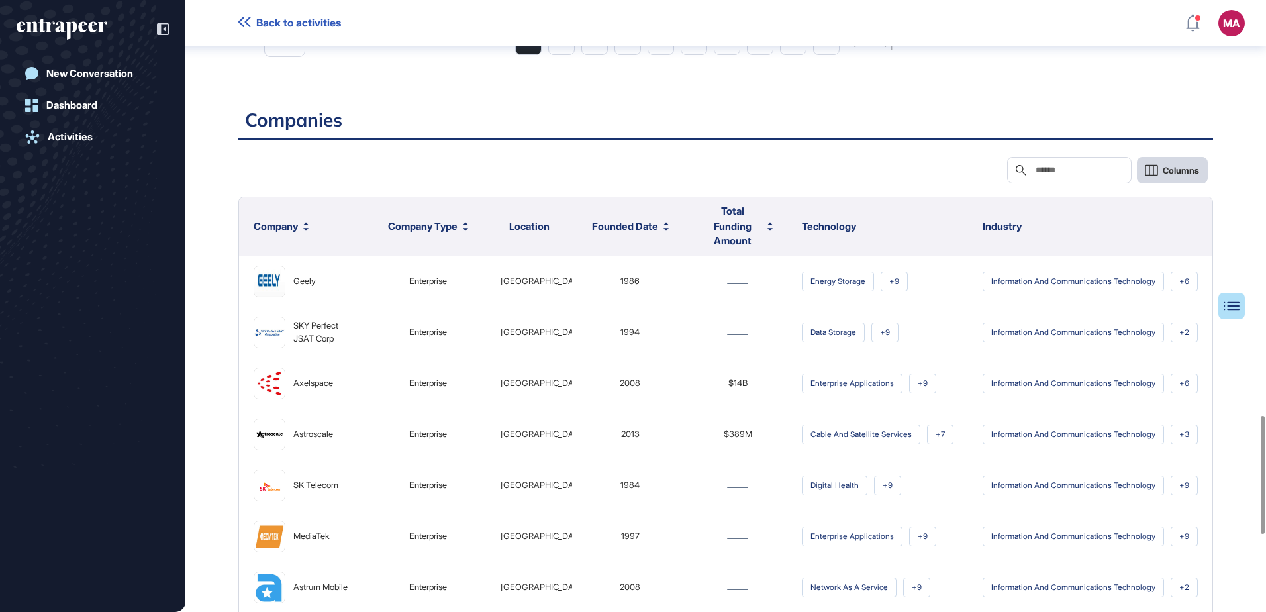
click at [1187, 175] on span "Columns" at bounding box center [1181, 171] width 36 height 10
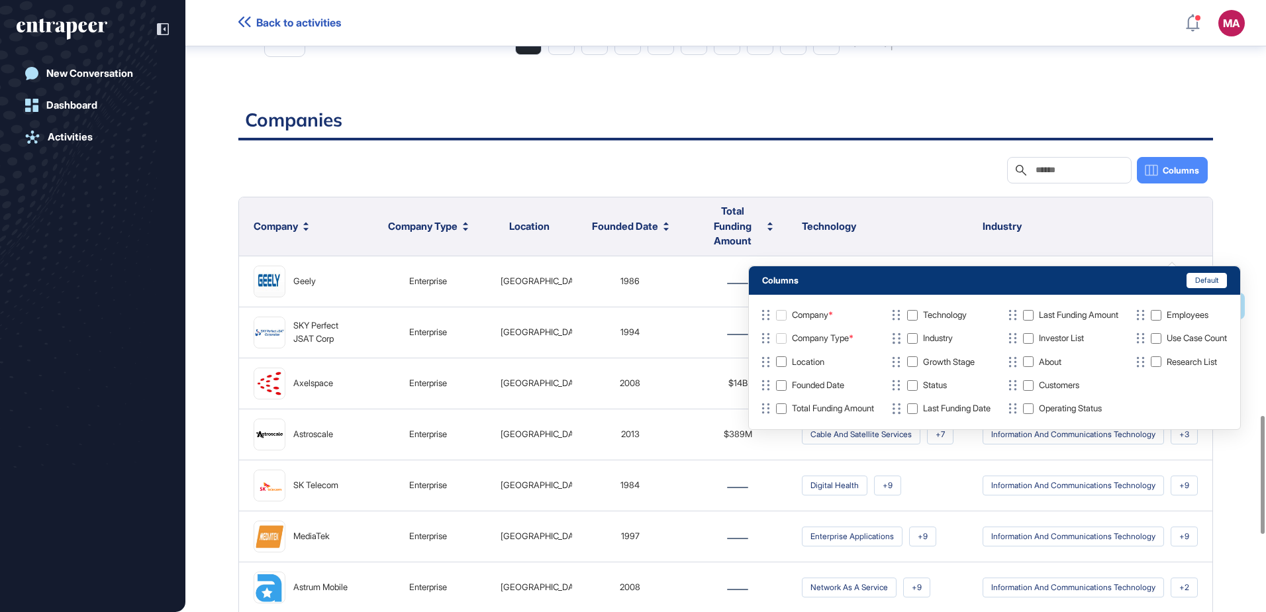
click at [819, 183] on div at bounding box center [620, 170] width 764 height 26
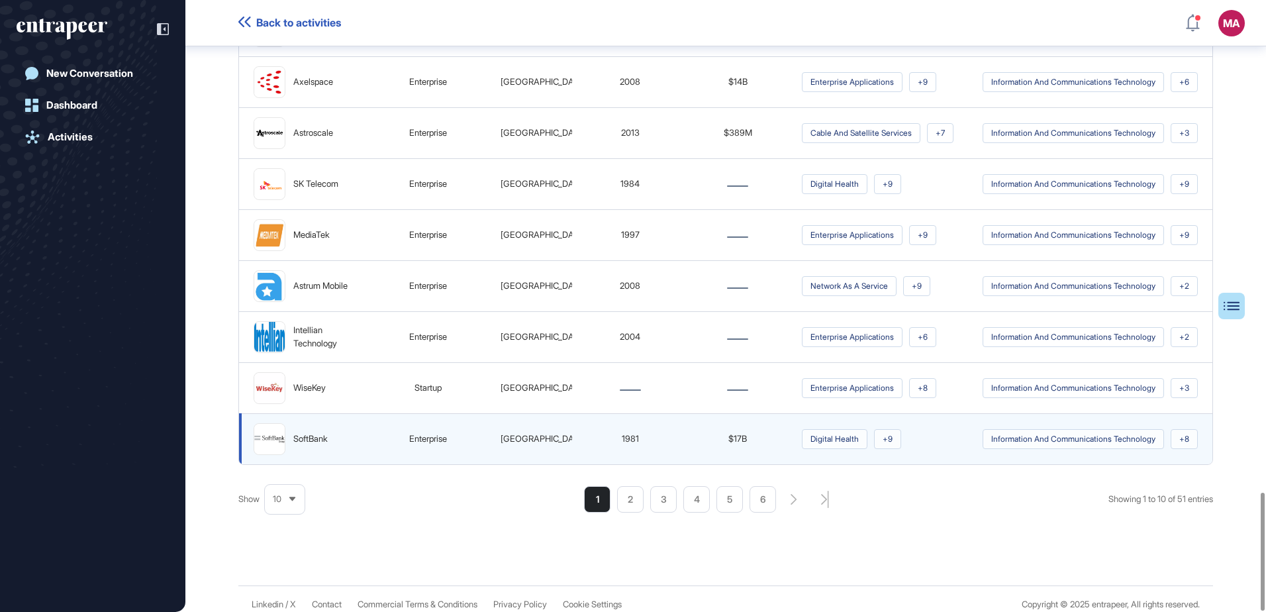
scroll to position [2544, 0]
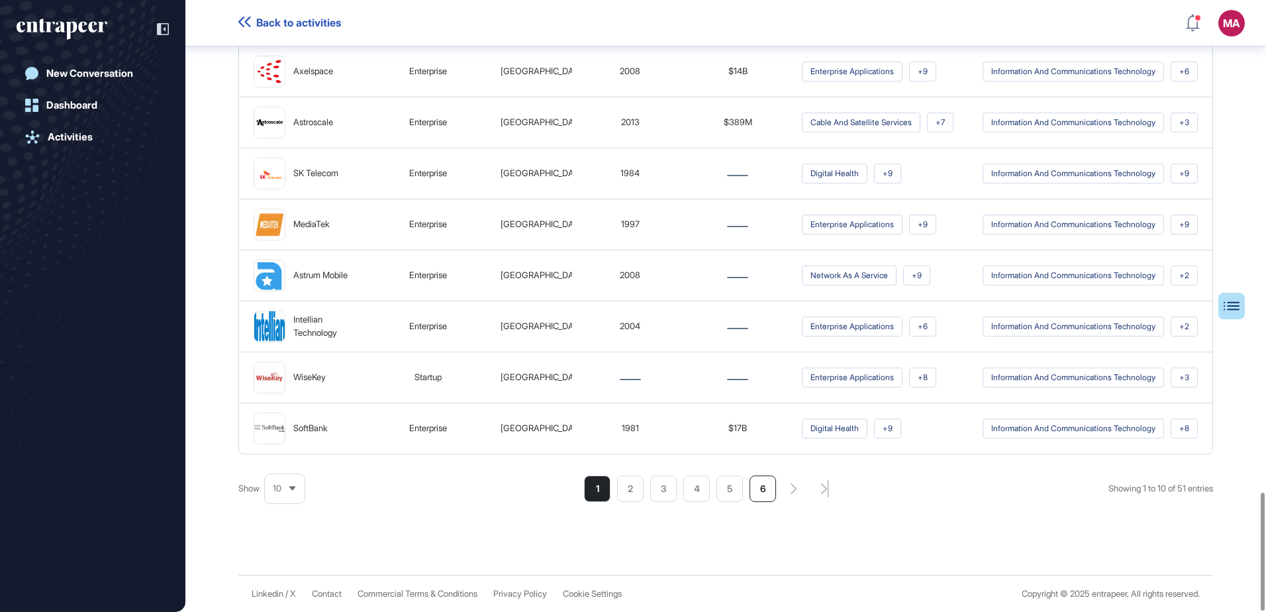
click at [763, 489] on li "6" at bounding box center [763, 488] width 26 height 26
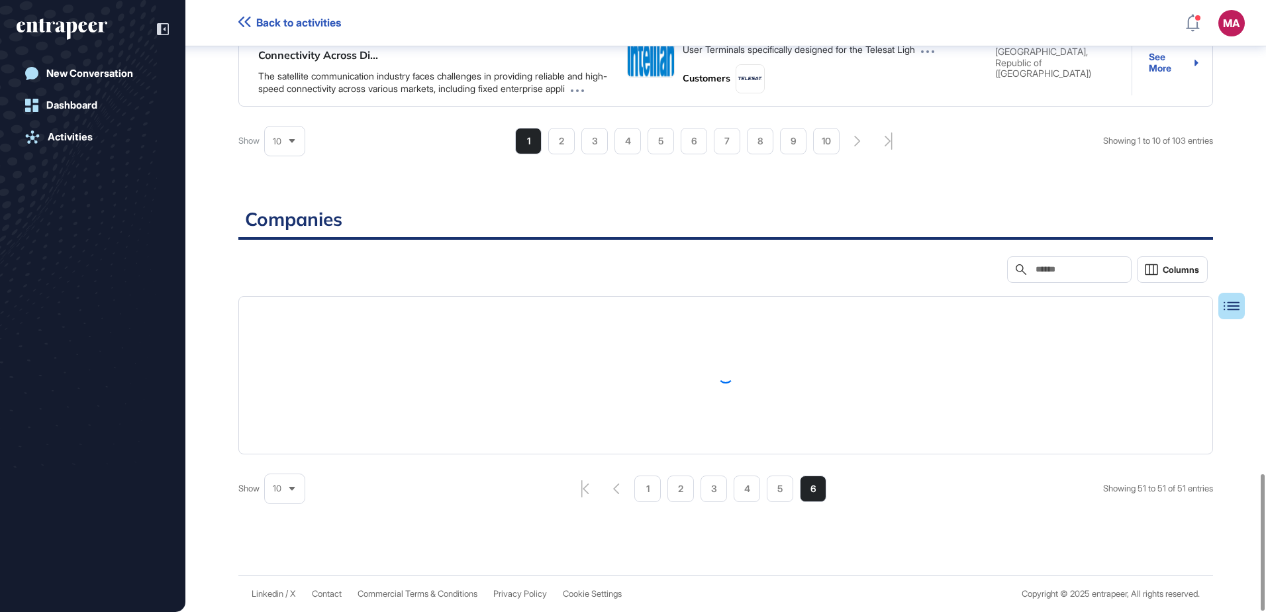
scroll to position [2063, 0]
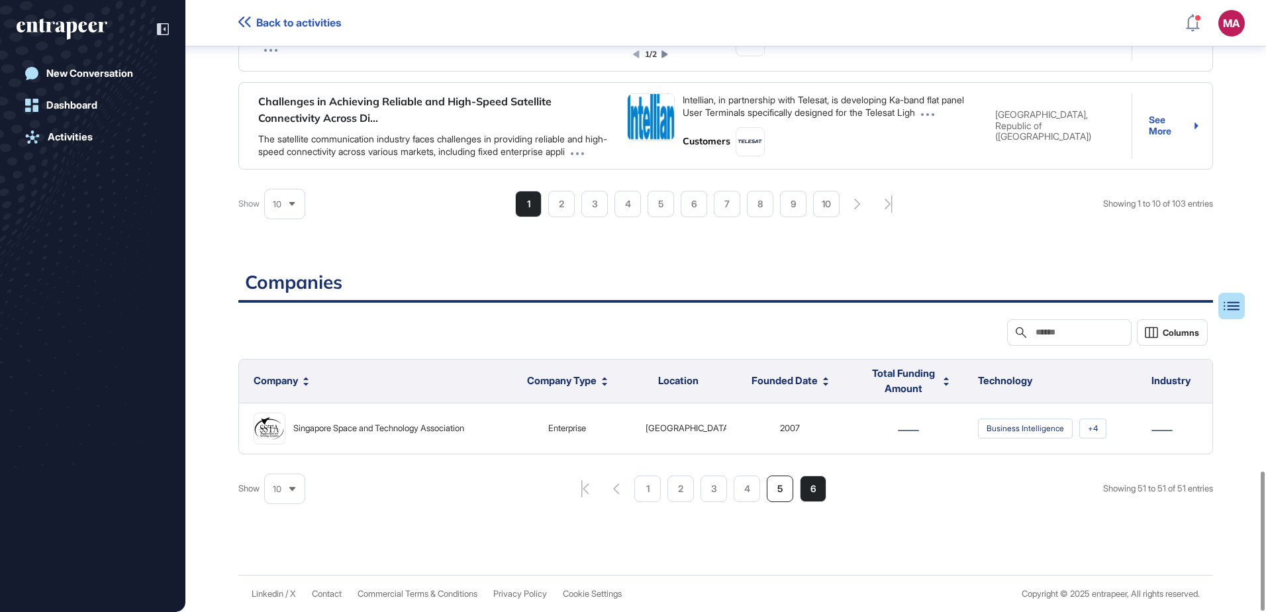
click at [777, 488] on li "5" at bounding box center [780, 488] width 26 height 26
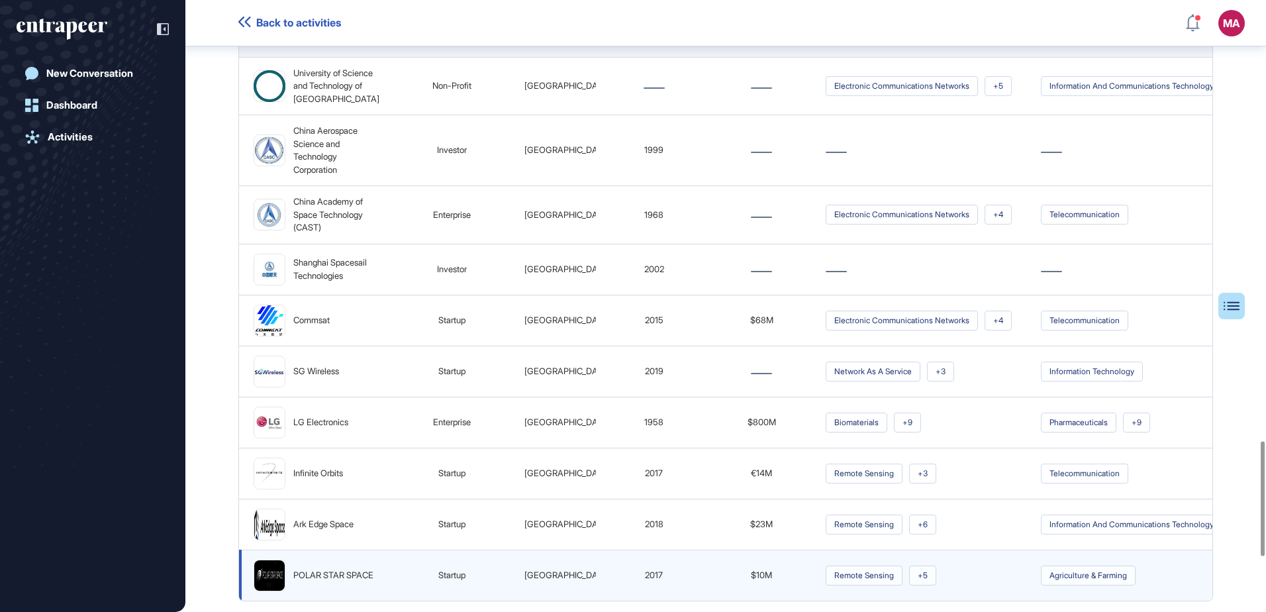
scroll to position [2081, 0]
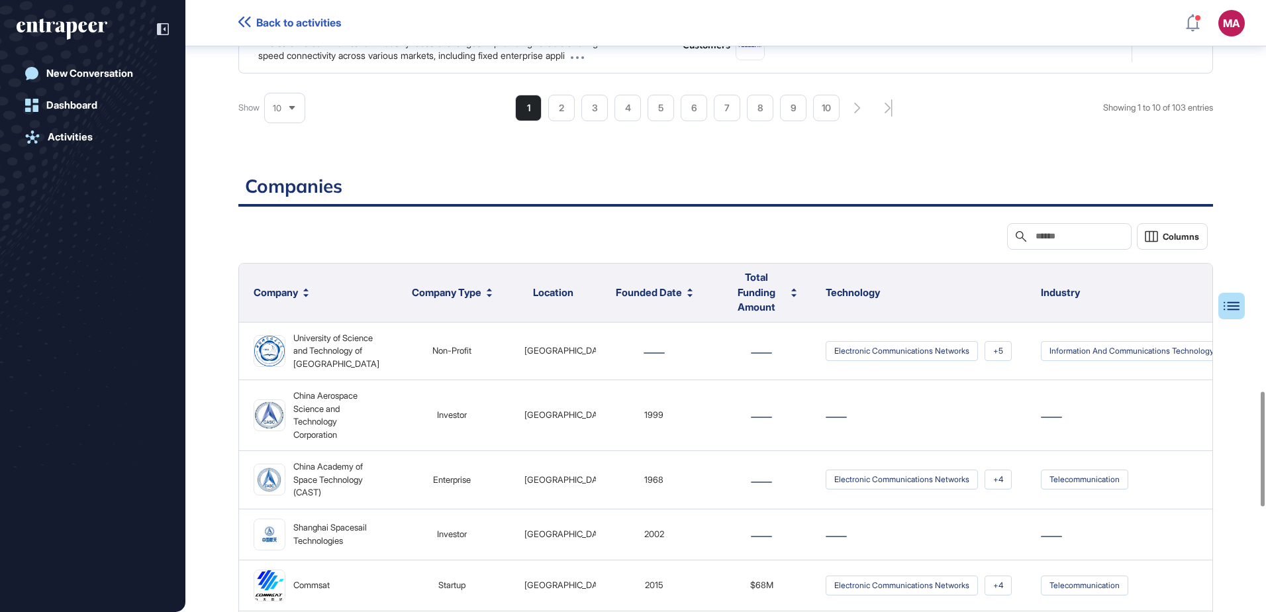
click at [826, 299] on span "Technology" at bounding box center [853, 292] width 54 height 13
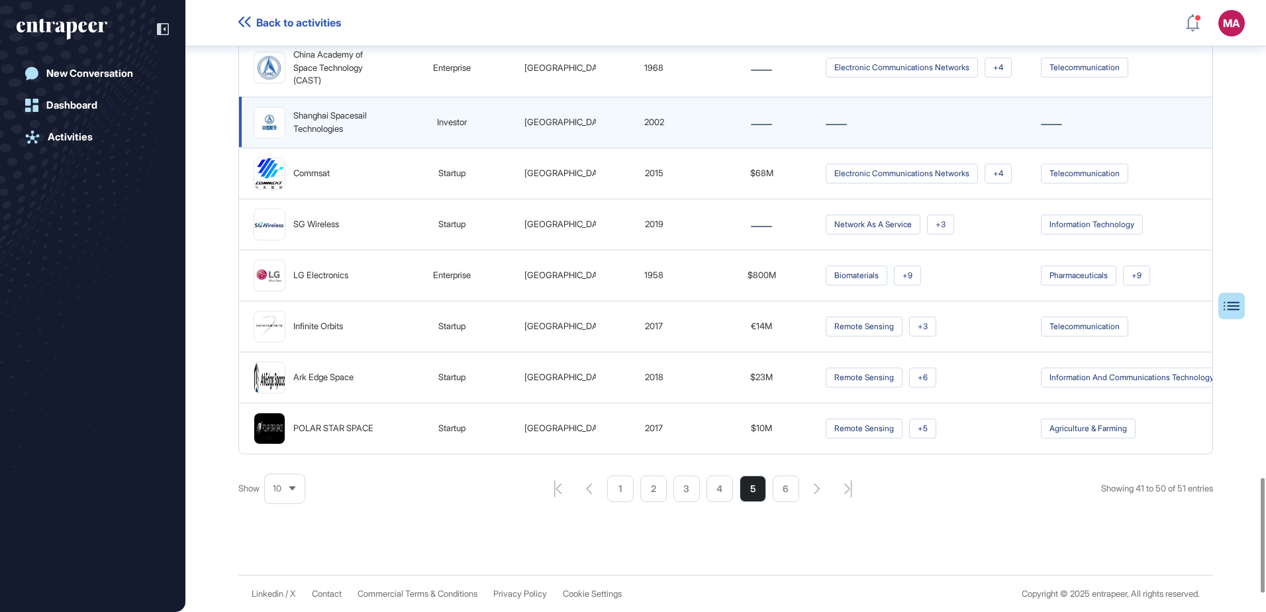
scroll to position [2544, 0]
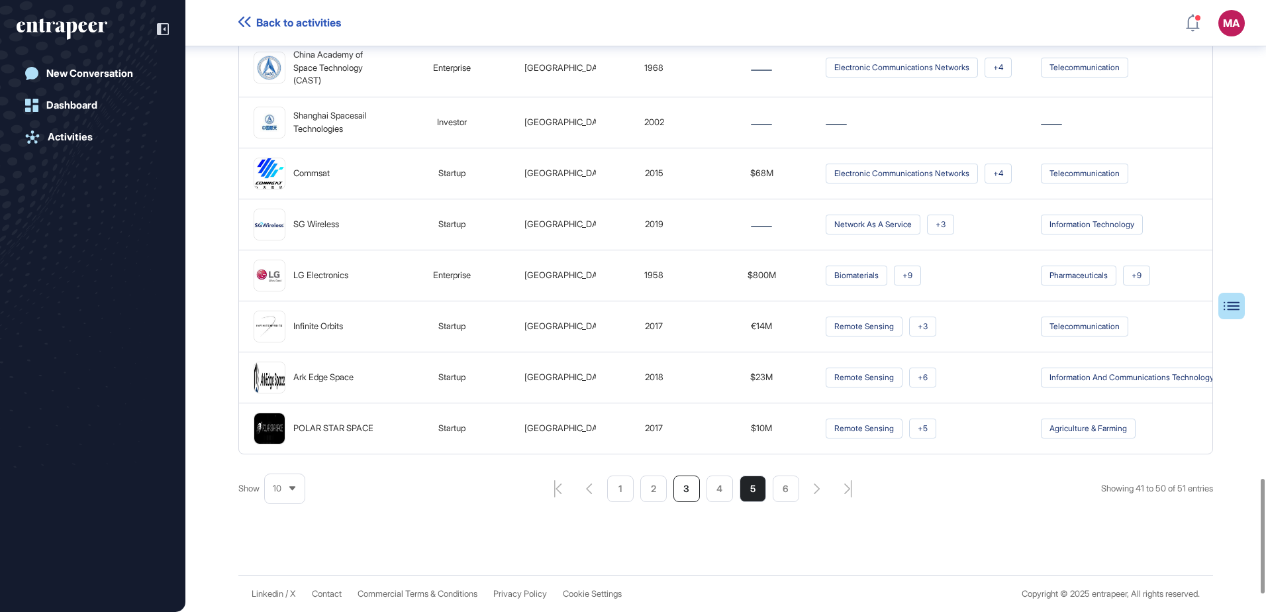
click at [682, 502] on li "3" at bounding box center [686, 488] width 26 height 26
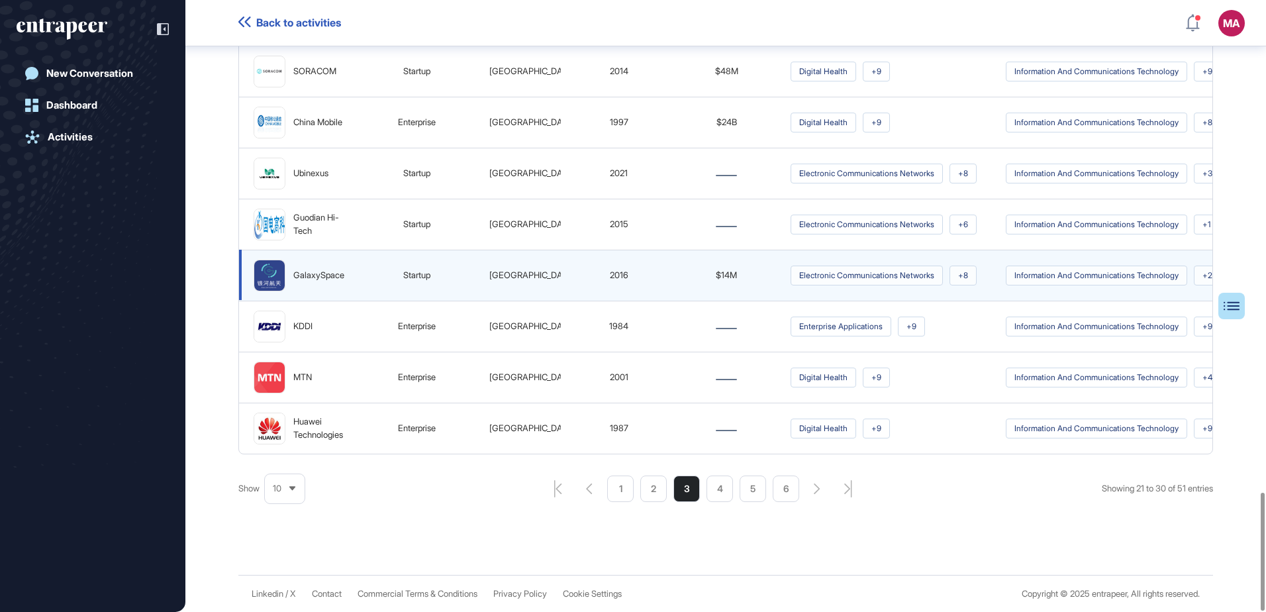
click at [332, 269] on div "GalaxySpace" at bounding box center [318, 275] width 51 height 13
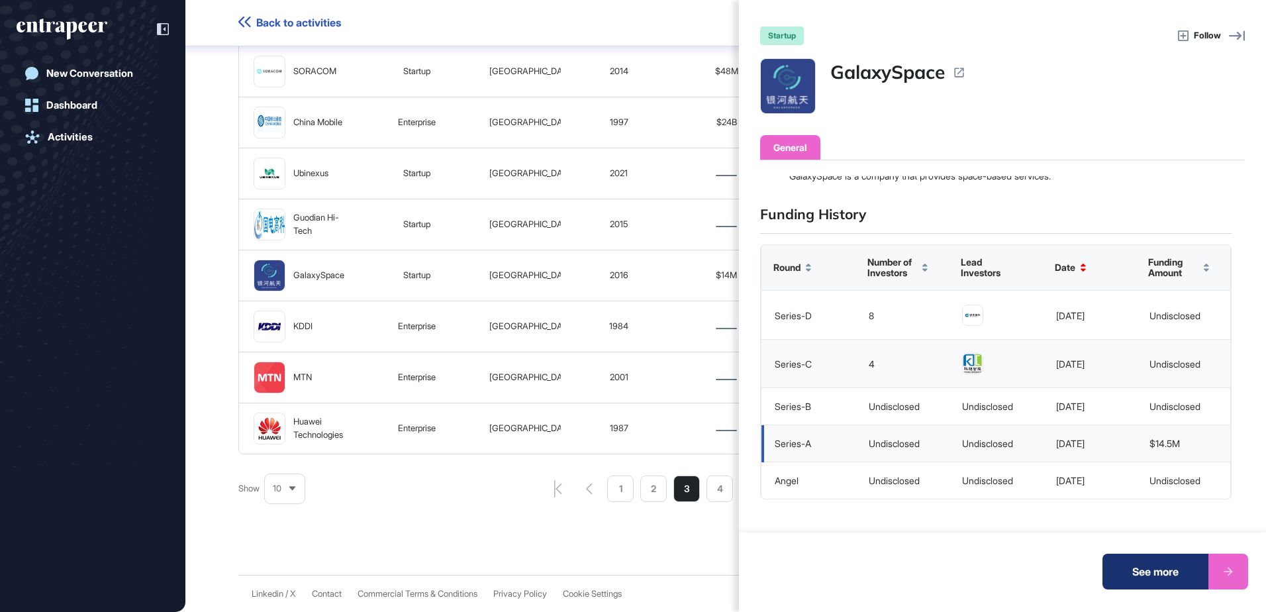
scroll to position [136, 0]
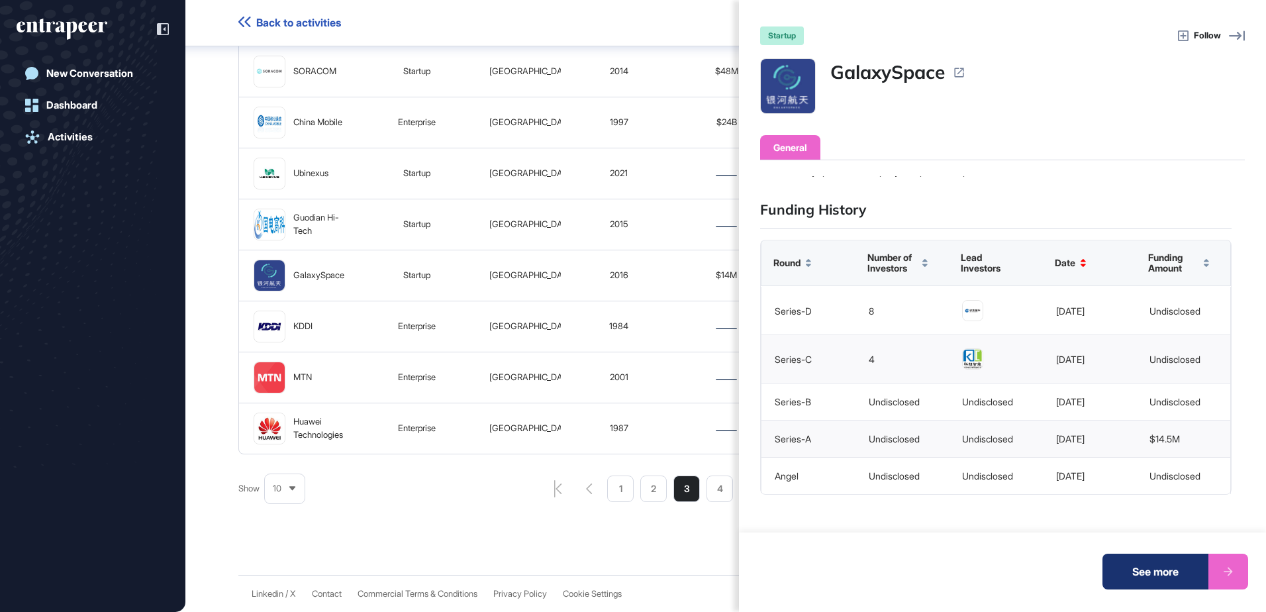
click at [484, 511] on div "startup Follow GalaxySpace General Operating Status active Headquarters China F…" at bounding box center [633, 306] width 1266 height 612
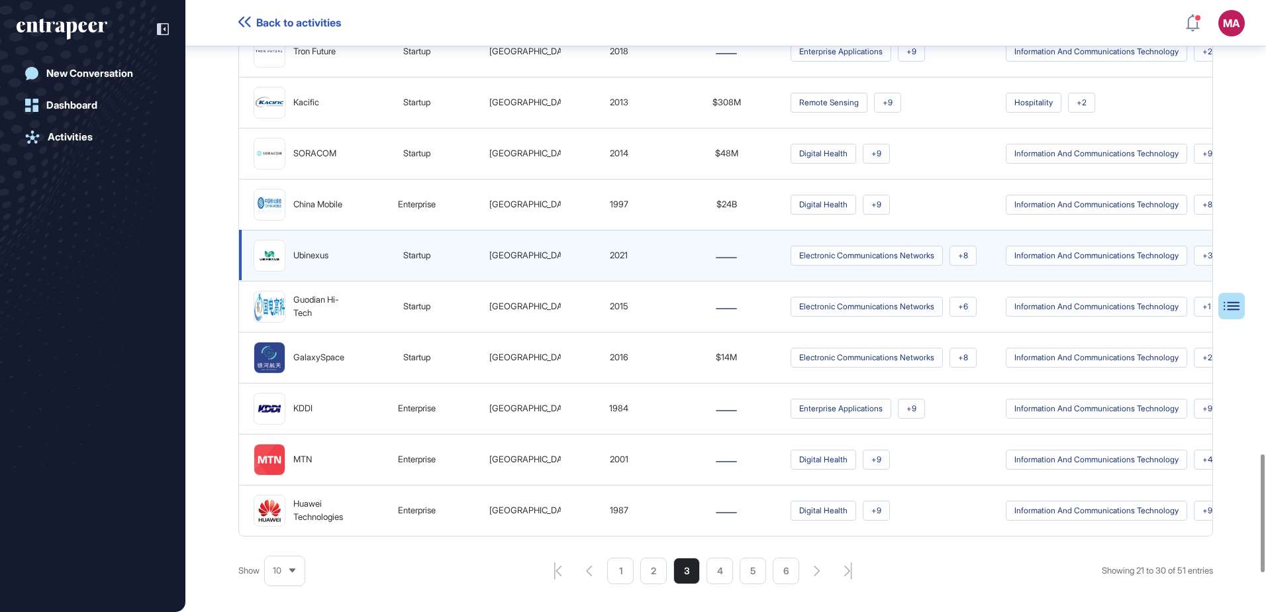
scroll to position [2346, 0]
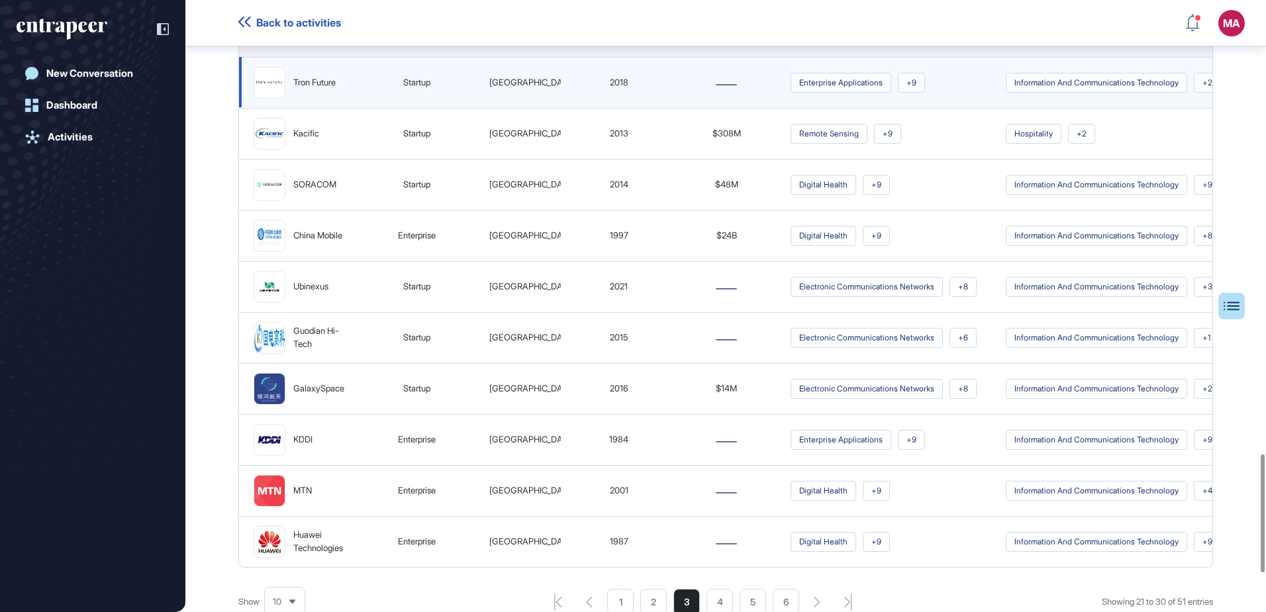
click at [311, 89] on div "Tron Future" at bounding box center [314, 82] width 42 height 13
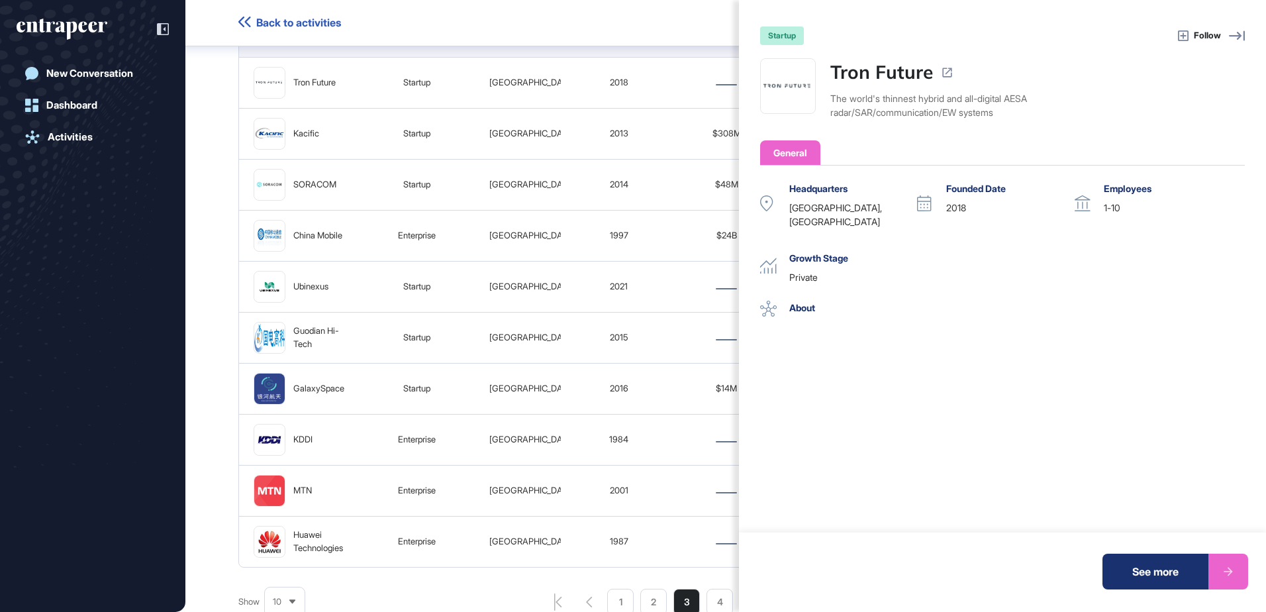
click at [1210, 34] on span "Follow" at bounding box center [1207, 35] width 27 height 13
click at [1163, 575] on div "See more" at bounding box center [1156, 572] width 106 height 36
click at [400, 64] on div "startup Following Tron Future The world's thinnest hybrid and all-digital AESA …" at bounding box center [633, 306] width 1266 height 612
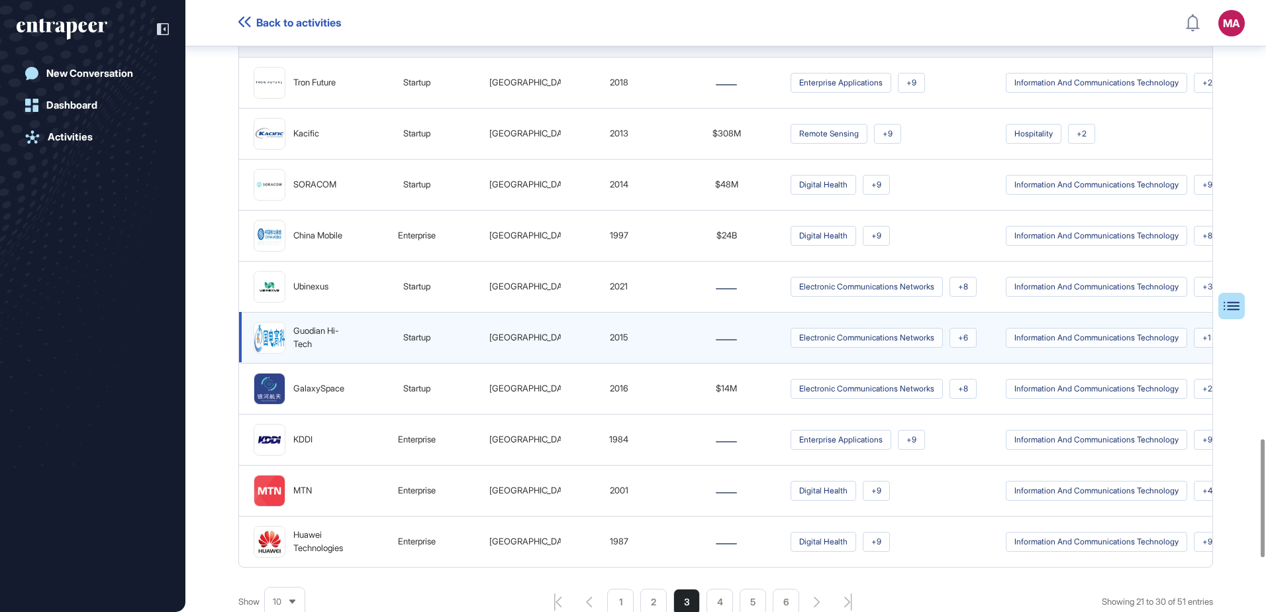
scroll to position [2081, 0]
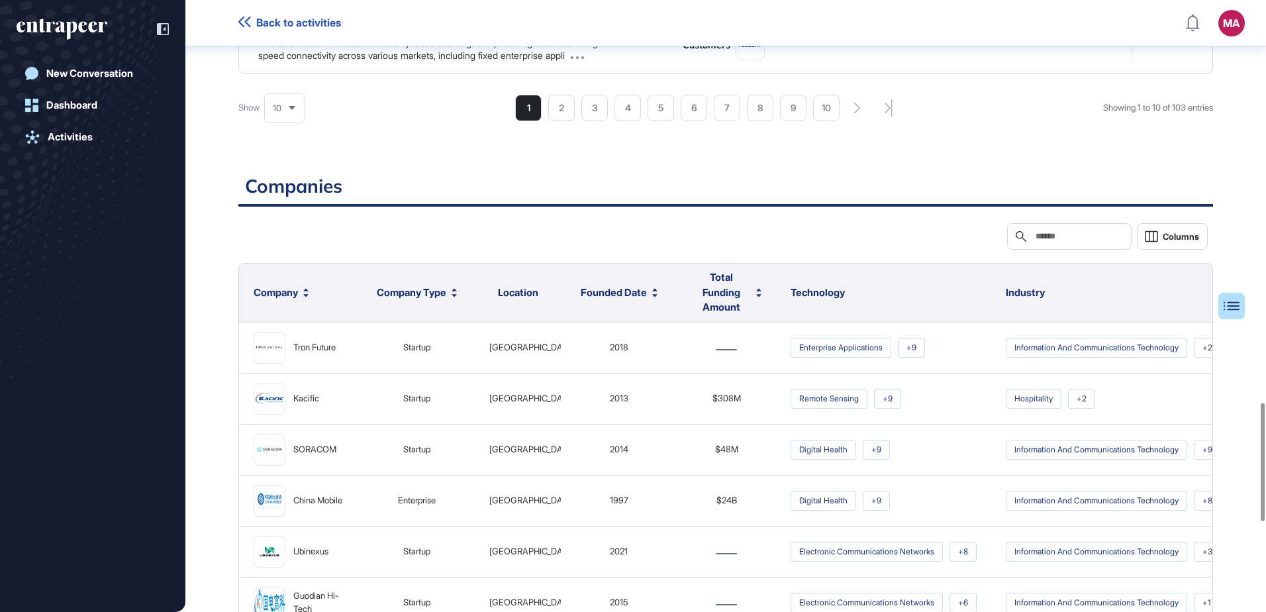
click at [1034, 242] on input "text" at bounding box center [1078, 236] width 89 height 11
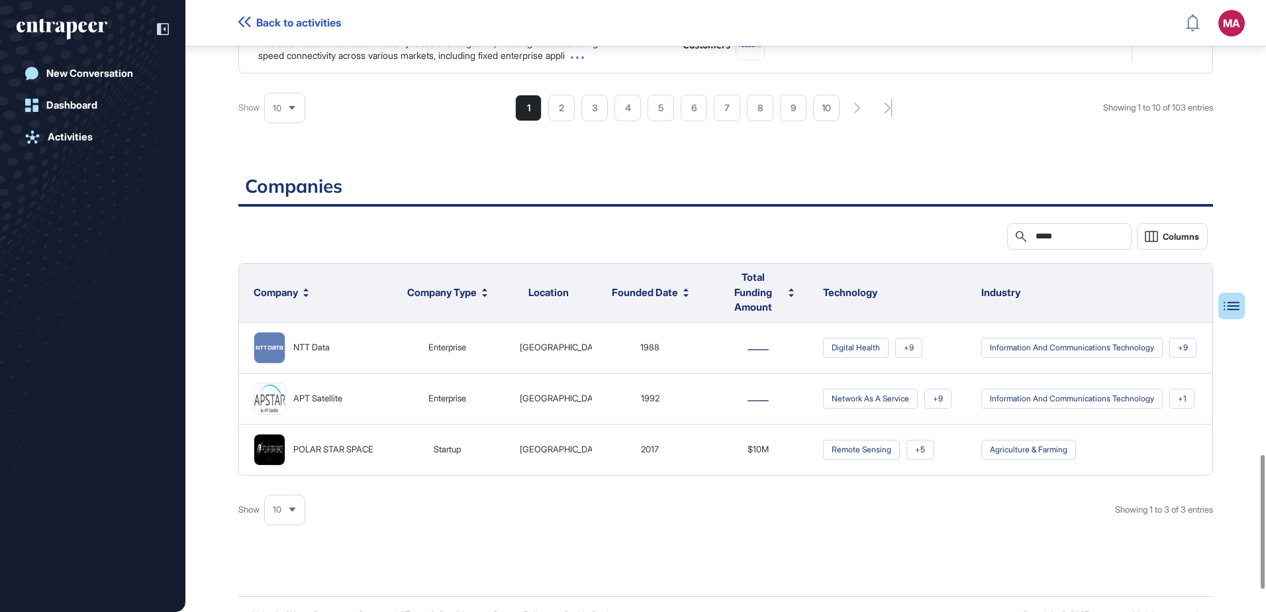
type input "******"
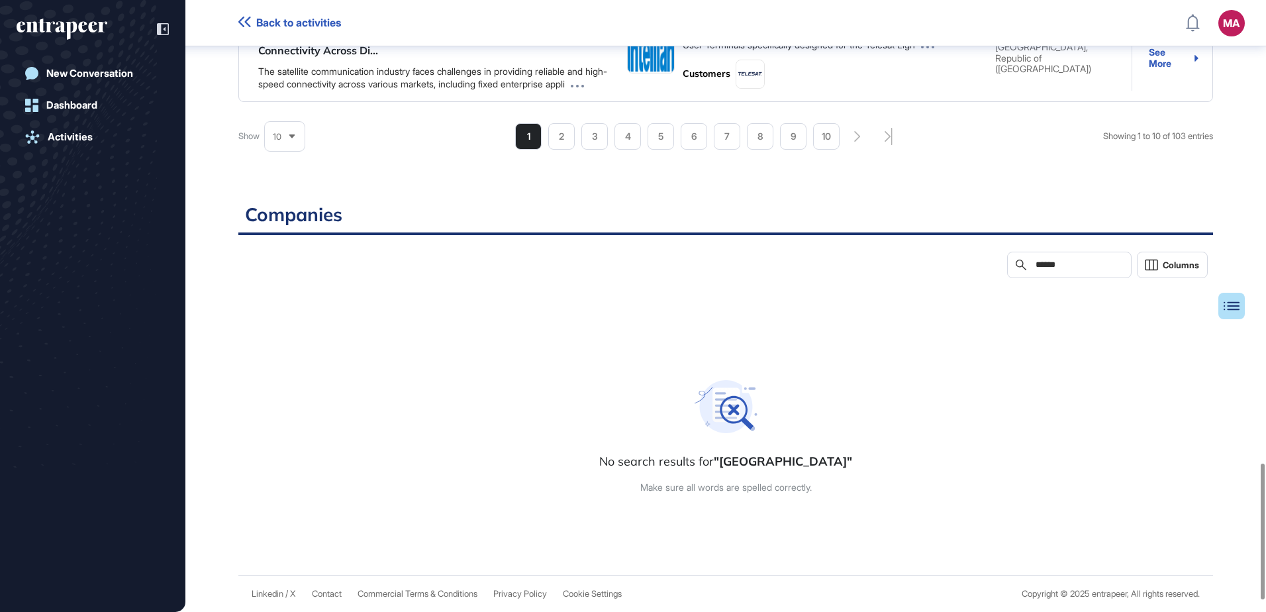
click at [1048, 270] on input "******" at bounding box center [1078, 265] width 89 height 11
drag, startPoint x: 1047, startPoint y: 314, endPoint x: 995, endPoint y: 315, distance: 52.3
click at [1007, 278] on div "Search ******" at bounding box center [1069, 265] width 124 height 26
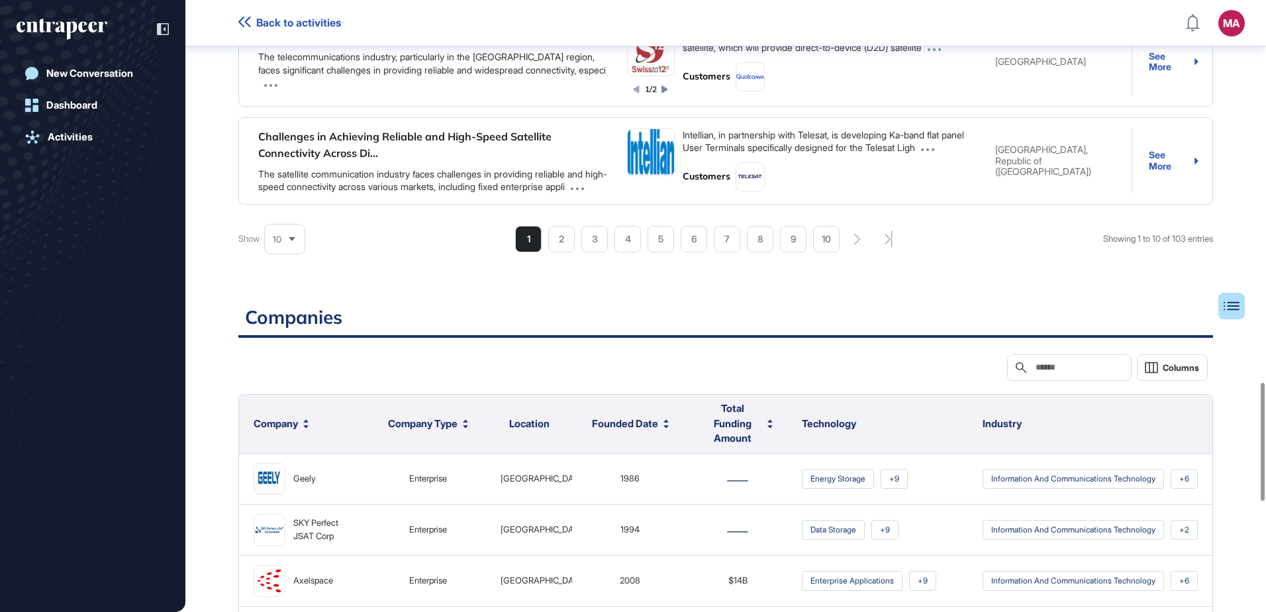
scroll to position [1948, 0]
click at [1039, 374] on input "text" at bounding box center [1078, 369] width 89 height 11
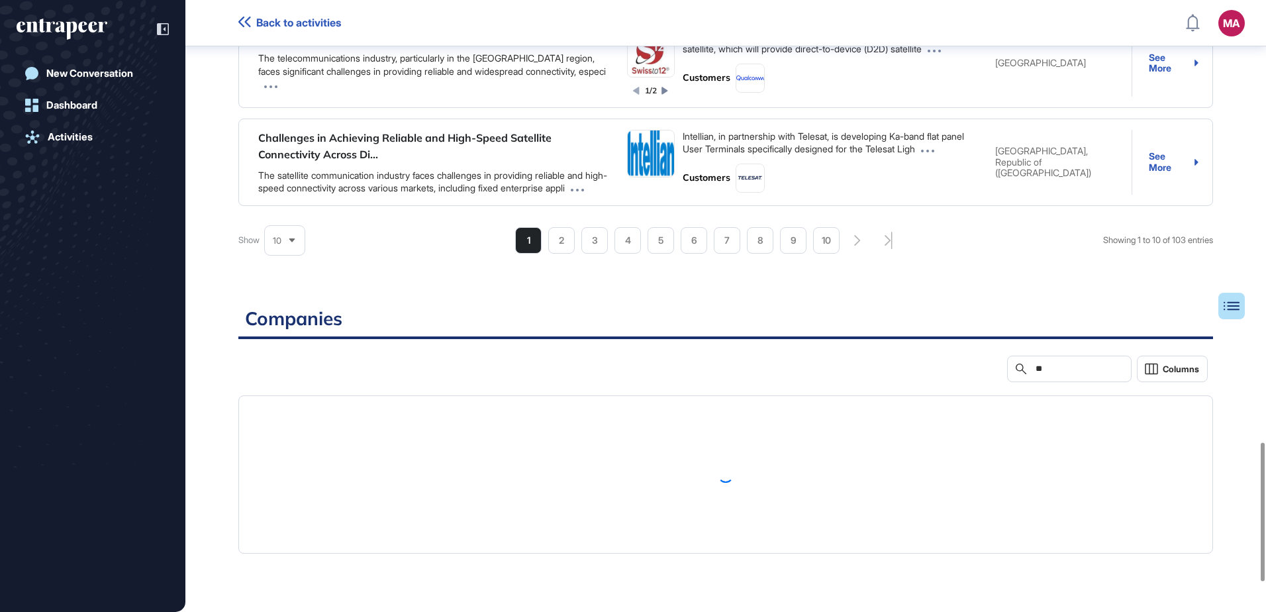
type input "*"
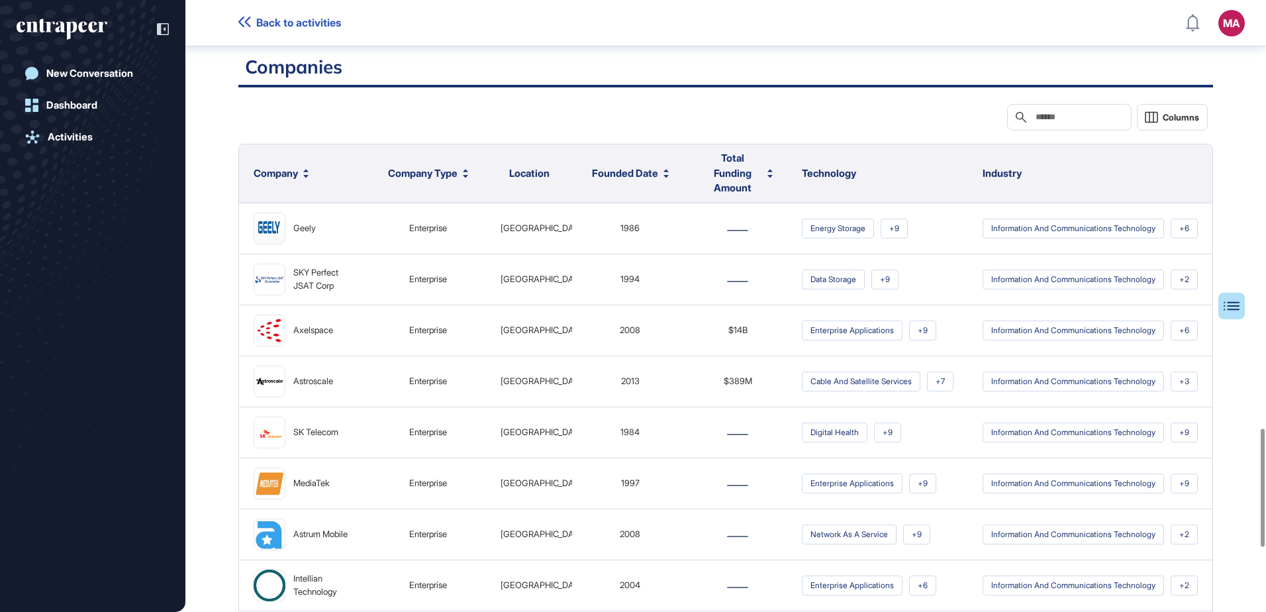
scroll to position [2213, 0]
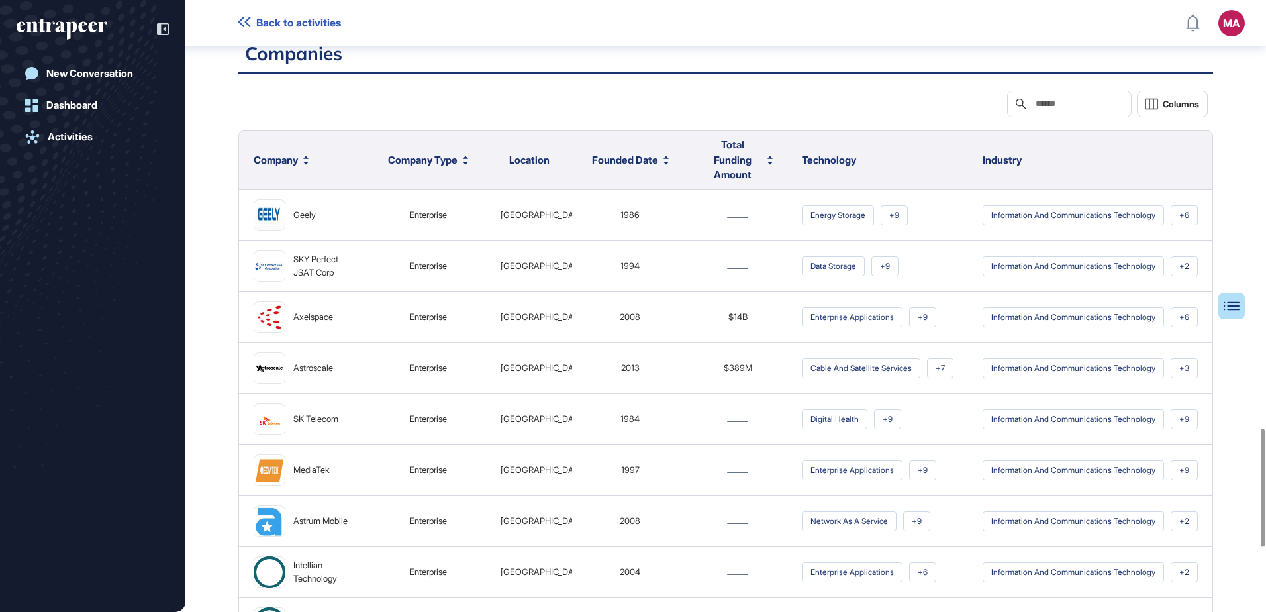
click at [519, 166] on span "Location" at bounding box center [529, 160] width 40 height 13
drag, startPoint x: 519, startPoint y: 240, endPoint x: 1230, endPoint y: 312, distance: 714.8
click at [1230, 312] on div at bounding box center [1237, 306] width 26 height 26
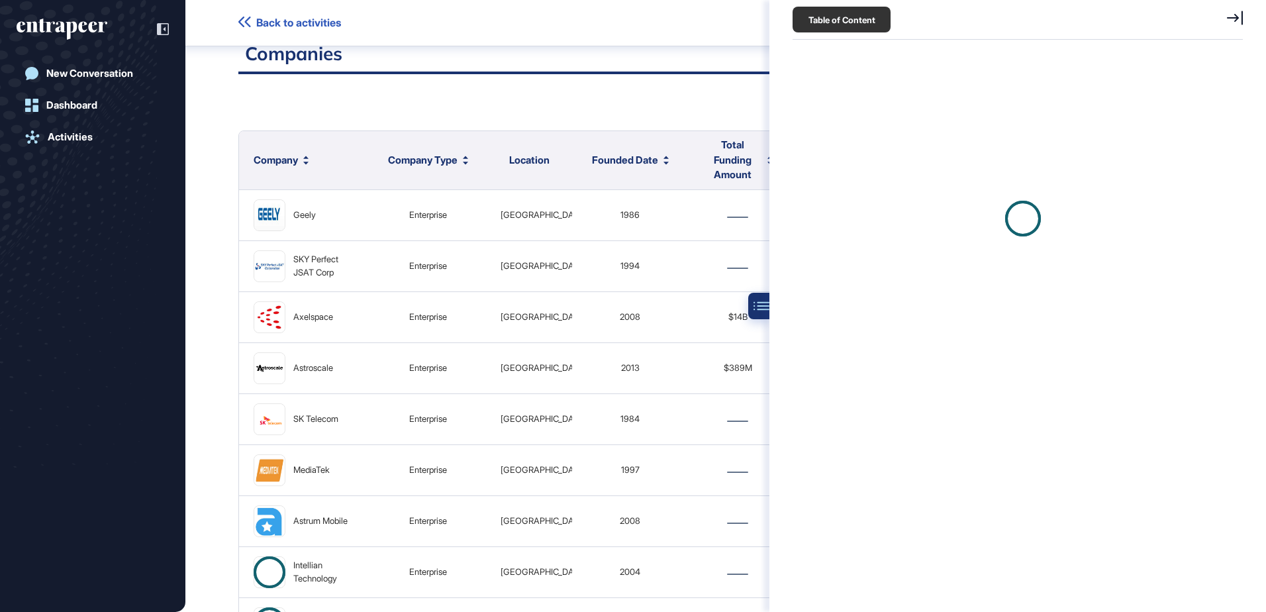
scroll to position [6, 1]
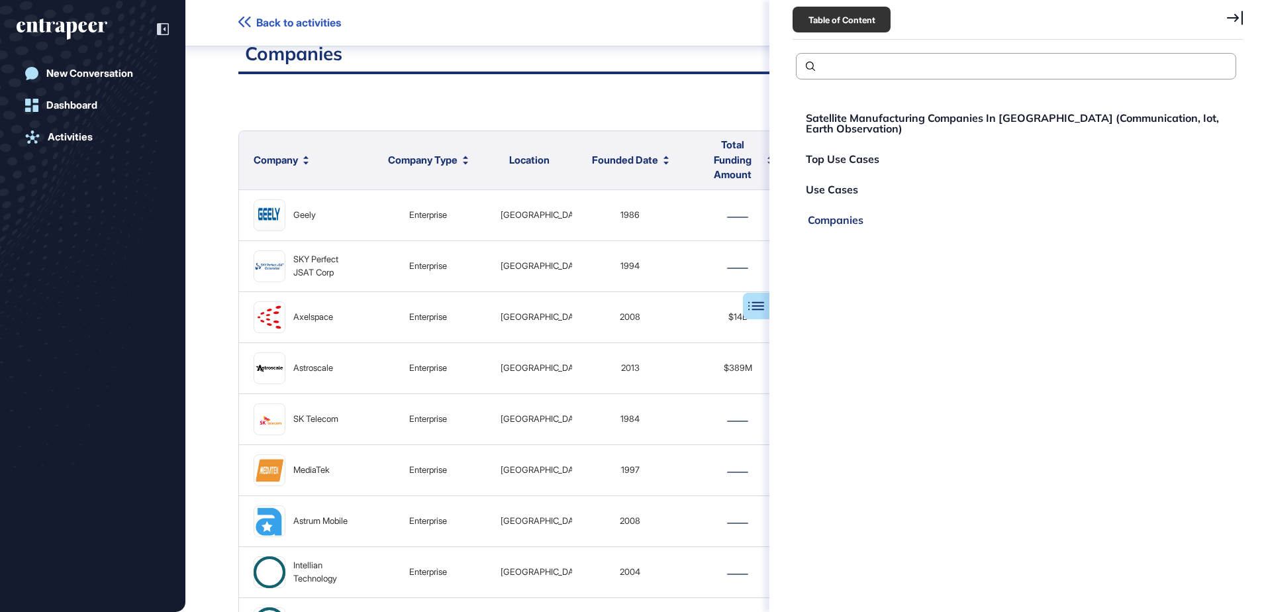
click at [854, 221] on div "Companies" at bounding box center [836, 220] width 56 height 11
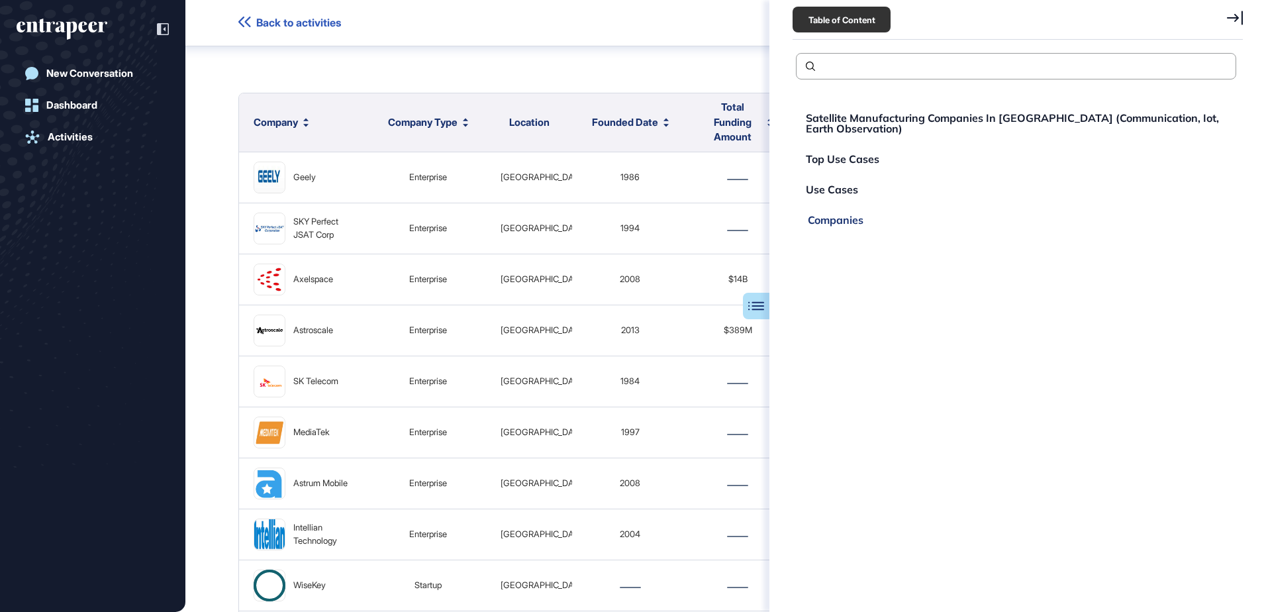
scroll to position [2251, 0]
click at [1233, 23] on icon at bounding box center [1235, 18] width 16 height 15
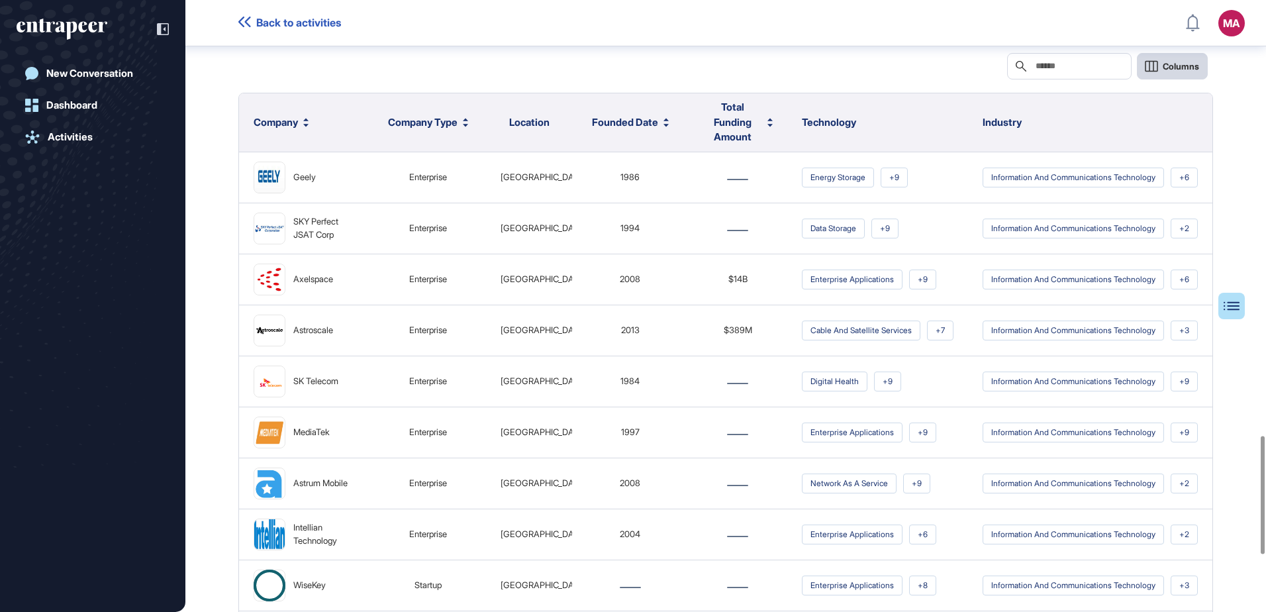
click at [1169, 79] on button "Columns" at bounding box center [1172, 66] width 71 height 26
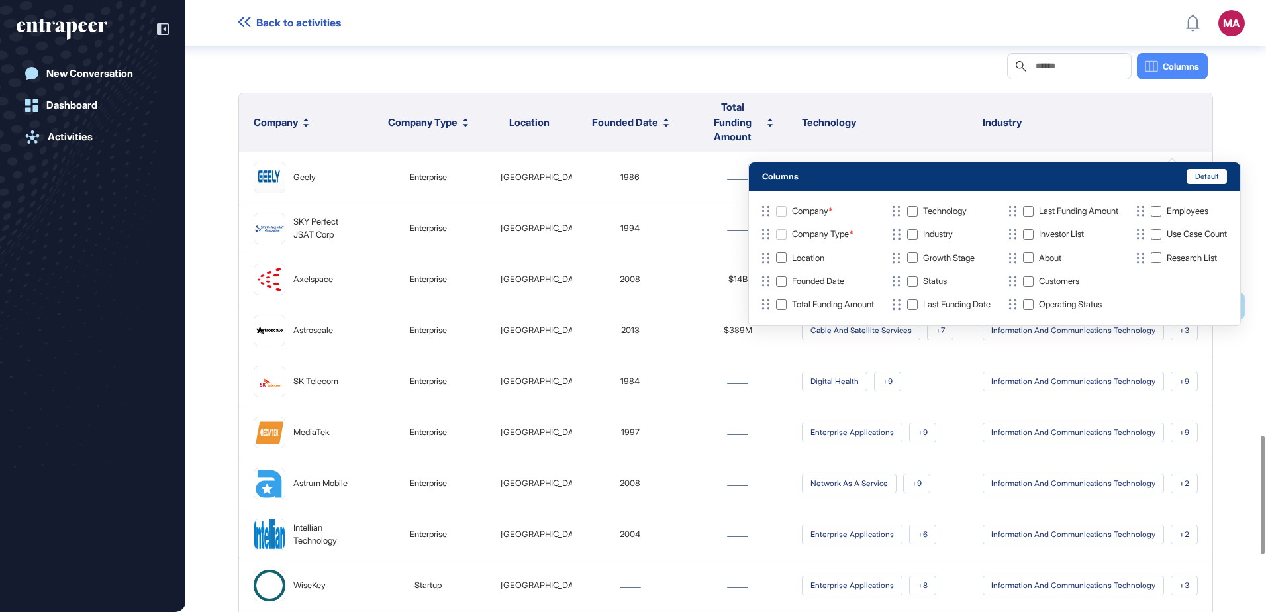
click at [746, 79] on div at bounding box center [620, 66] width 764 height 26
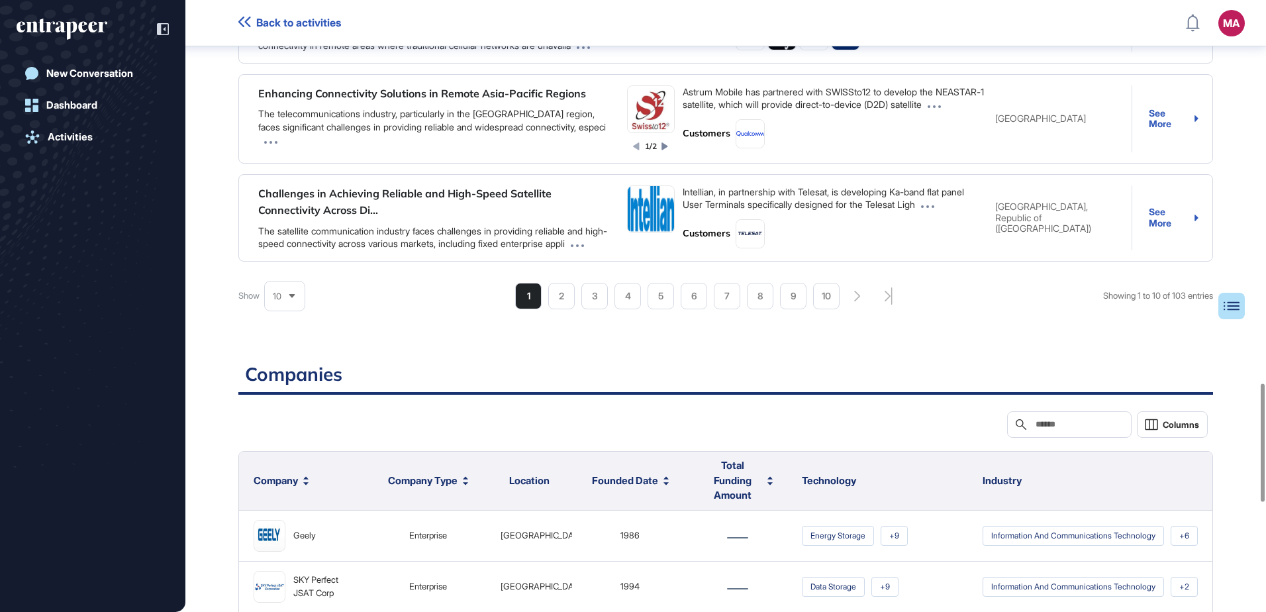
scroll to position [1882, 0]
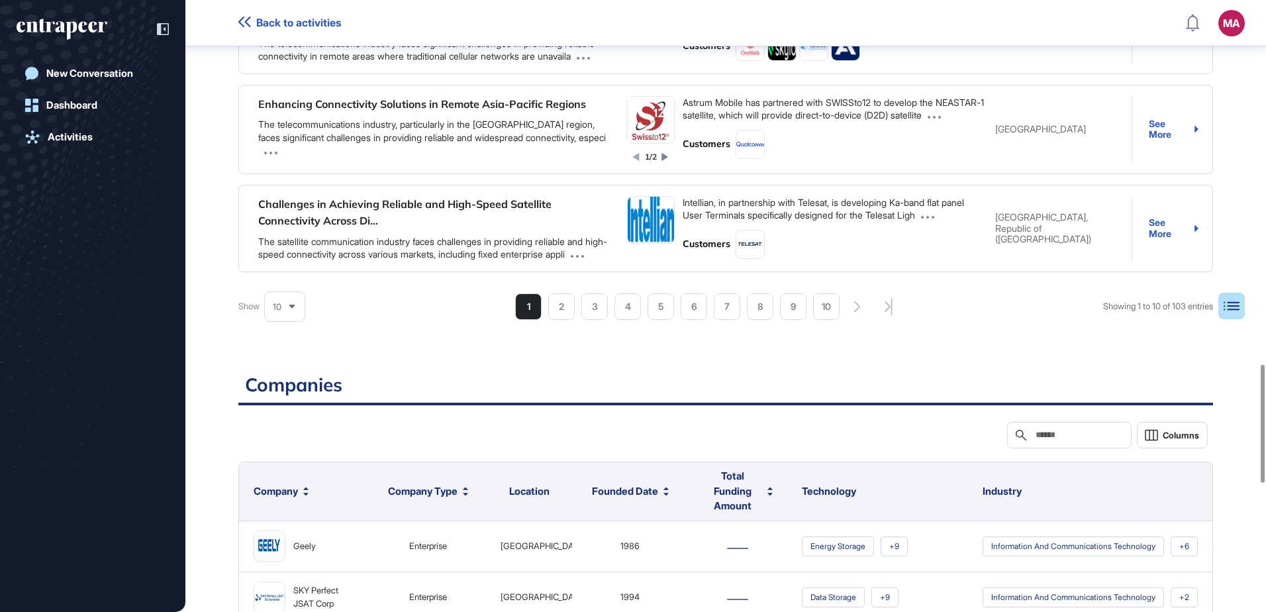
click at [303, 320] on div "10" at bounding box center [285, 307] width 40 height 26
click at [279, 288] on li "75" at bounding box center [285, 275] width 32 height 26
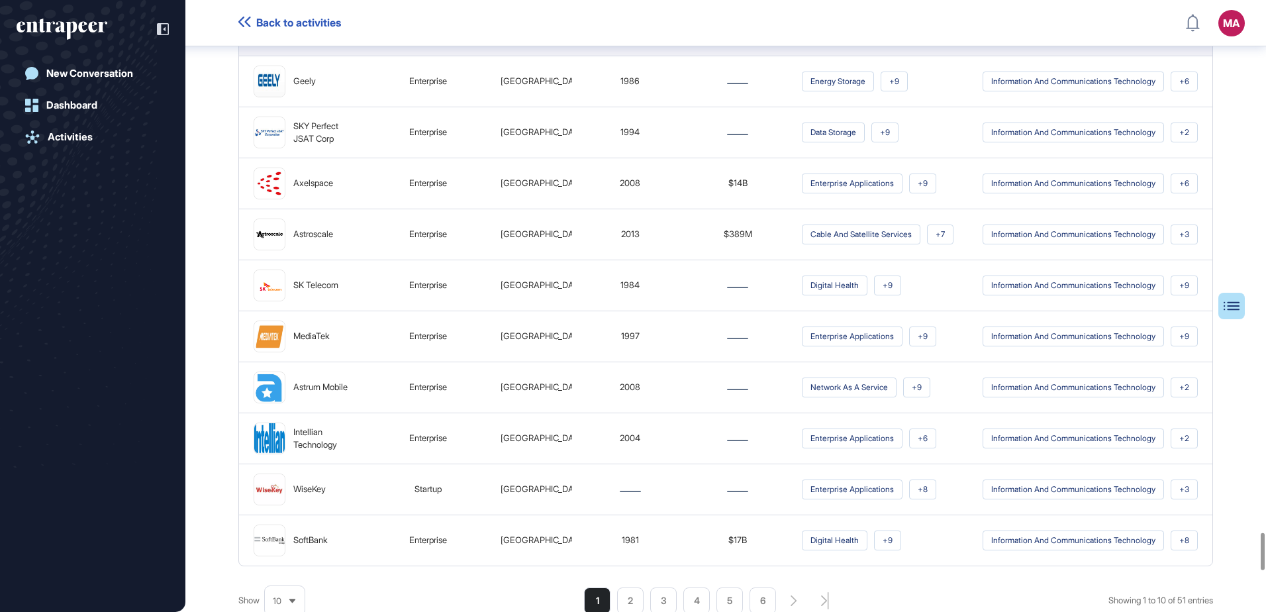
scroll to position [8746, 0]
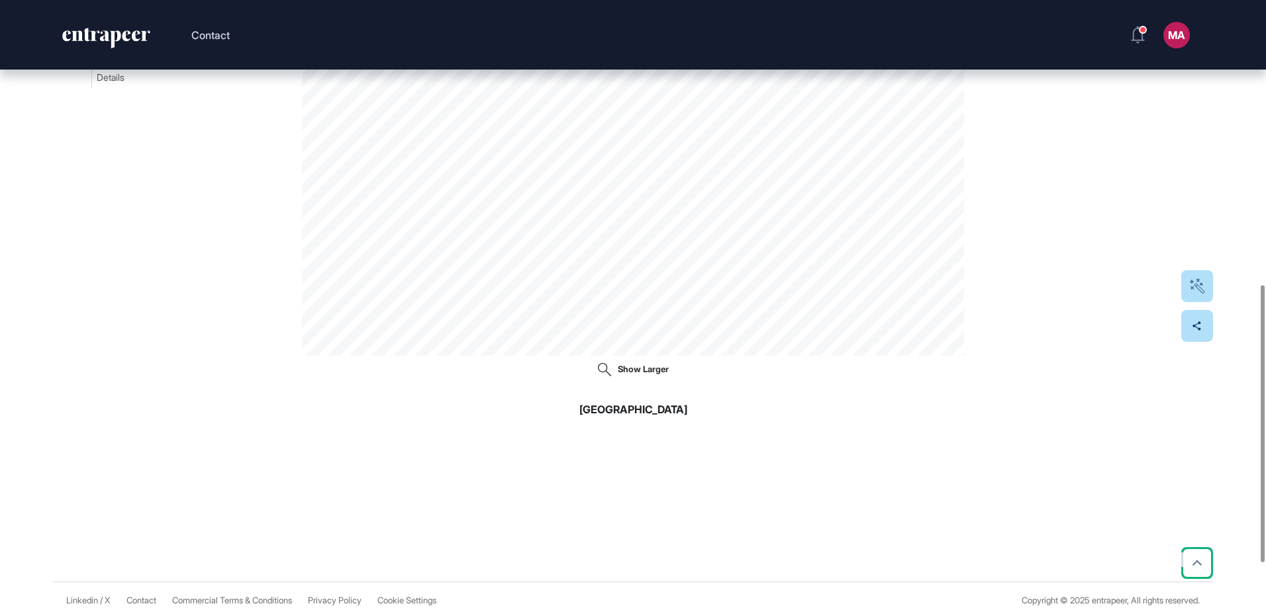
scroll to position [735, 0]
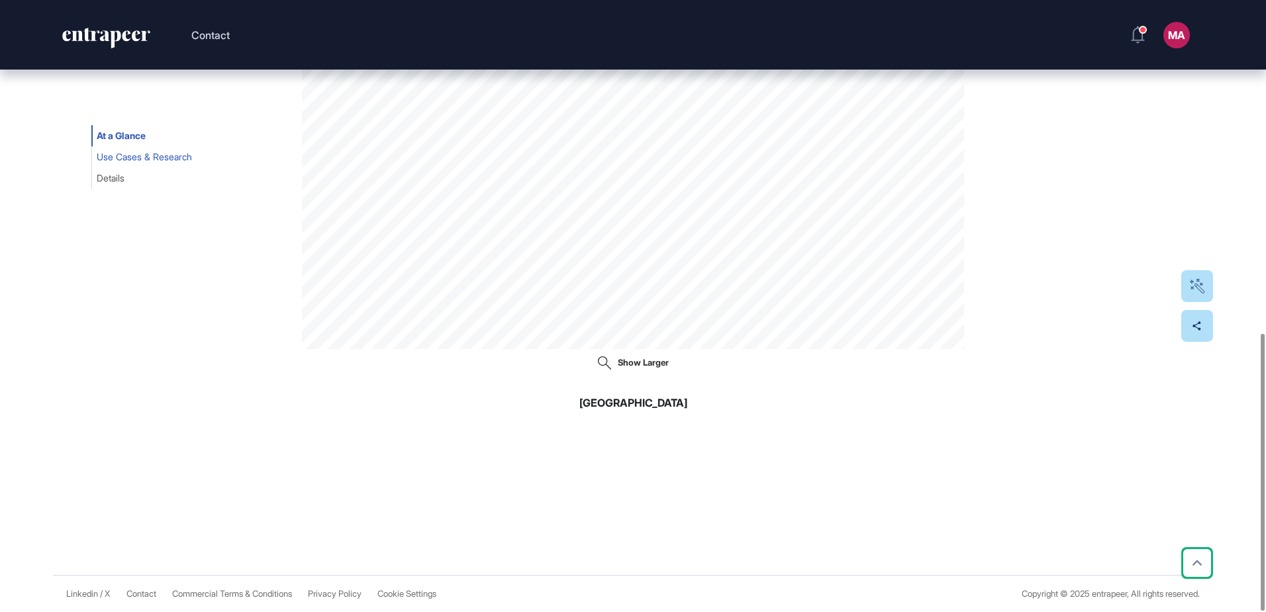
click at [168, 156] on span "Use Cases & Research" at bounding box center [144, 157] width 95 height 11
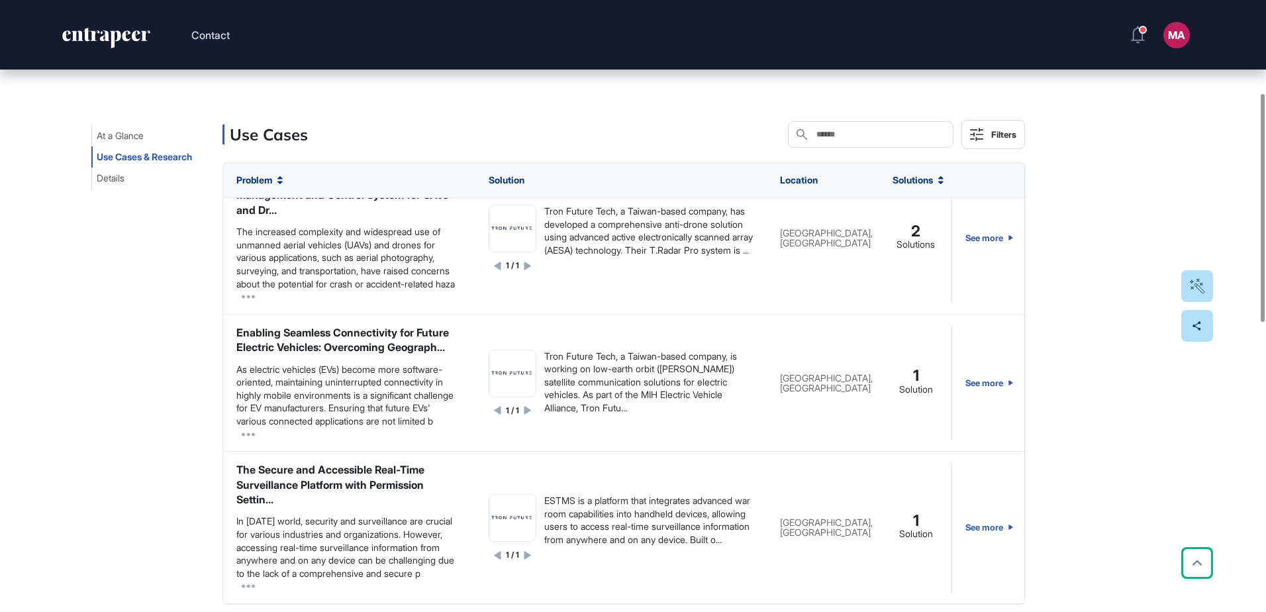
scroll to position [390, 0]
click at [113, 179] on span "Details" at bounding box center [111, 178] width 28 height 11
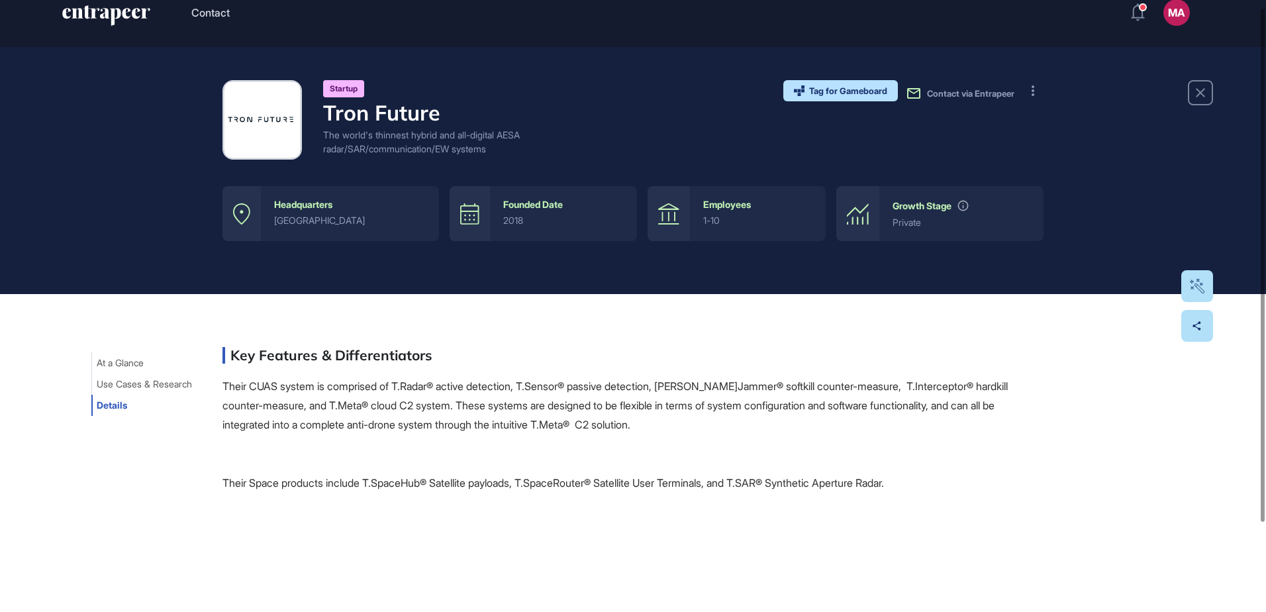
scroll to position [0, 0]
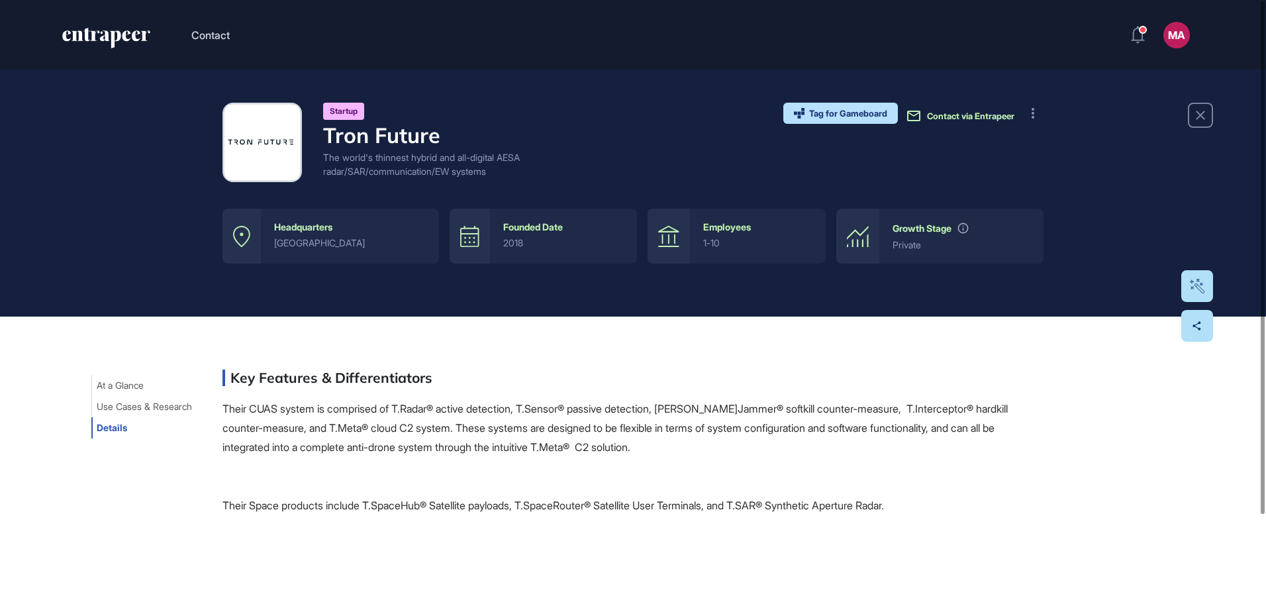
click at [995, 117] on span "Contact via Entrapeer" at bounding box center [970, 116] width 87 height 11
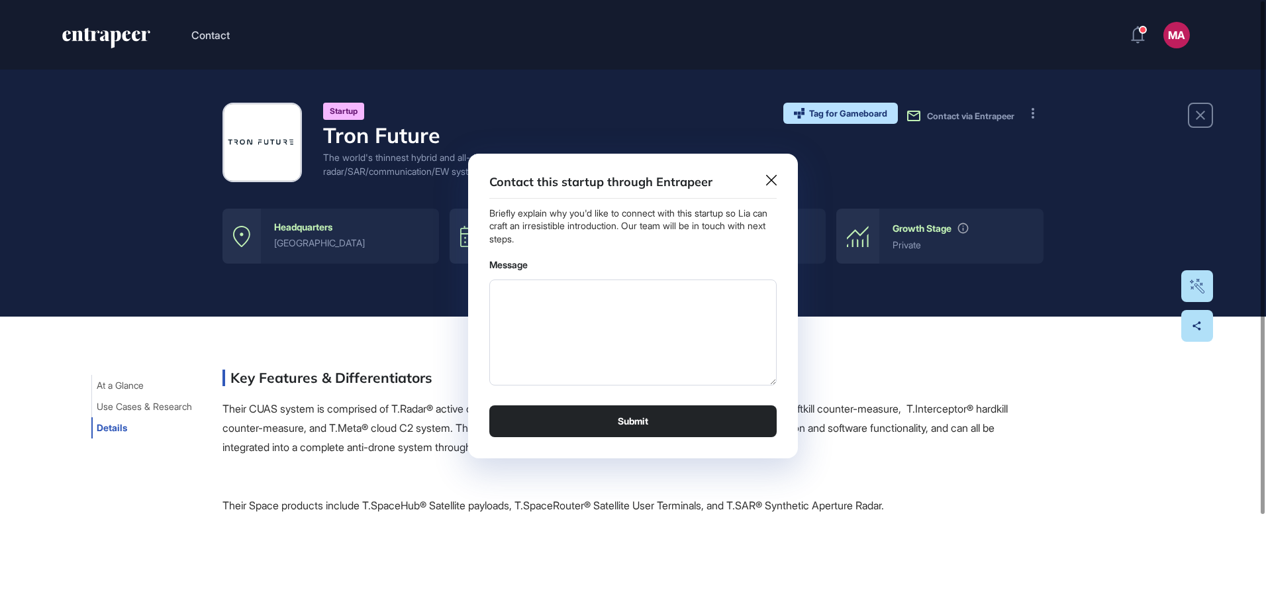
click at [771, 179] on icon at bounding box center [771, 180] width 11 height 11
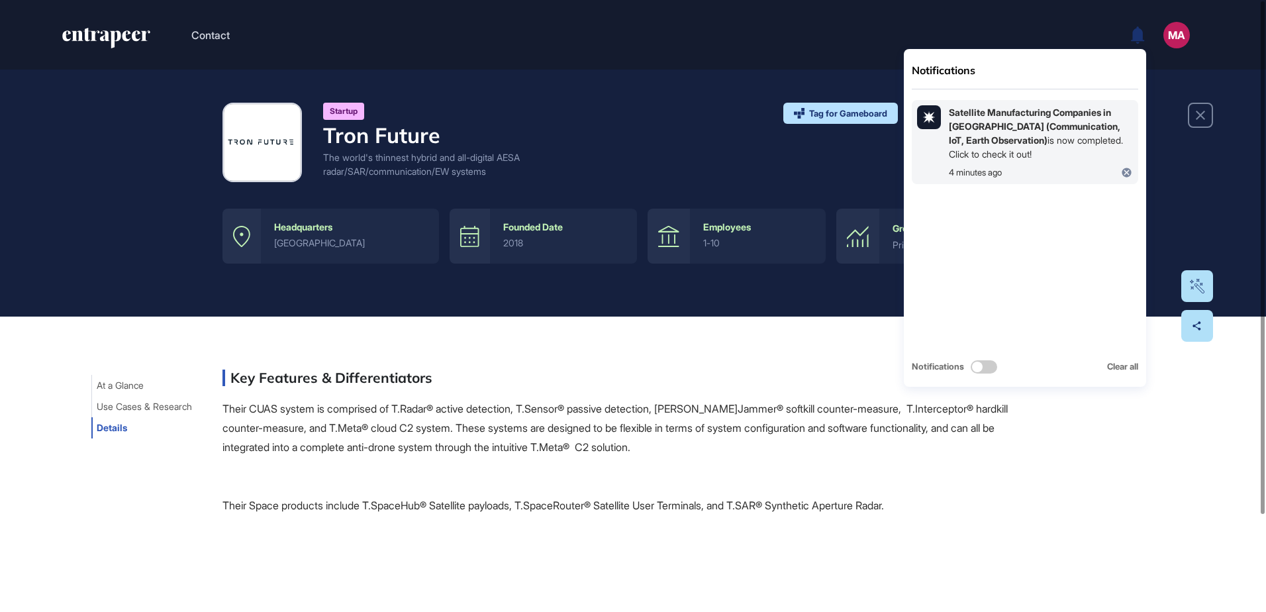
click at [1054, 120] on b "Satellite Manufacturing Companies in [GEOGRAPHIC_DATA] (Communication, IoT, Ear…" at bounding box center [1035, 126] width 172 height 39
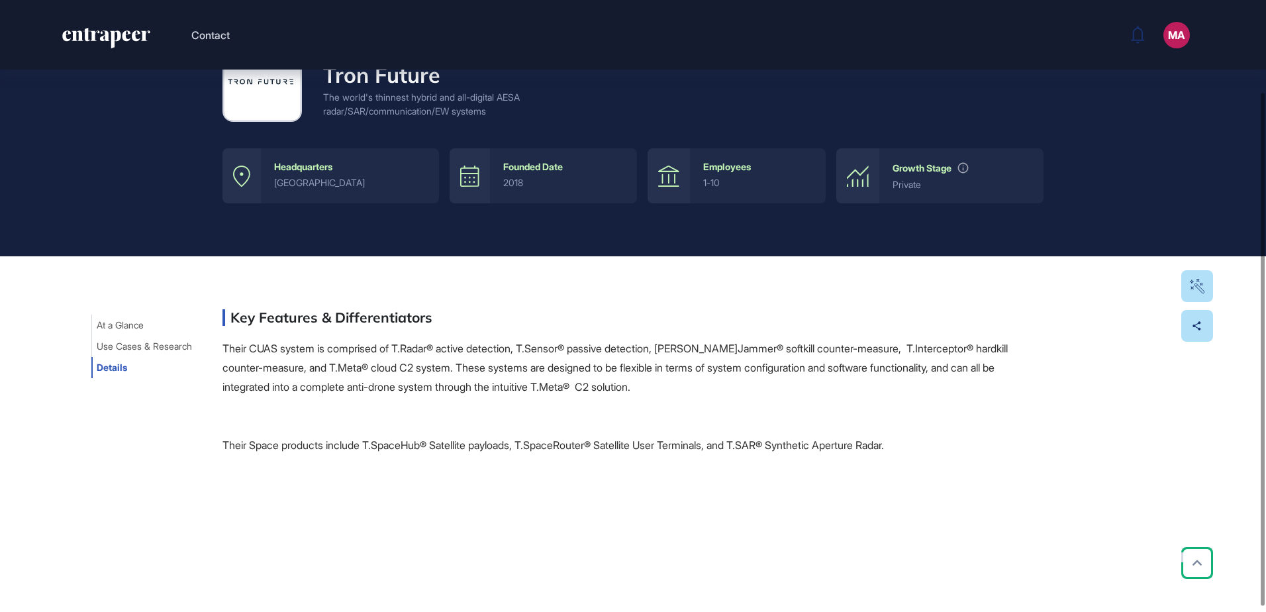
scroll to position [116, 0]
